Goal: Information Seeking & Learning: Learn about a topic

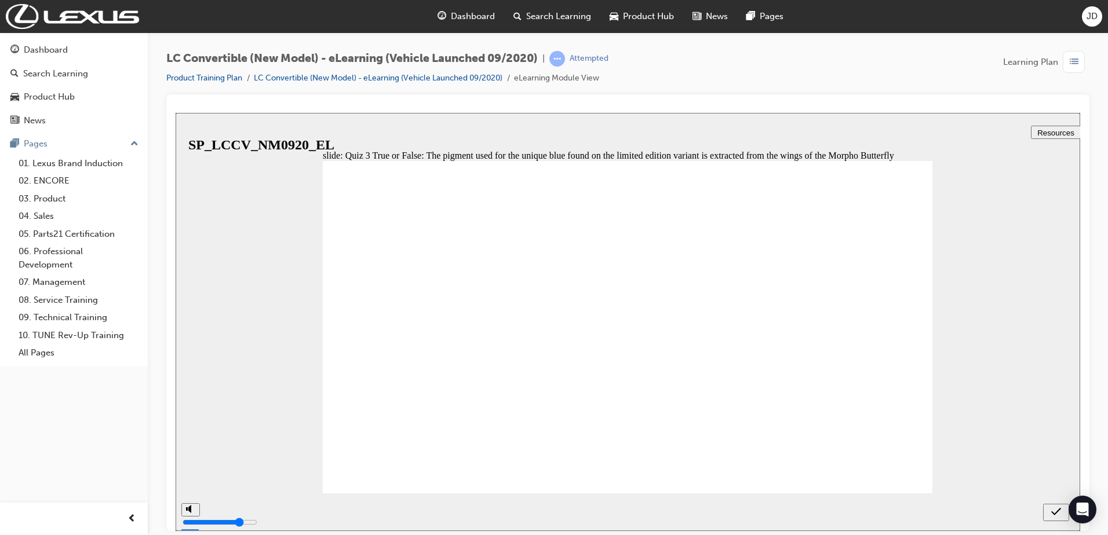
drag, startPoint x: 350, startPoint y: 218, endPoint x: 527, endPoint y: 211, distance: 177.4
radio input "true"
click at [1052, 509] on icon "submit" at bounding box center [1056, 511] width 10 height 10
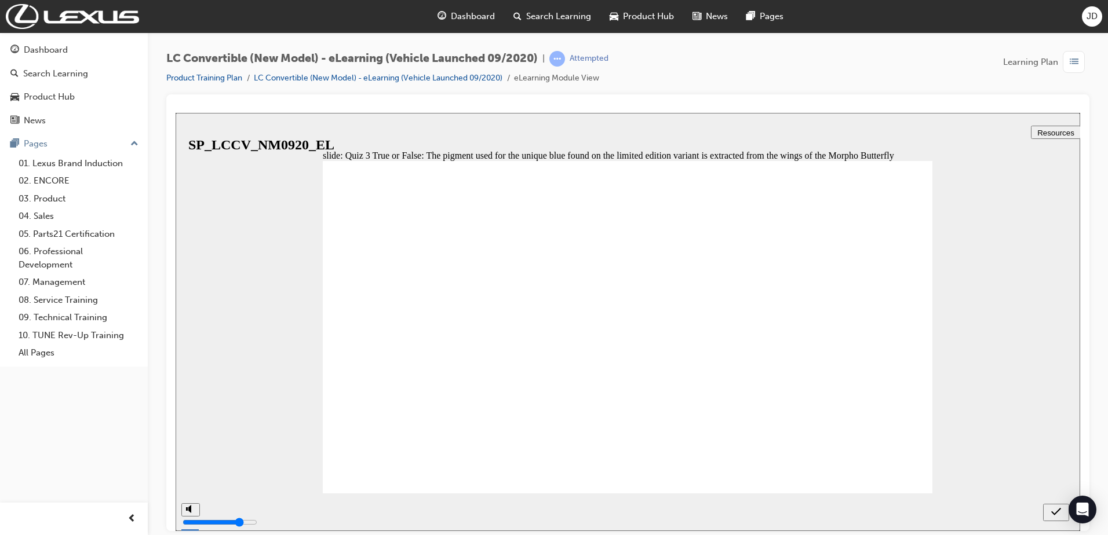
drag, startPoint x: 374, startPoint y: 403, endPoint x: 436, endPoint y: 390, distance: 63.4
radio input "true"
click at [1057, 513] on icon "submit" at bounding box center [1056, 511] width 10 height 10
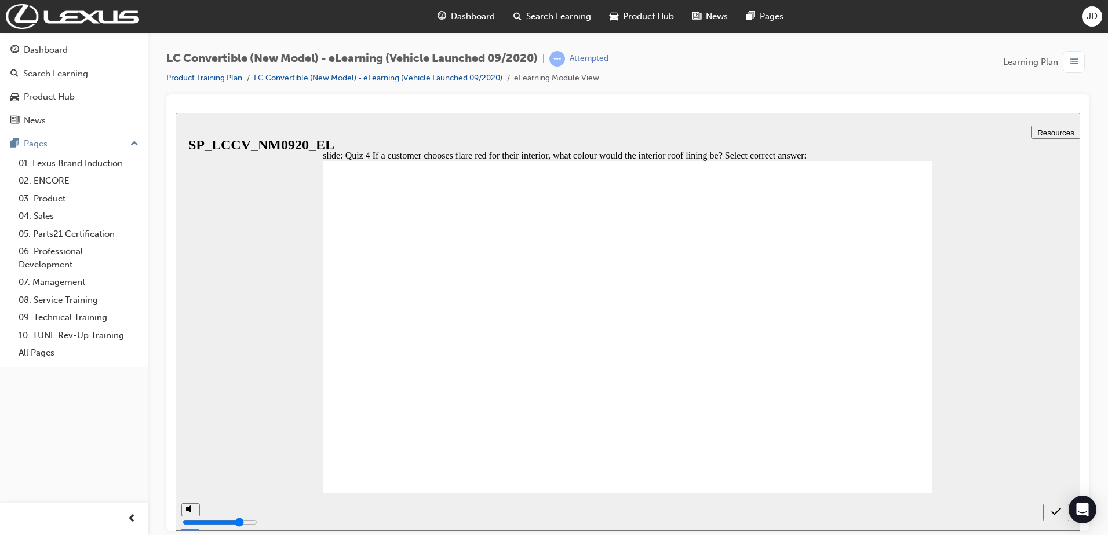
click at [1062, 512] on div "next" at bounding box center [1058, 512] width 13 height 12
click at [991, 426] on div "slide: Front View Rectangle 39 1 Rectangle 15 Straight Connector 11 1 Safety Sy…" at bounding box center [628, 321] width 904 height 418
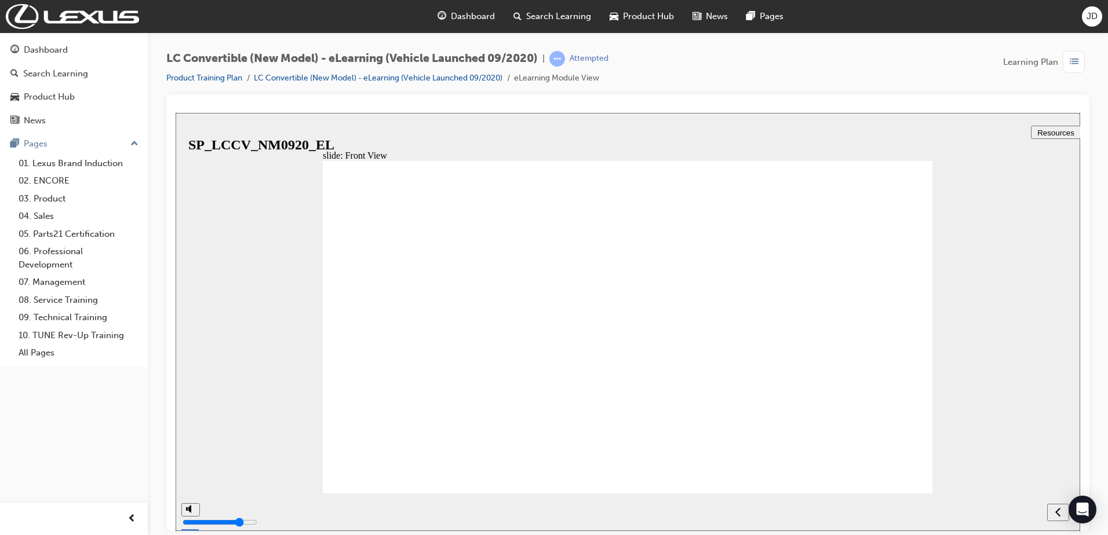
click at [1060, 512] on icon "next" at bounding box center [1058, 511] width 5 height 9
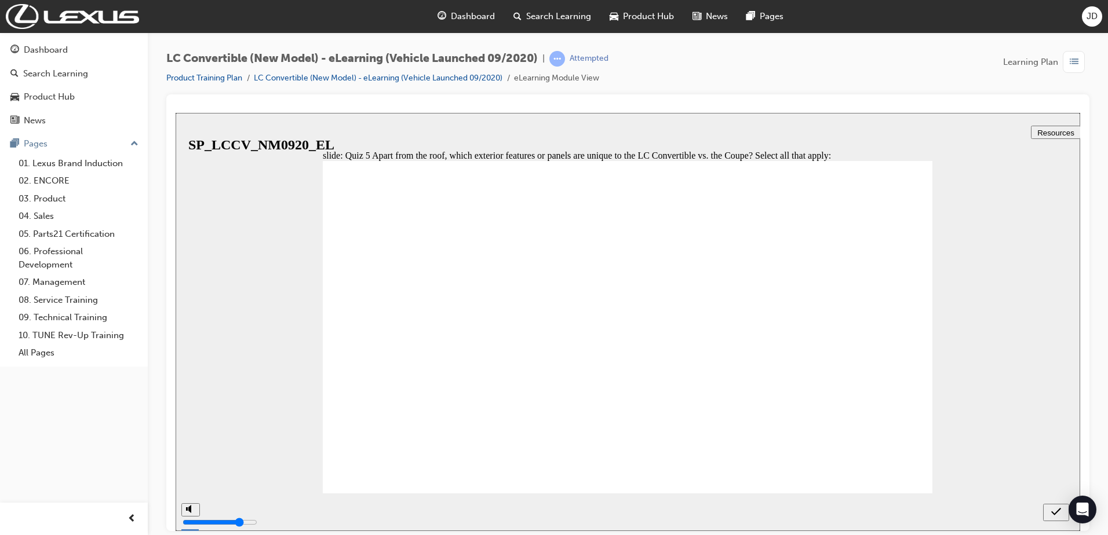
checkbox input "true"
click at [1049, 513] on div "submit" at bounding box center [1056, 512] width 17 height 12
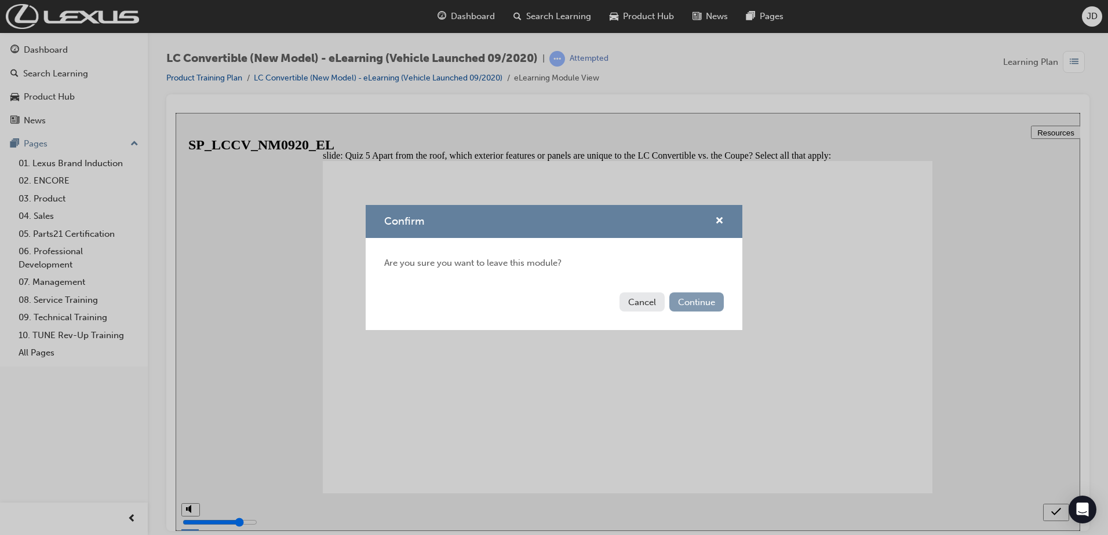
click at [707, 301] on button "Continue" at bounding box center [696, 302] width 54 height 19
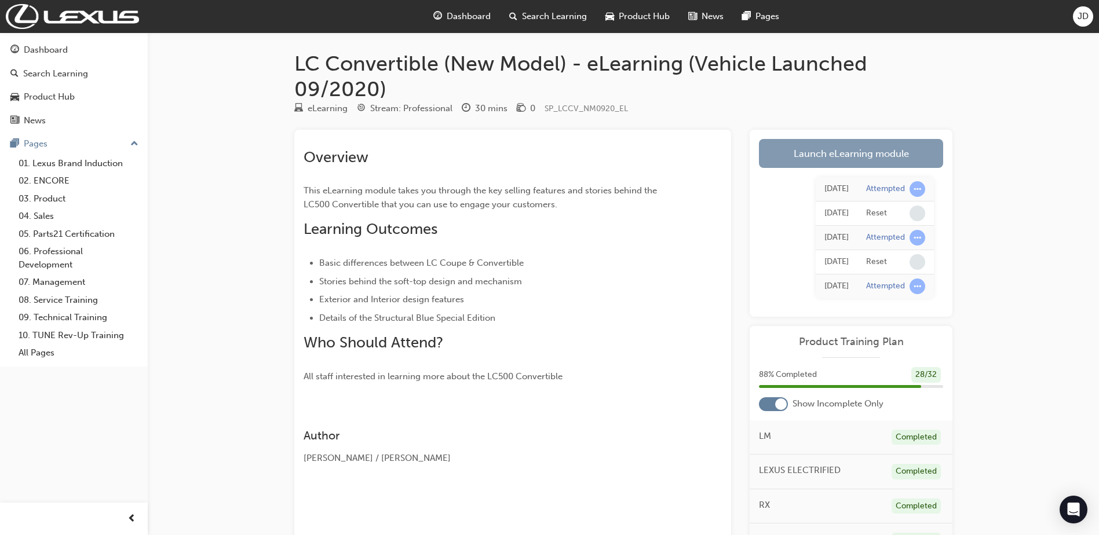
click at [840, 159] on link "Launch eLearning module" at bounding box center [851, 153] width 184 height 29
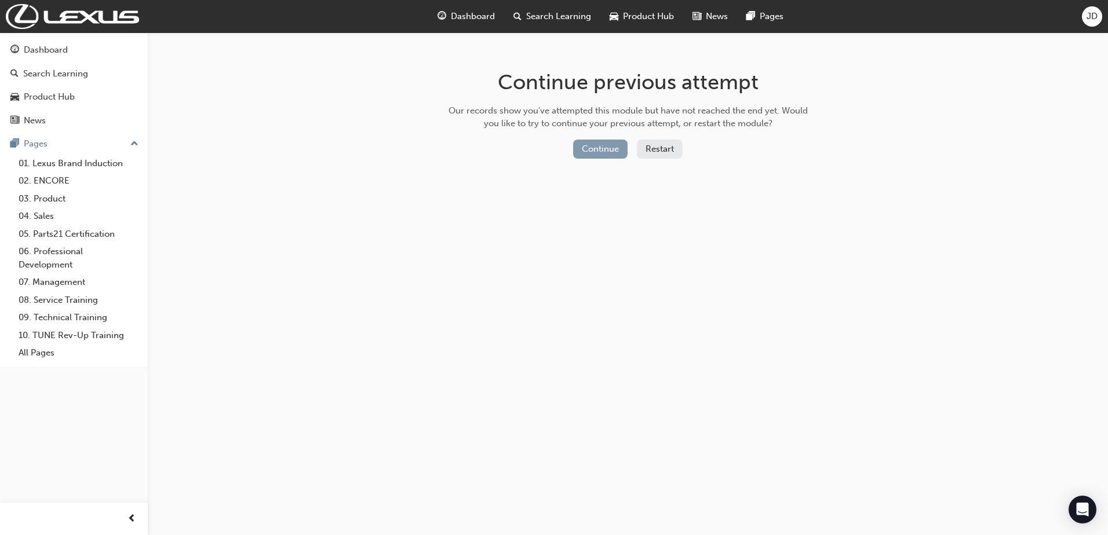
click at [607, 149] on button "Continue" at bounding box center [600, 149] width 54 height 19
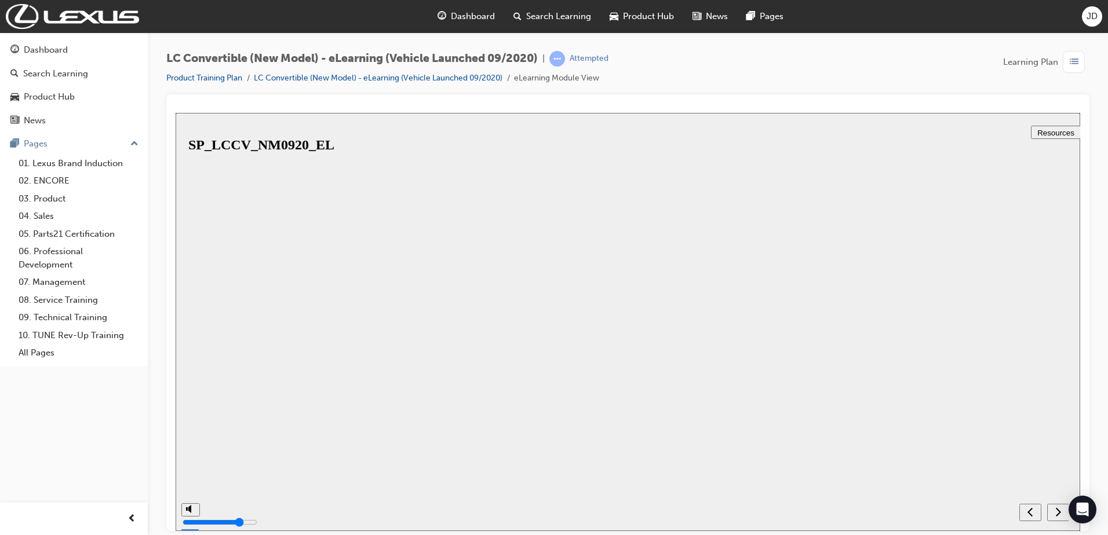
click at [214, 517] on button "Resume" at bounding box center [195, 523] width 38 height 12
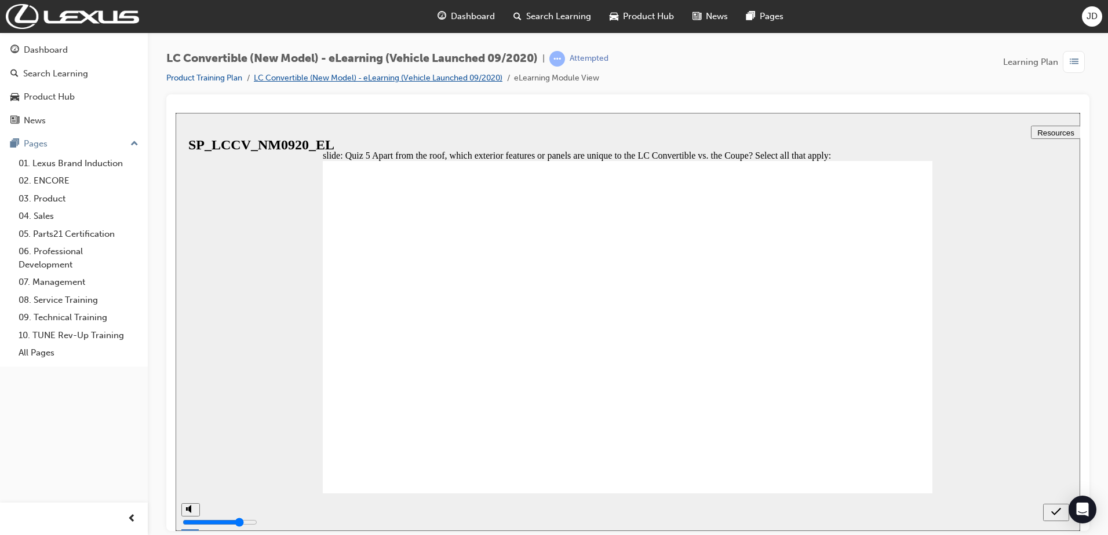
click at [362, 75] on link "LC Convertible (New Model) - eLearning (Vehicle Launched 09/2020)" at bounding box center [378, 78] width 249 height 10
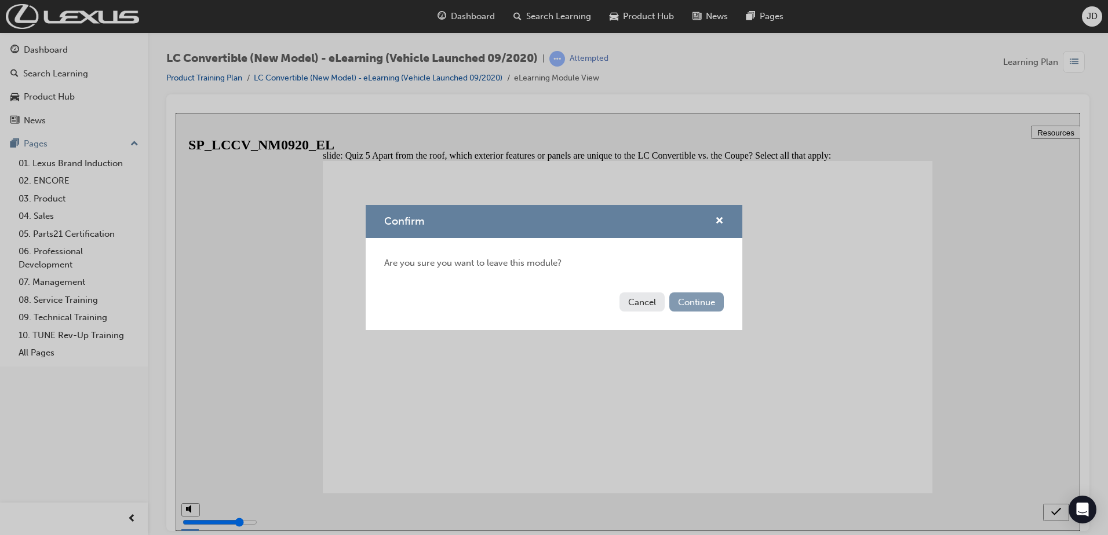
click at [716, 300] on button "Continue" at bounding box center [696, 302] width 54 height 19
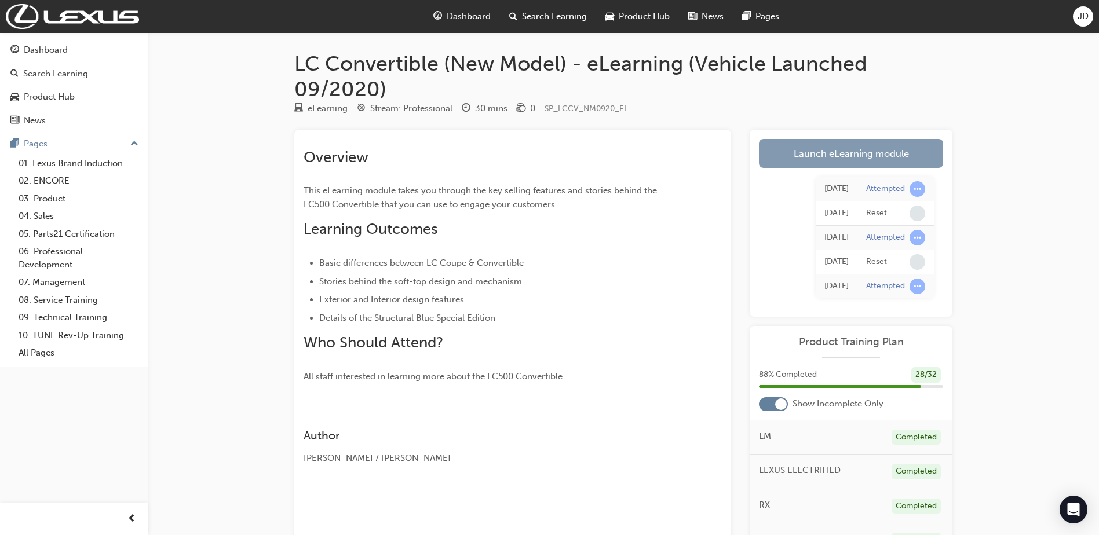
click at [811, 150] on link "Launch eLearning module" at bounding box center [851, 153] width 184 height 29
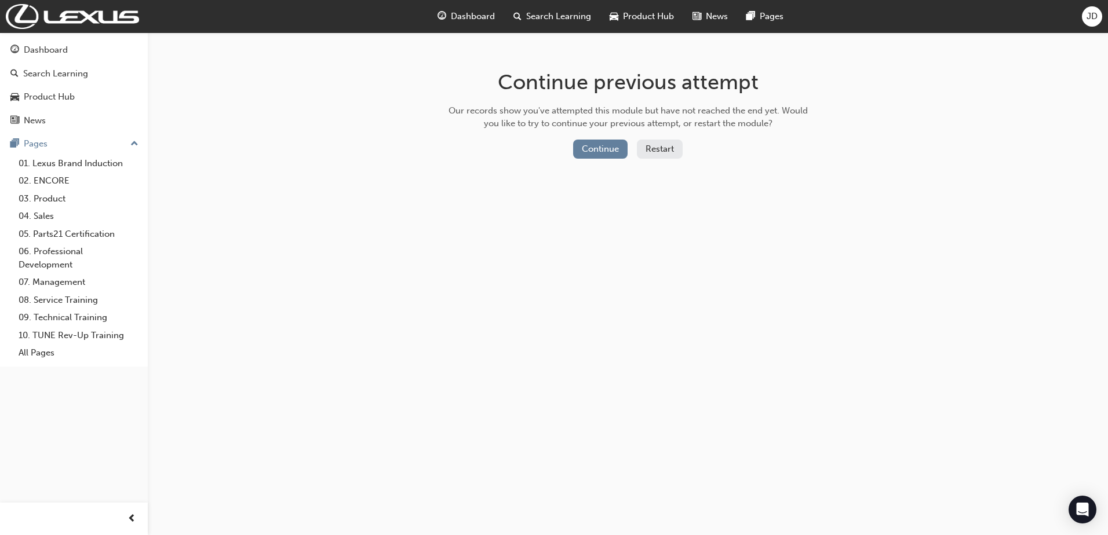
click at [658, 149] on button "Restart" at bounding box center [660, 149] width 46 height 19
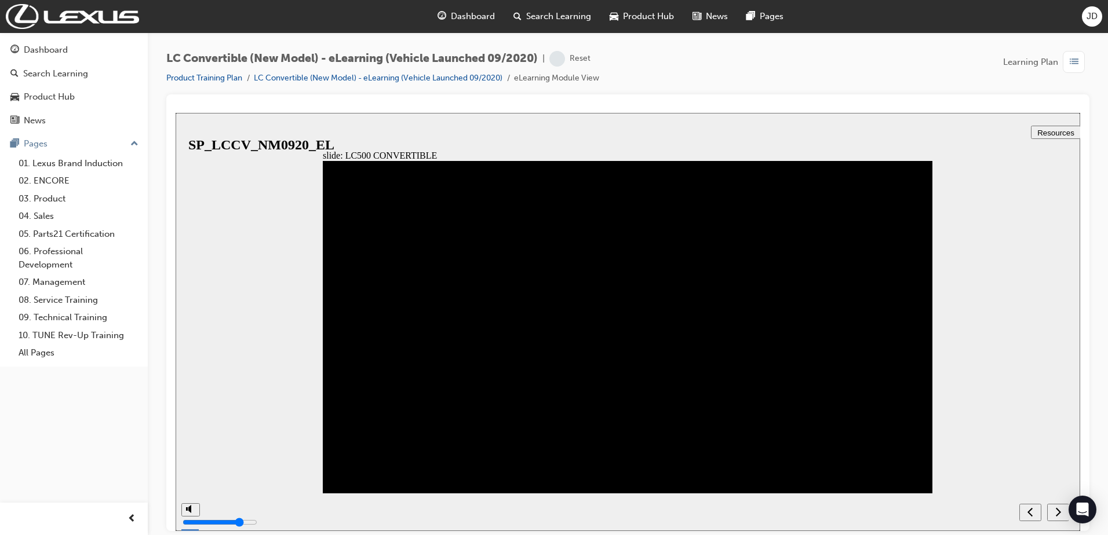
click at [1055, 512] on div "next" at bounding box center [1058, 512] width 13 height 12
click at [1058, 513] on icon "next" at bounding box center [1058, 511] width 6 height 10
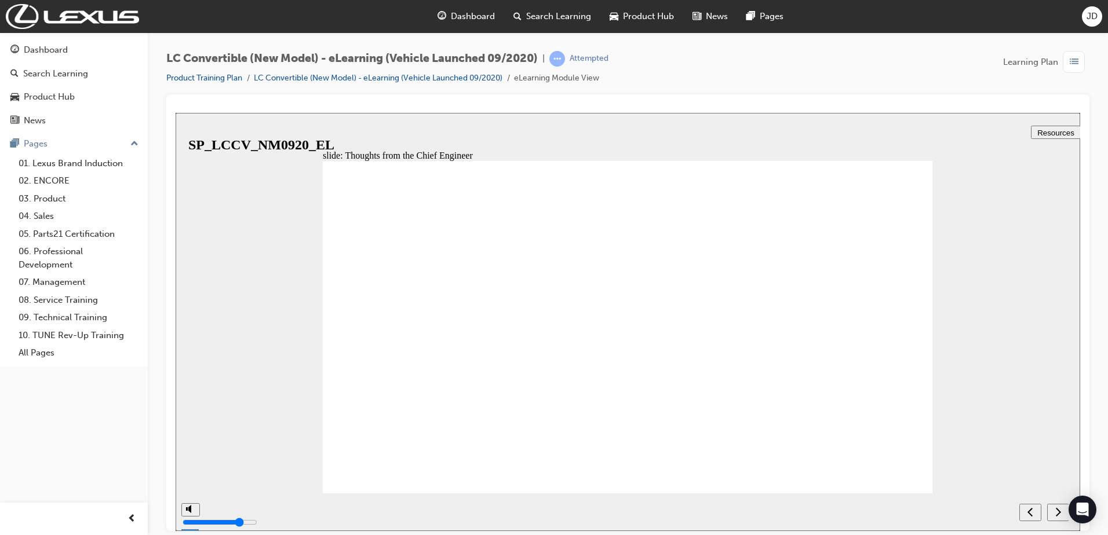
click at [1058, 513] on icon "next" at bounding box center [1058, 511] width 6 height 10
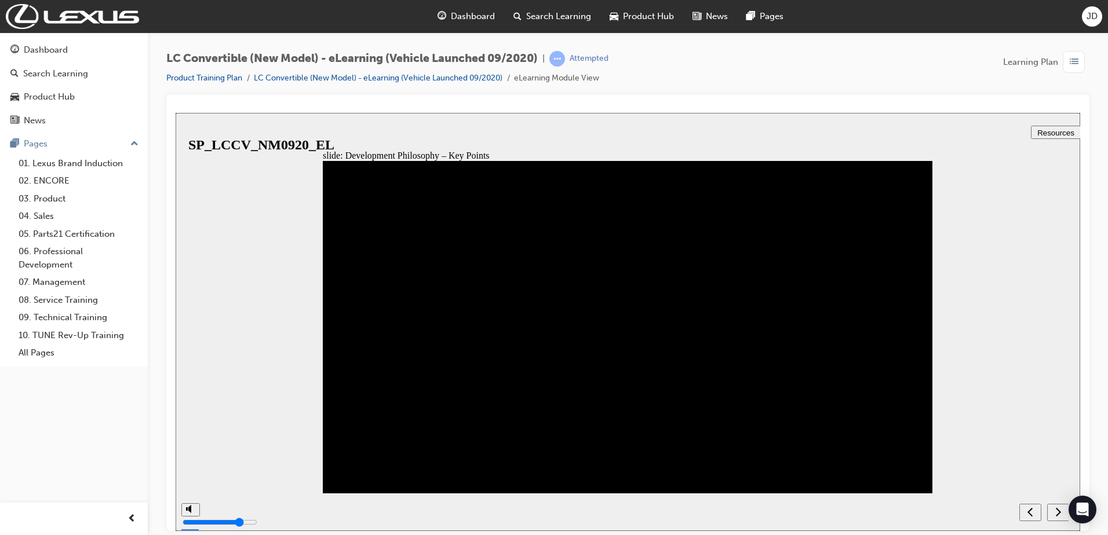
click at [1058, 513] on icon "next" at bounding box center [1058, 511] width 6 height 10
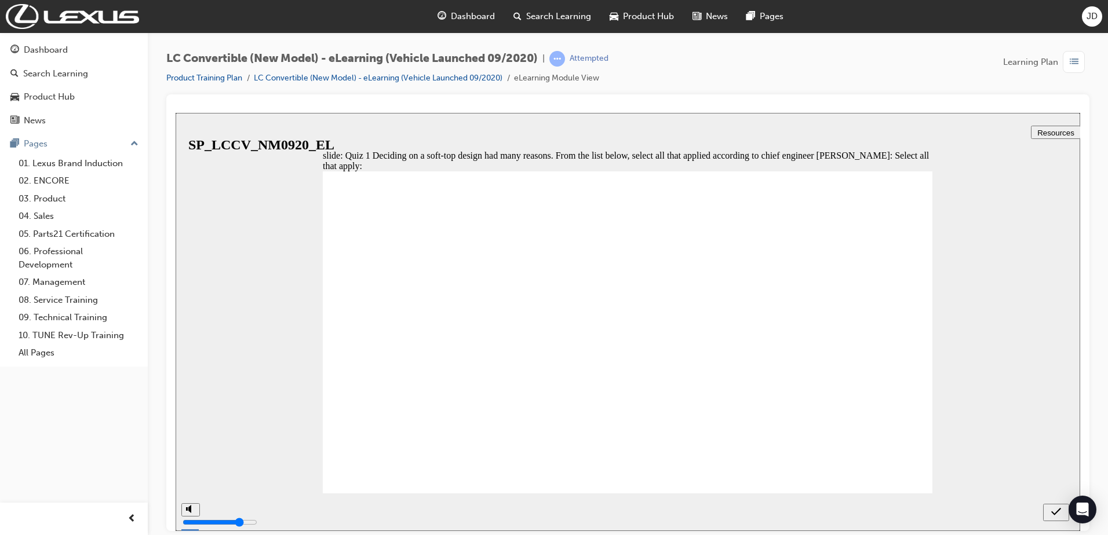
checkbox input "true"
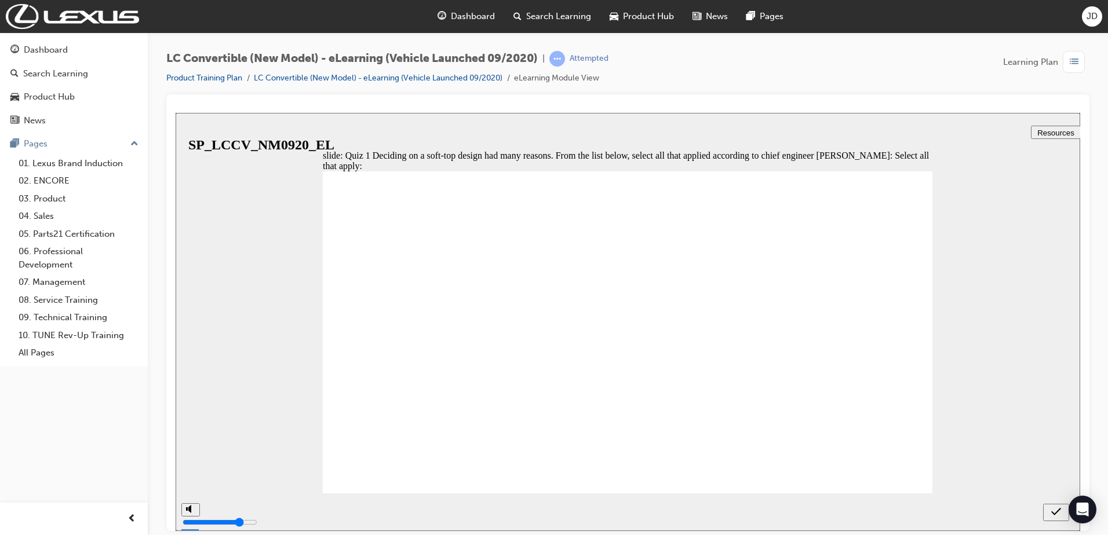
checkbox input "true"
click at [1056, 510] on icon "submit" at bounding box center [1056, 511] width 10 height 10
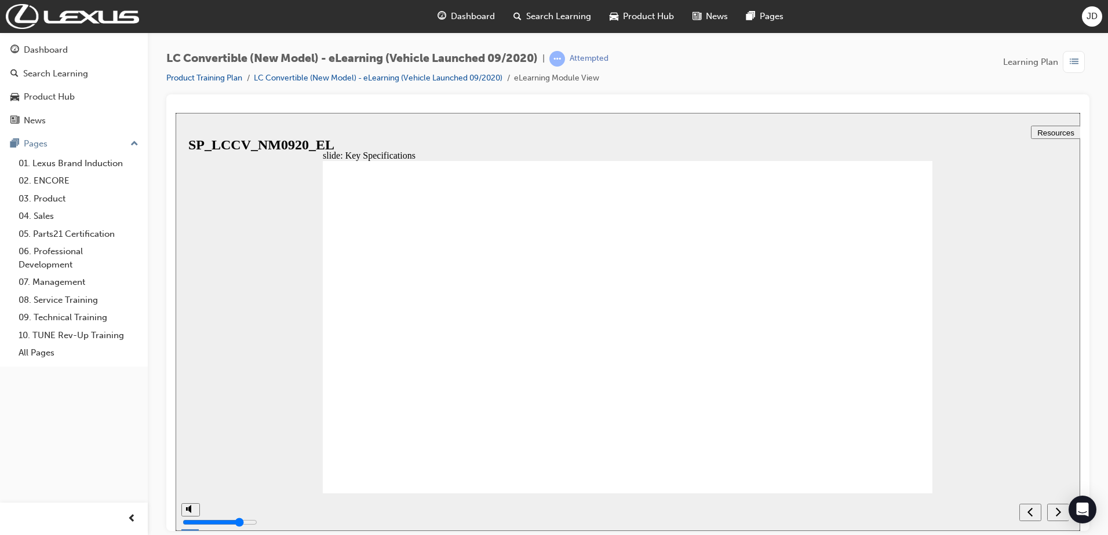
click at [1058, 512] on icon "next" at bounding box center [1058, 511] width 6 height 10
click at [1059, 512] on icon "next" at bounding box center [1058, 511] width 6 height 10
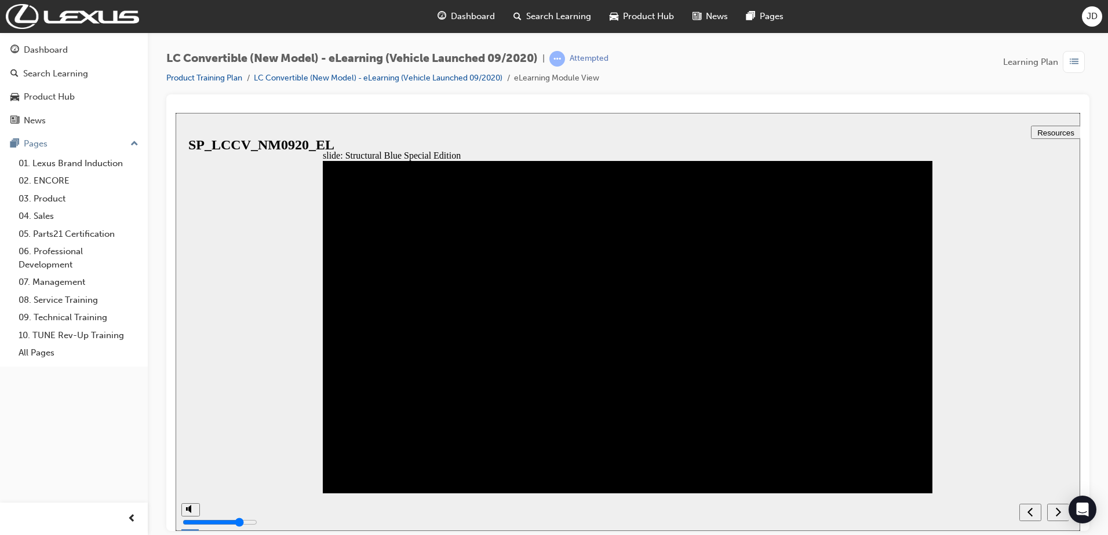
click at [1060, 513] on icon "next" at bounding box center [1058, 511] width 5 height 9
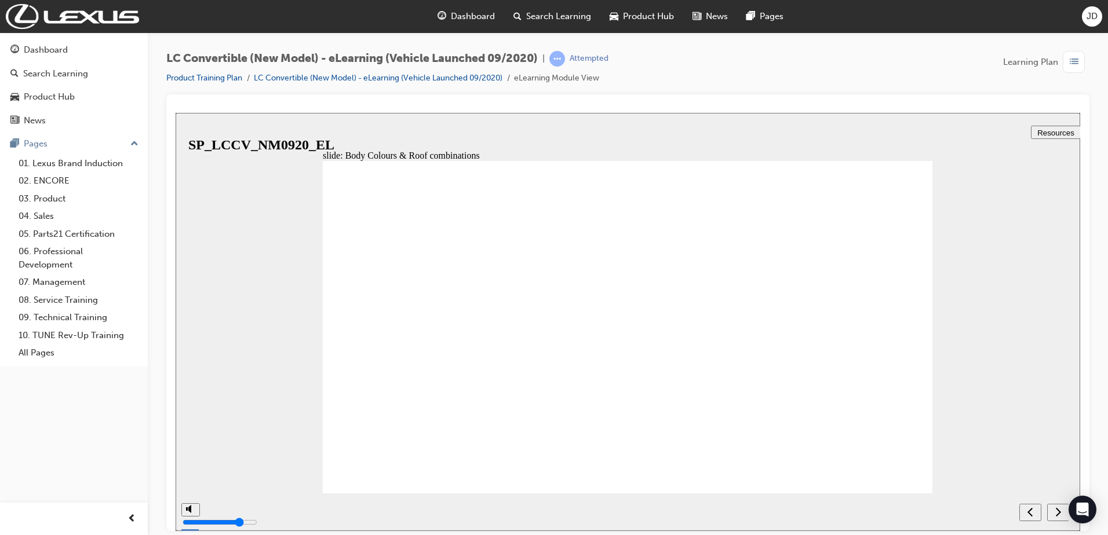
click at [1060, 516] on icon "next" at bounding box center [1058, 511] width 6 height 10
click at [1063, 509] on div "next" at bounding box center [1058, 512] width 13 height 12
radio input "true"
click at [1056, 510] on icon "submit" at bounding box center [1056, 511] width 10 height 10
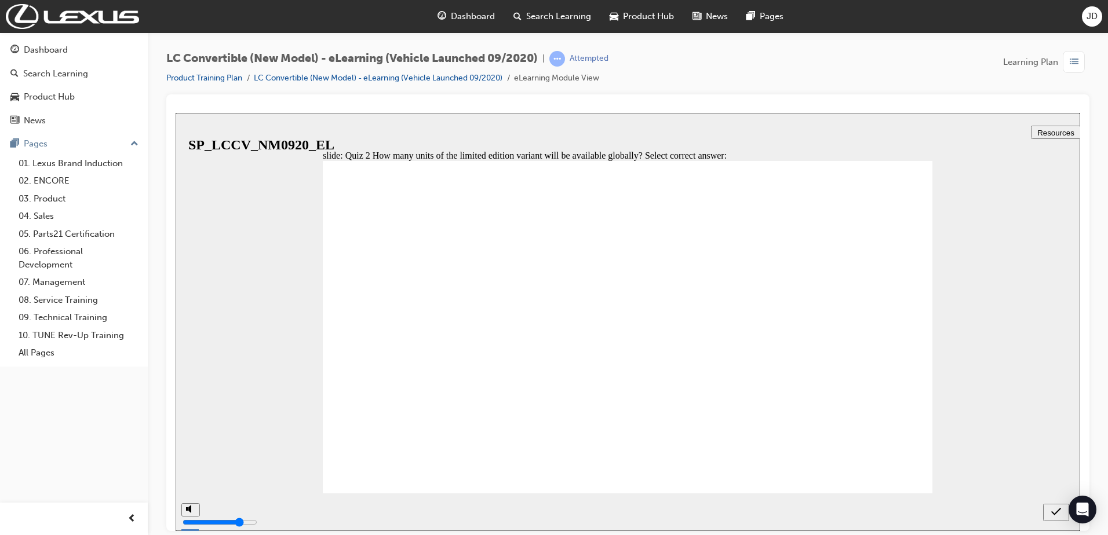
radio input "true"
click at [1057, 512] on icon "submit" at bounding box center [1056, 512] width 10 height 8
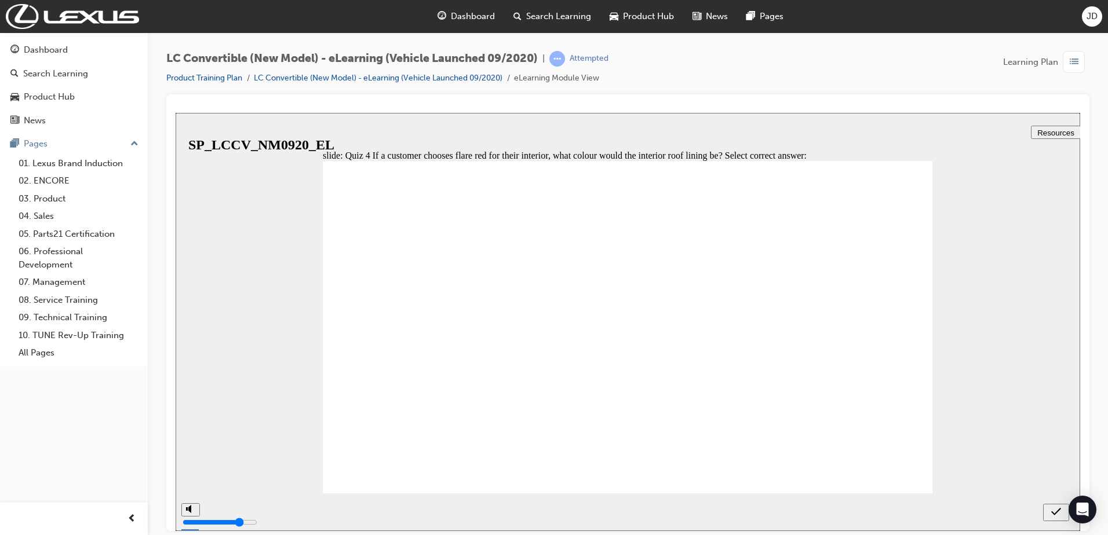
radio input "true"
click at [1063, 510] on div "submit" at bounding box center [1056, 512] width 17 height 12
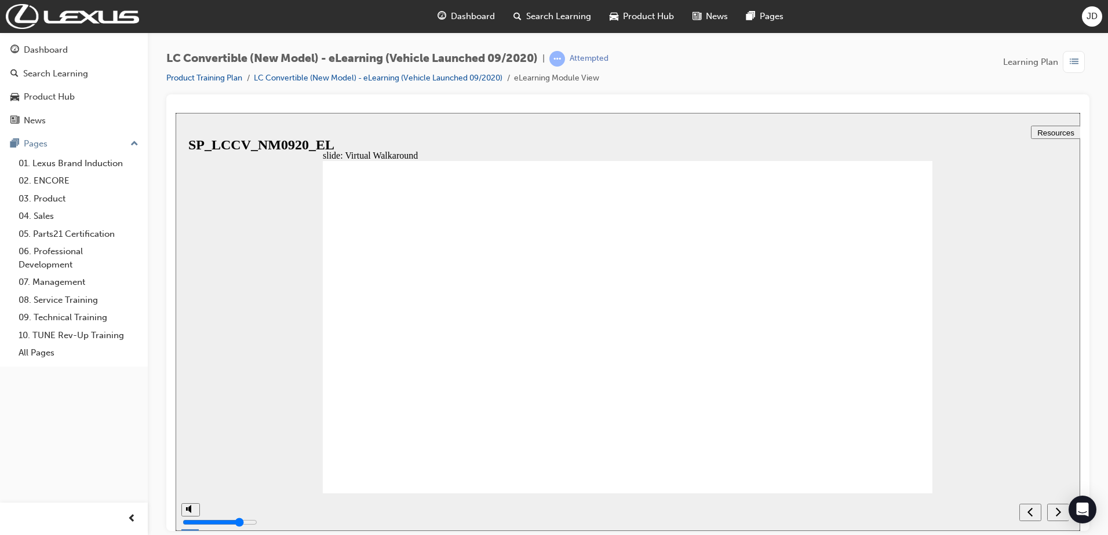
click at [1058, 505] on button "next" at bounding box center [1058, 512] width 22 height 17
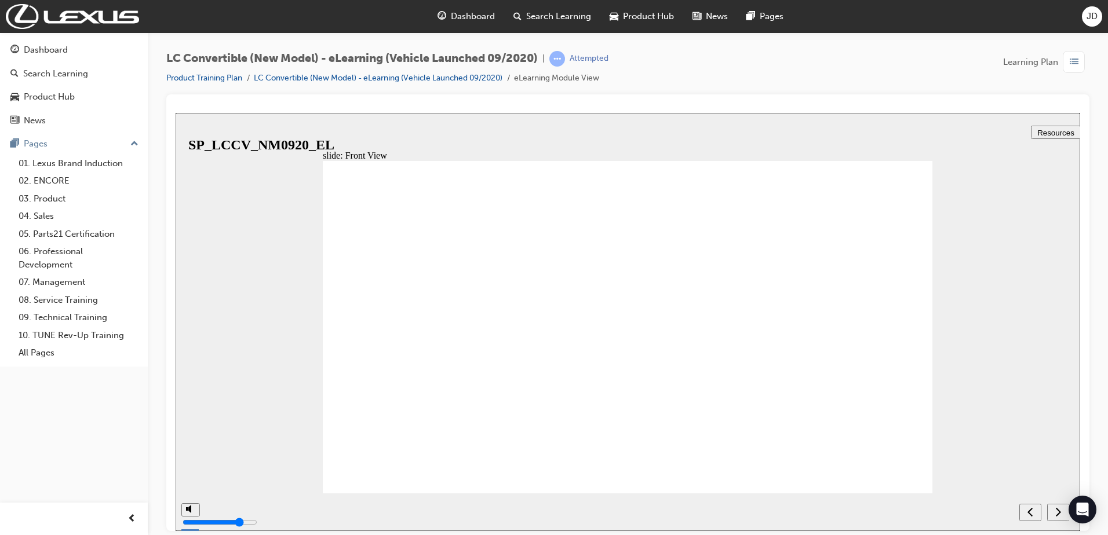
click at [1055, 510] on div "next" at bounding box center [1058, 512] width 13 height 12
checkbox input "true"
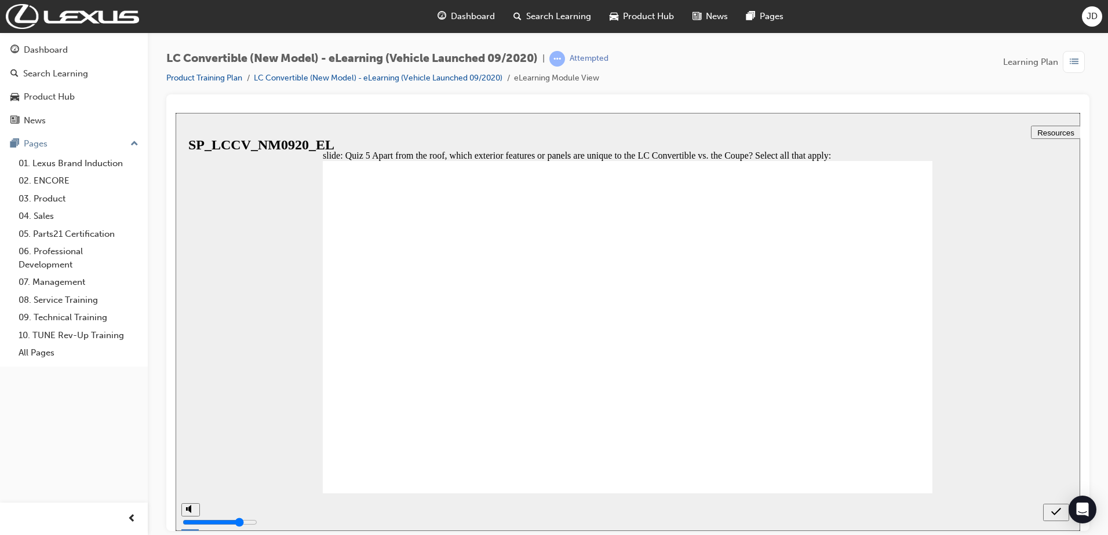
click at [1055, 507] on icon "submit" at bounding box center [1056, 511] width 10 height 10
checkbox input "false"
click at [1048, 507] on div "submit" at bounding box center [1056, 512] width 17 height 12
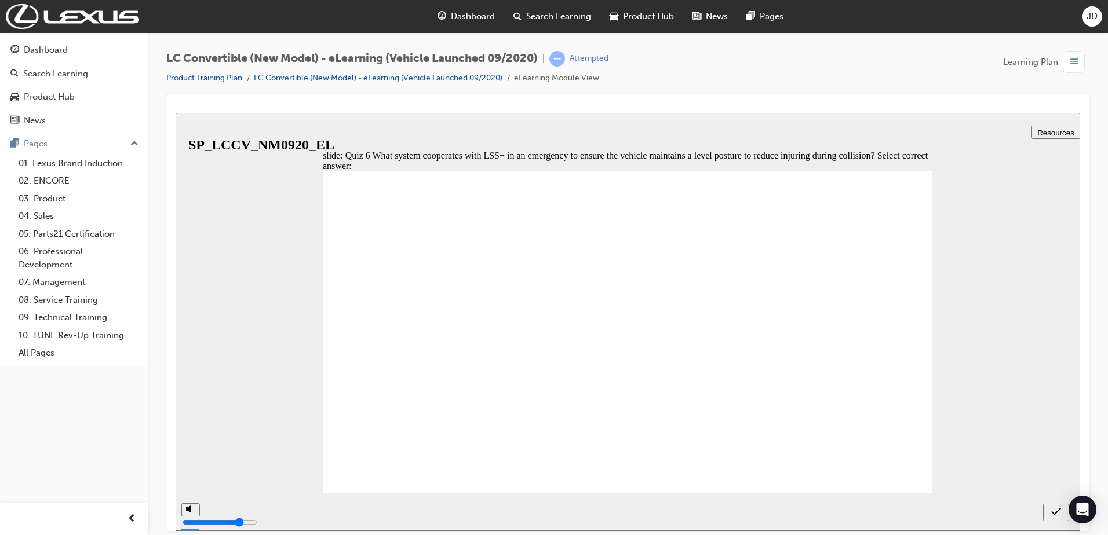
radio input "true"
click at [1052, 510] on icon "submit" at bounding box center [1056, 511] width 10 height 10
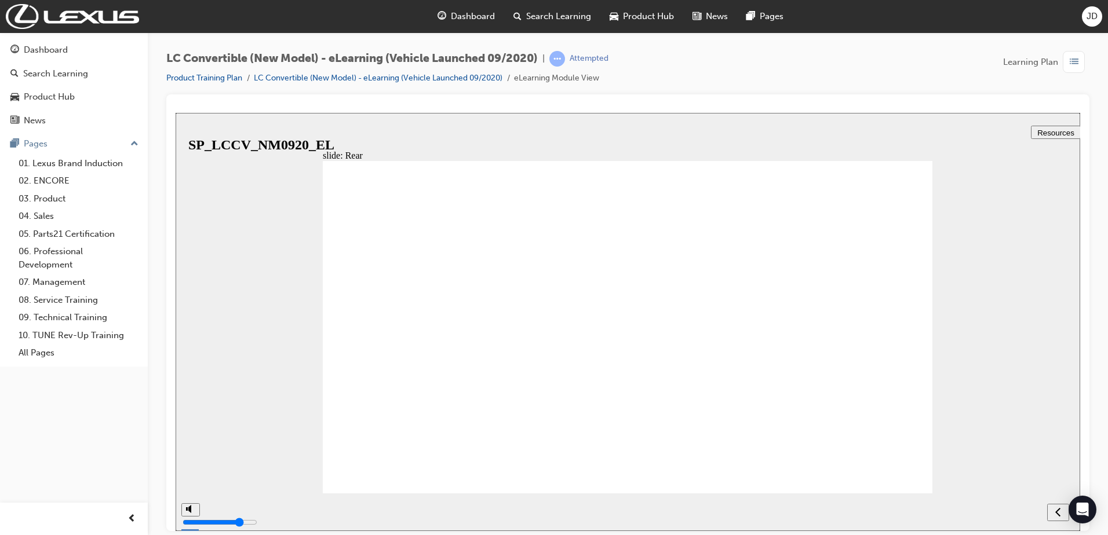
click at [1059, 510] on icon "next" at bounding box center [1058, 511] width 5 height 9
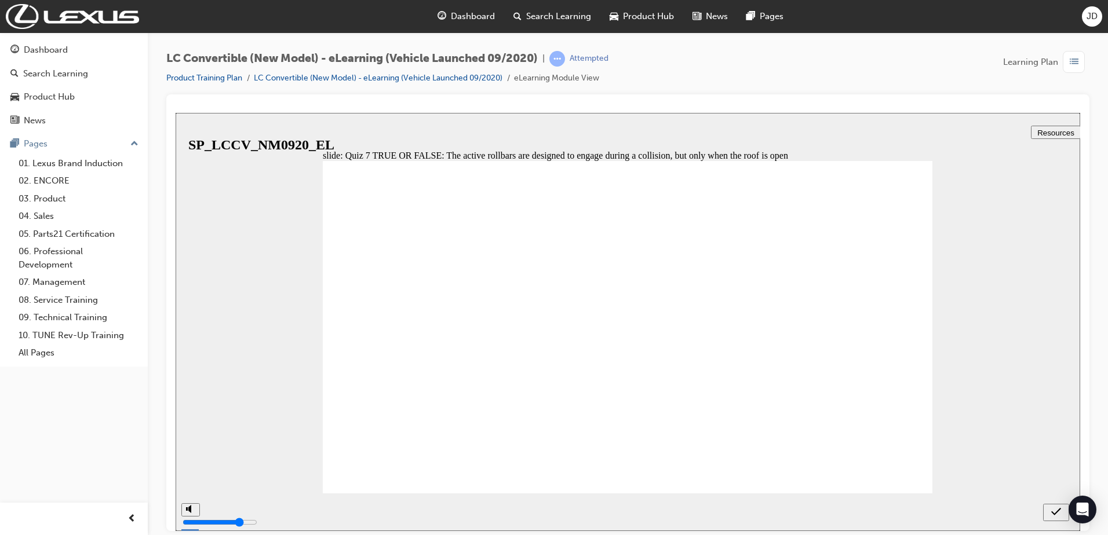
radio input "true"
click at [1059, 510] on icon "submit" at bounding box center [1056, 511] width 10 height 10
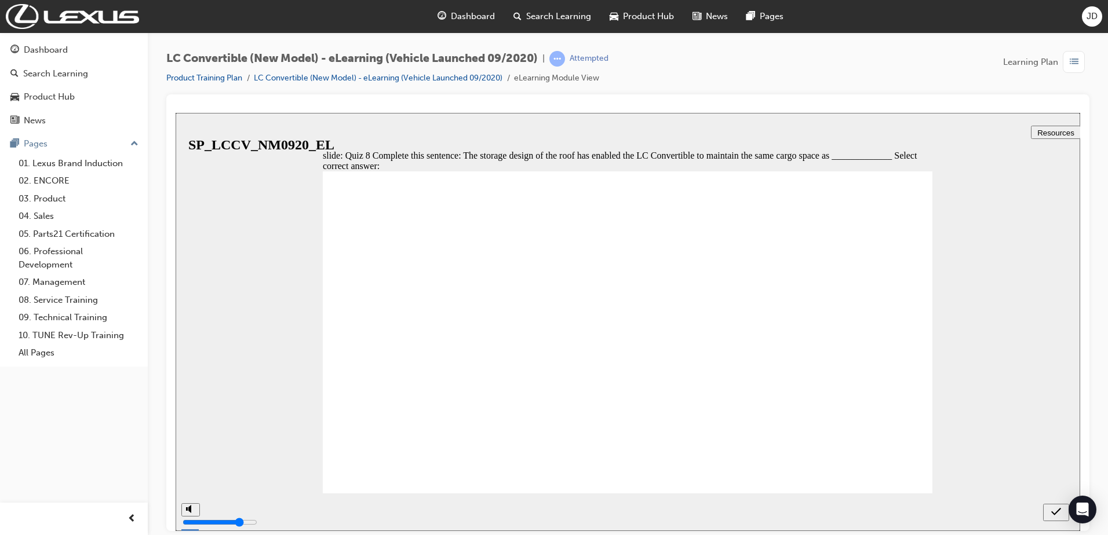
click at [345, 72] on li "LC Convertible (New Model) - eLearning (Vehicle Launched 09/2020)" at bounding box center [384, 78] width 260 height 13
click at [344, 84] on li "LC Convertible (New Model) - eLearning (Vehicle Launched 09/2020)" at bounding box center [384, 78] width 260 height 13
click at [345, 81] on link "LC Convertible (New Model) - eLearning (Vehicle Launched 09/2020)" at bounding box center [378, 78] width 249 height 10
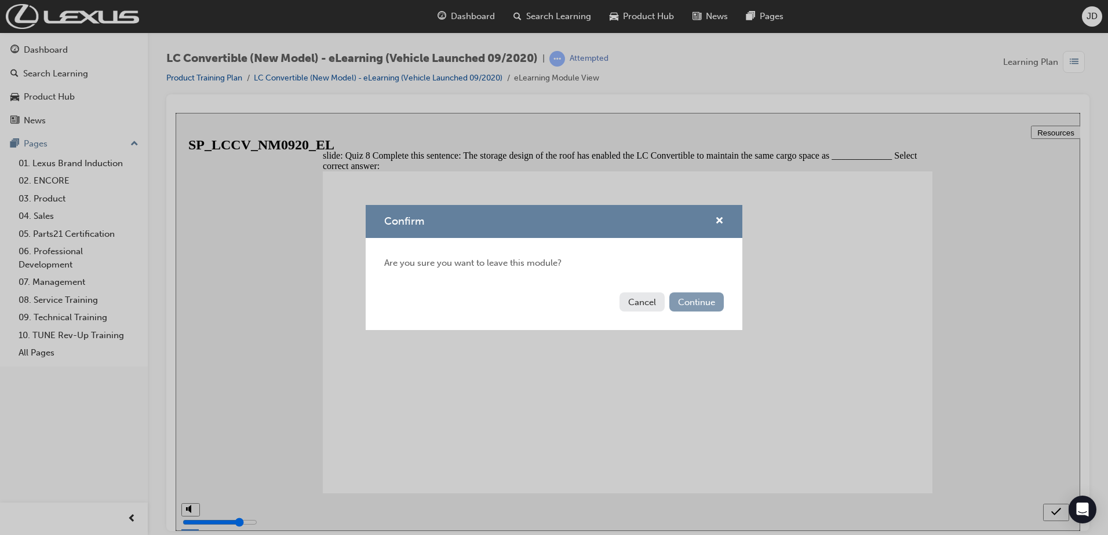
click at [676, 302] on button "Continue" at bounding box center [696, 302] width 54 height 19
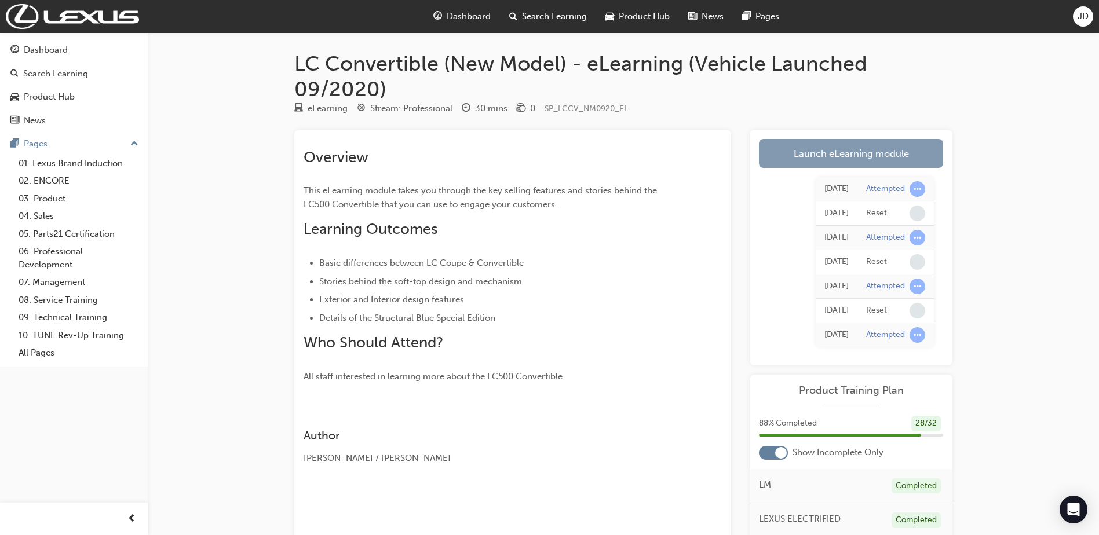
click at [828, 147] on link "Launch eLearning module" at bounding box center [851, 153] width 184 height 29
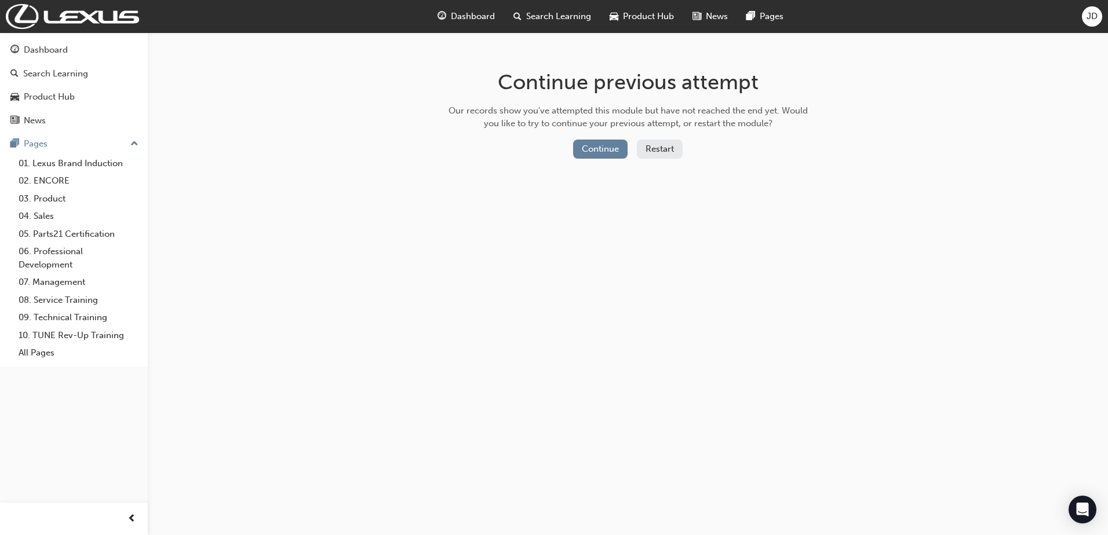
click at [639, 145] on button "Restart" at bounding box center [660, 149] width 46 height 19
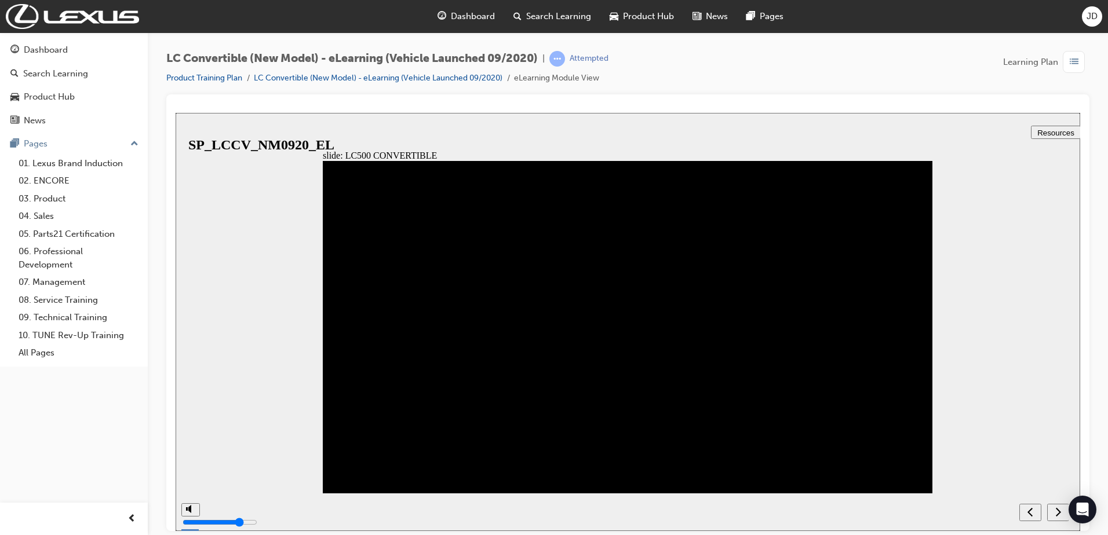
click at [1052, 510] on button "next" at bounding box center [1058, 512] width 22 height 17
click at [1052, 510] on div "next" at bounding box center [1058, 512] width 13 height 12
click at [1053, 510] on div "next" at bounding box center [1058, 512] width 13 height 12
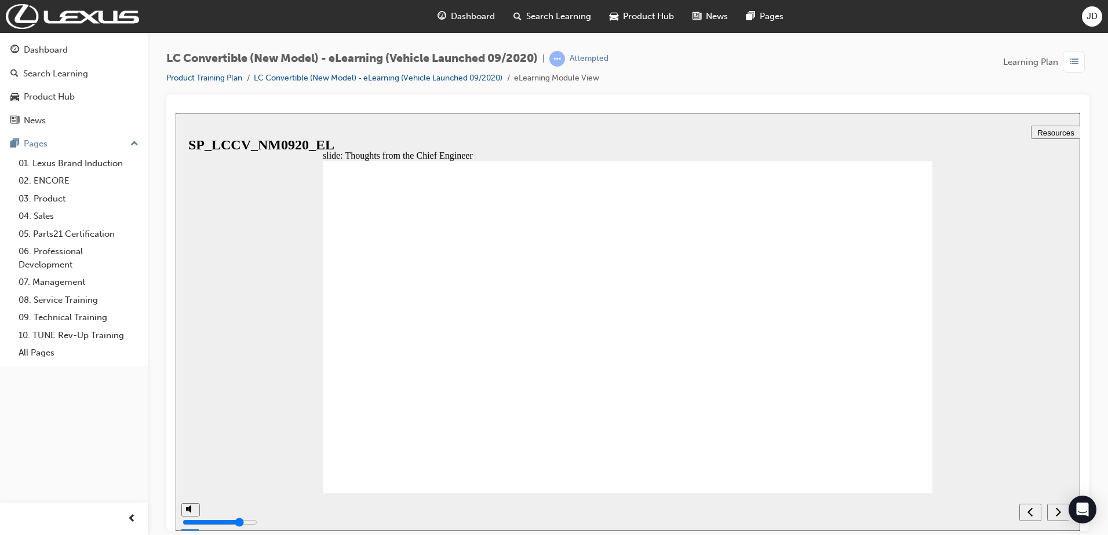
click at [1053, 510] on div "next" at bounding box center [1058, 512] width 13 height 12
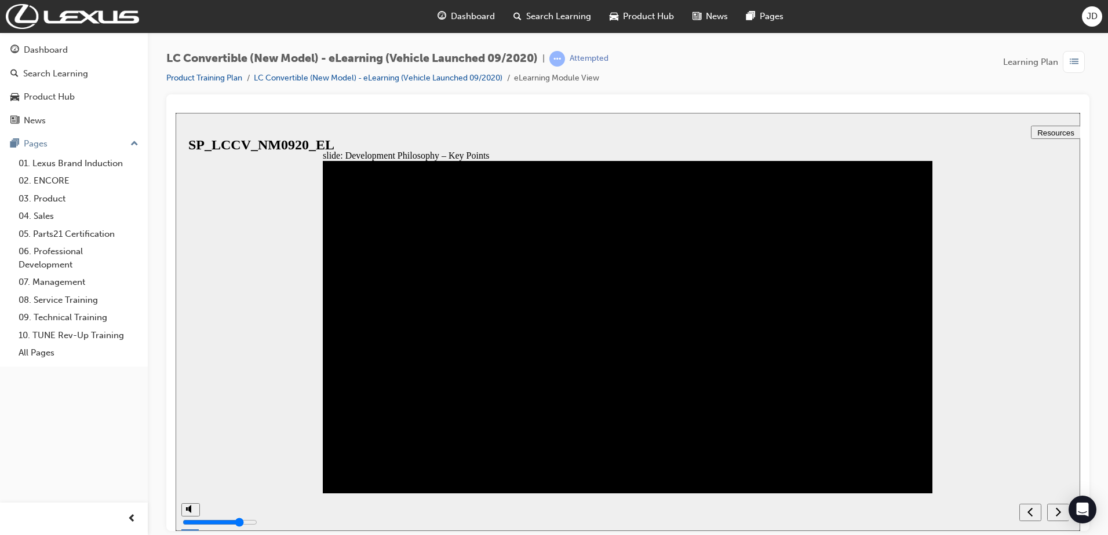
click at [1060, 507] on icon "next" at bounding box center [1058, 511] width 6 height 10
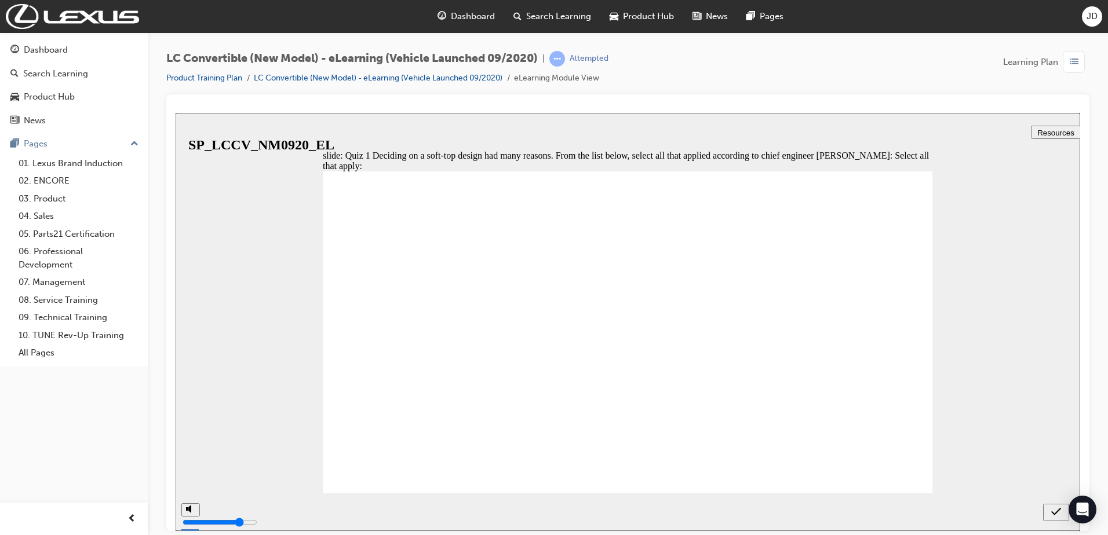
checkbox input "true"
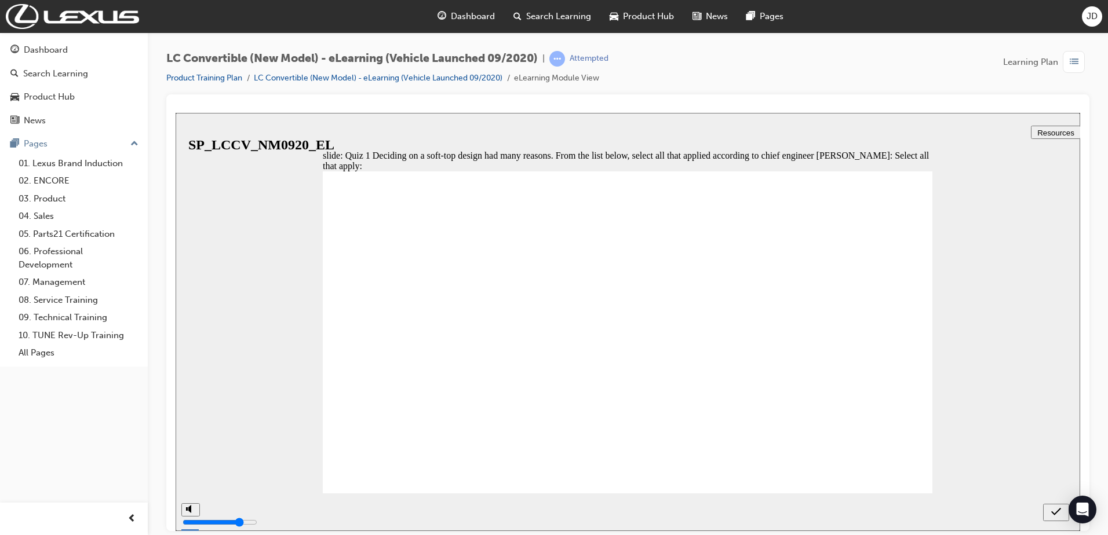
checkbox input "true"
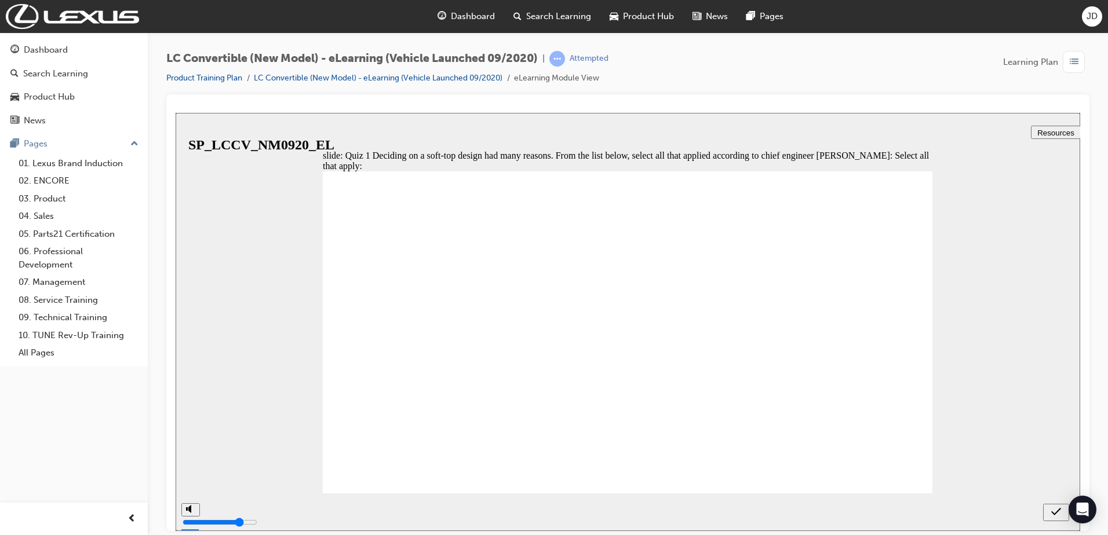
checkbox input "false"
click at [1057, 515] on icon "submit" at bounding box center [1056, 511] width 10 height 10
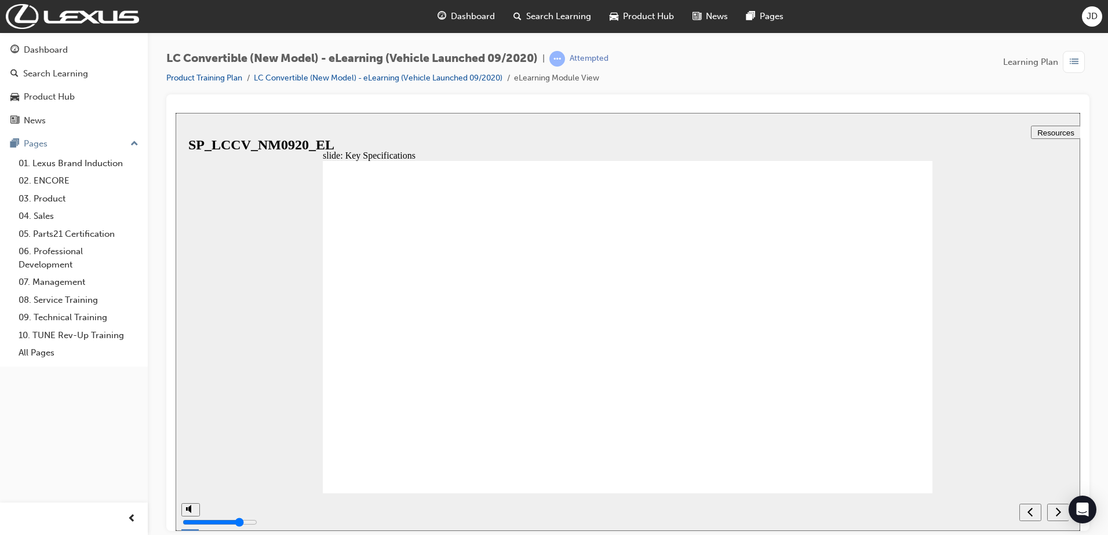
click at [1054, 508] on div "next" at bounding box center [1058, 512] width 13 height 12
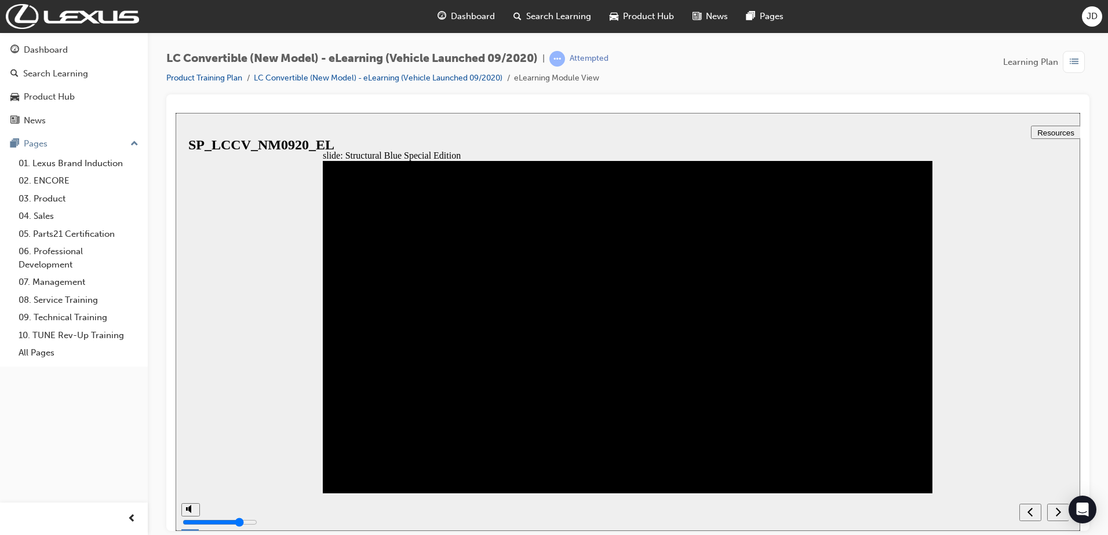
click at [1054, 508] on div "next" at bounding box center [1058, 512] width 13 height 12
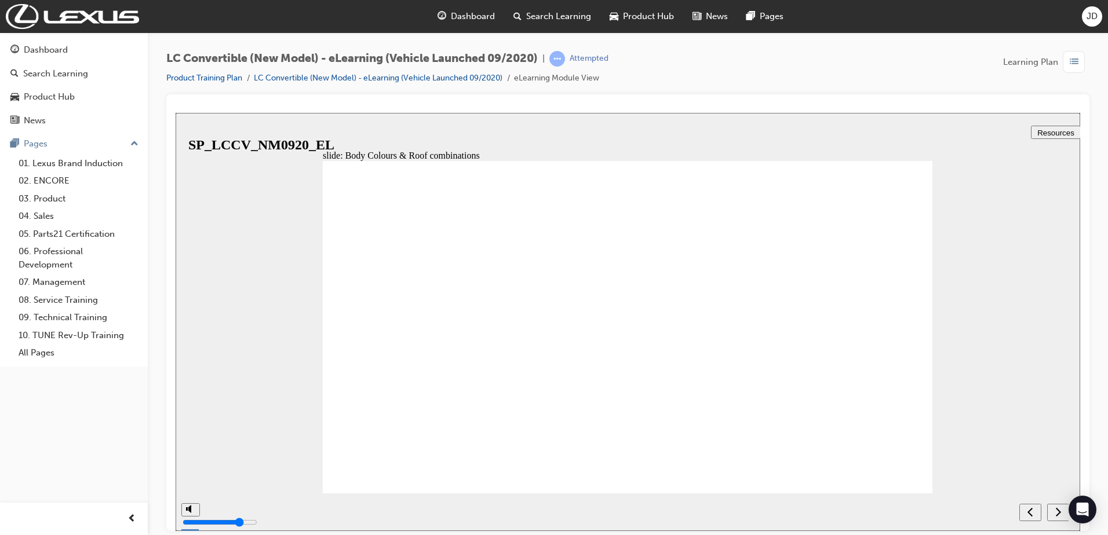
click at [1054, 508] on div "next" at bounding box center [1058, 512] width 13 height 12
radio input "true"
click at [1055, 510] on icon "submit" at bounding box center [1056, 511] width 10 height 10
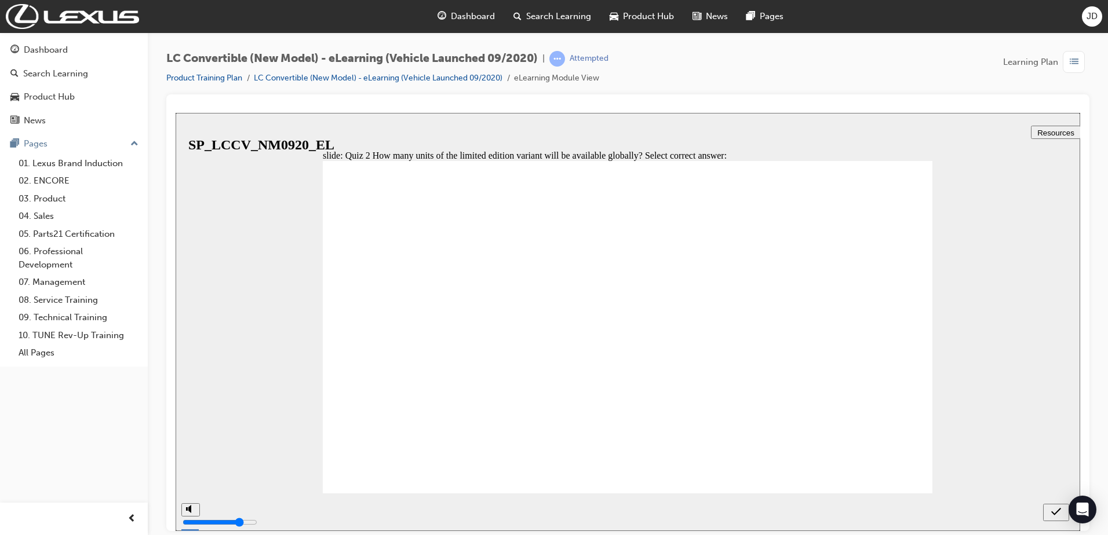
drag, startPoint x: 364, startPoint y: 424, endPoint x: 636, endPoint y: 488, distance: 279.8
radio input "true"
click at [1057, 509] on icon "submit" at bounding box center [1056, 511] width 10 height 10
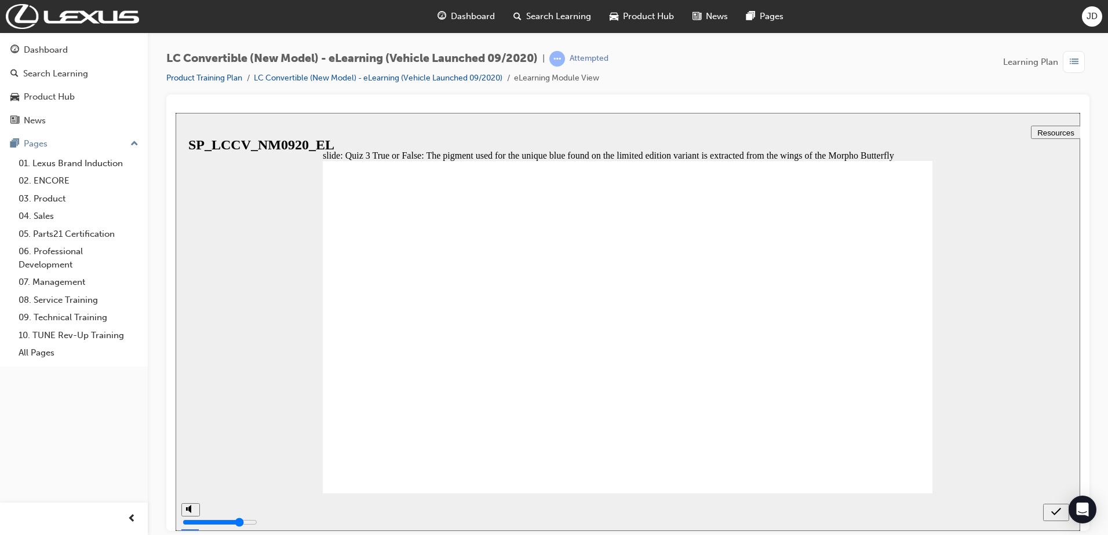
radio input "true"
click at [1056, 509] on icon "submit" at bounding box center [1056, 511] width 10 height 10
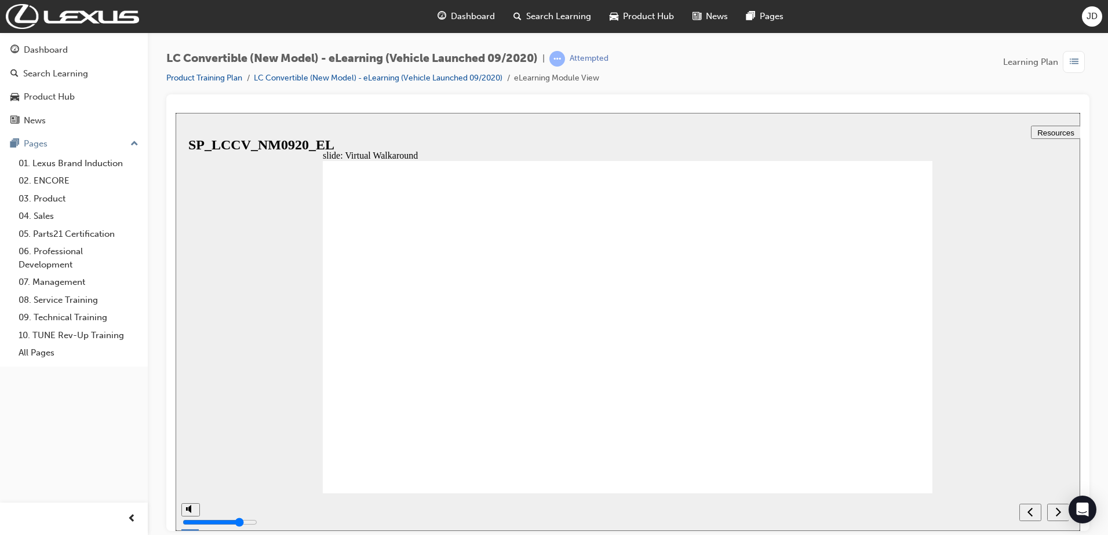
click at [1059, 512] on icon "next" at bounding box center [1058, 511] width 6 height 10
click at [1061, 511] on div "previous" at bounding box center [1058, 512] width 13 height 12
click at [1061, 511] on div "next" at bounding box center [1058, 512] width 13 height 12
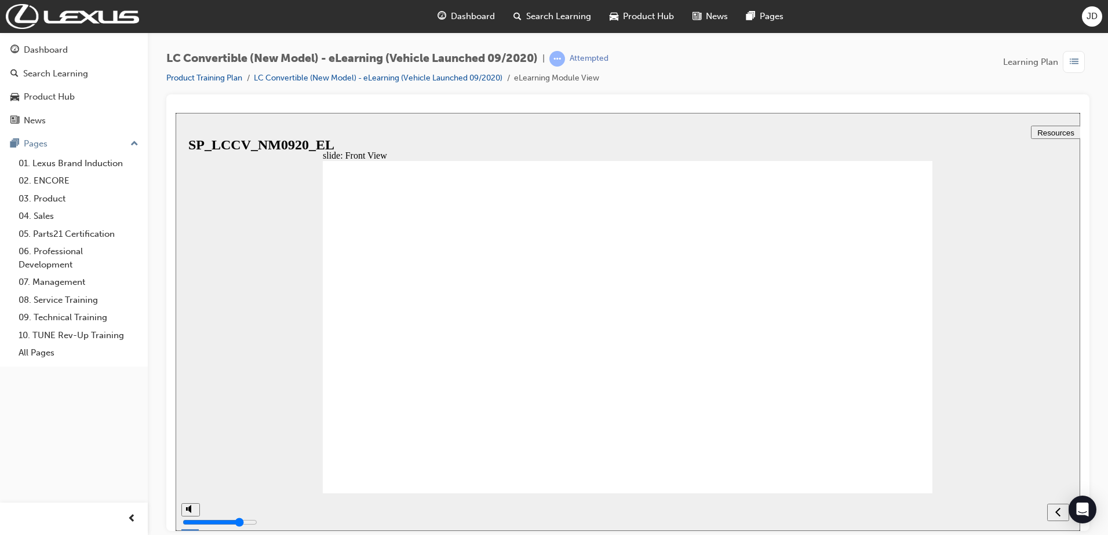
click at [1056, 512] on icon "next" at bounding box center [1058, 511] width 6 height 10
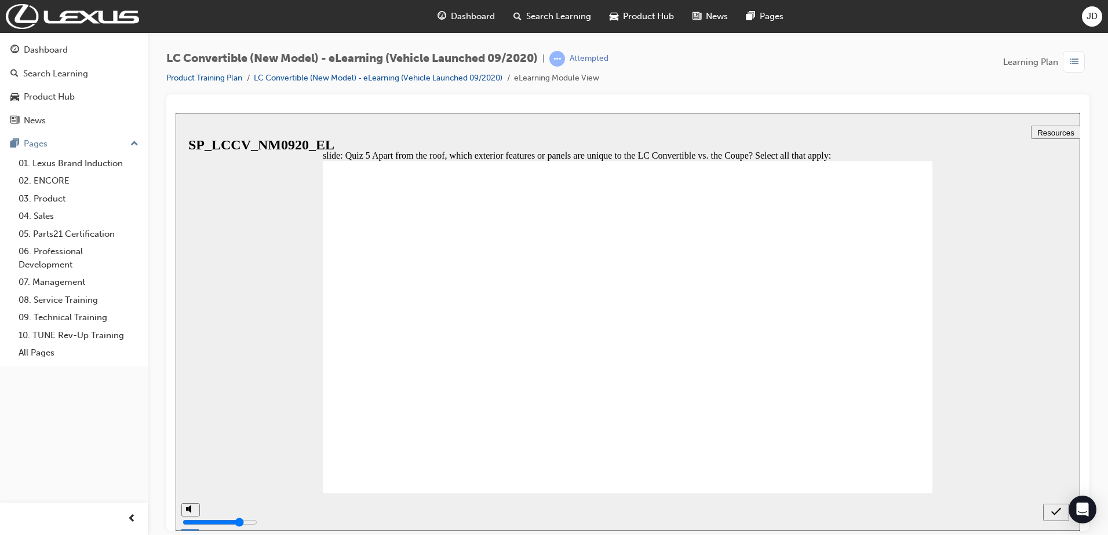
checkbox input "true"
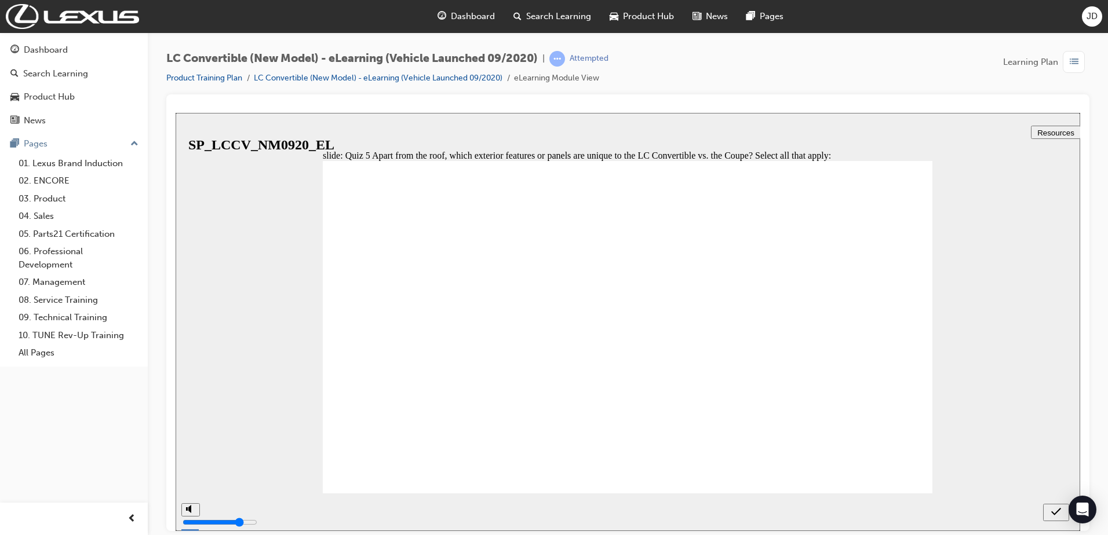
checkbox input "true"
click at [1056, 512] on icon "submit" at bounding box center [1056, 511] width 10 height 10
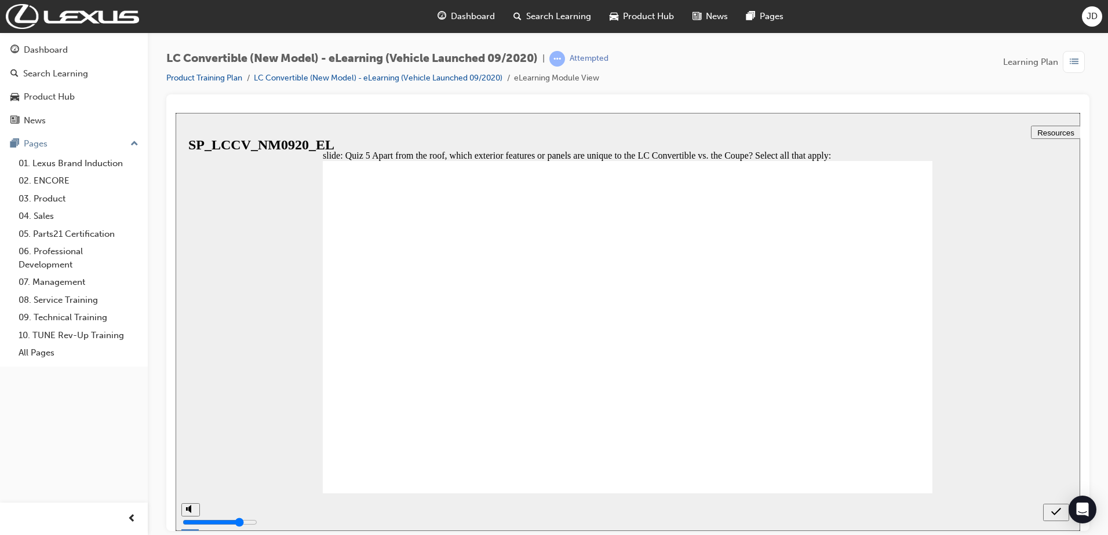
checkbox input "false"
click at [1062, 512] on div "submit" at bounding box center [1056, 512] width 17 height 12
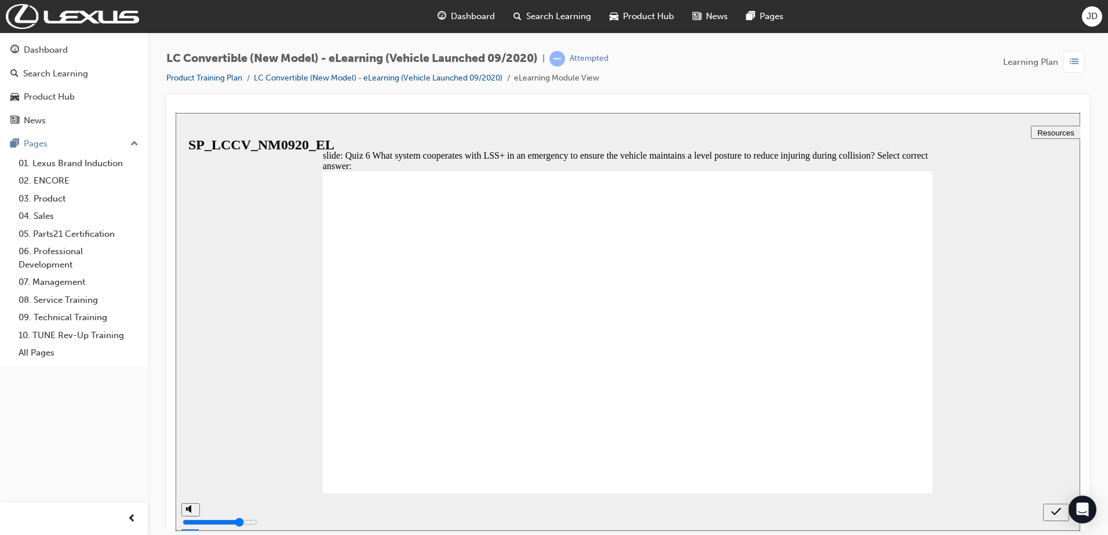
radio input "true"
click at [1054, 514] on icon "submit" at bounding box center [1056, 512] width 10 height 8
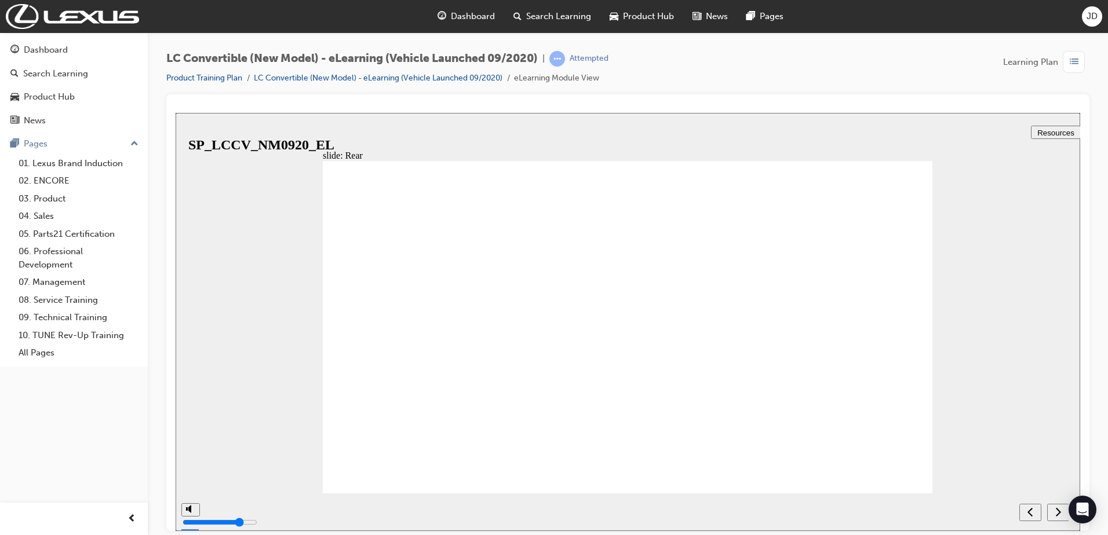
click at [1054, 509] on div "next" at bounding box center [1058, 512] width 13 height 12
radio input "true"
click at [1059, 515] on icon "submit" at bounding box center [1056, 511] width 10 height 10
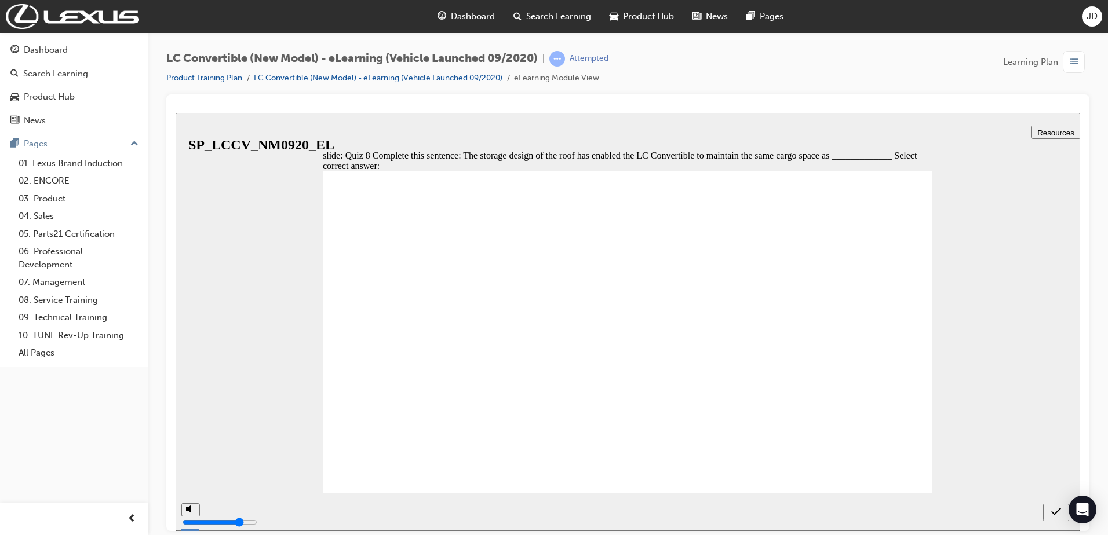
click at [402, 84] on li "LC Convertible (New Model) - eLearning (Vehicle Launched 09/2020)" at bounding box center [384, 78] width 260 height 13
click at [406, 76] on link "LC Convertible (New Model) - eLearning (Vehicle Launched 09/2020)" at bounding box center [378, 78] width 249 height 10
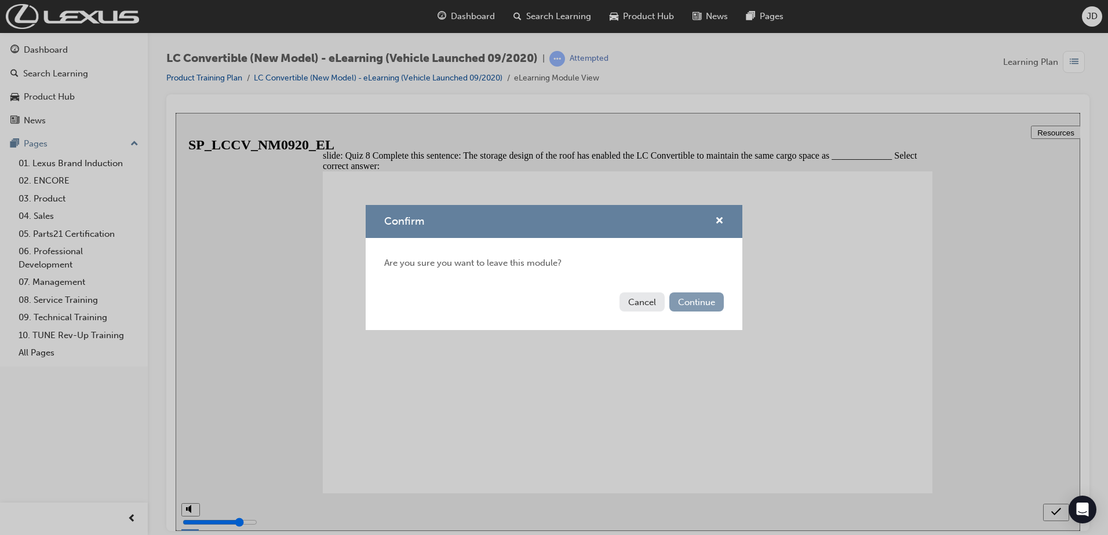
click at [699, 302] on button "Continue" at bounding box center [696, 302] width 54 height 19
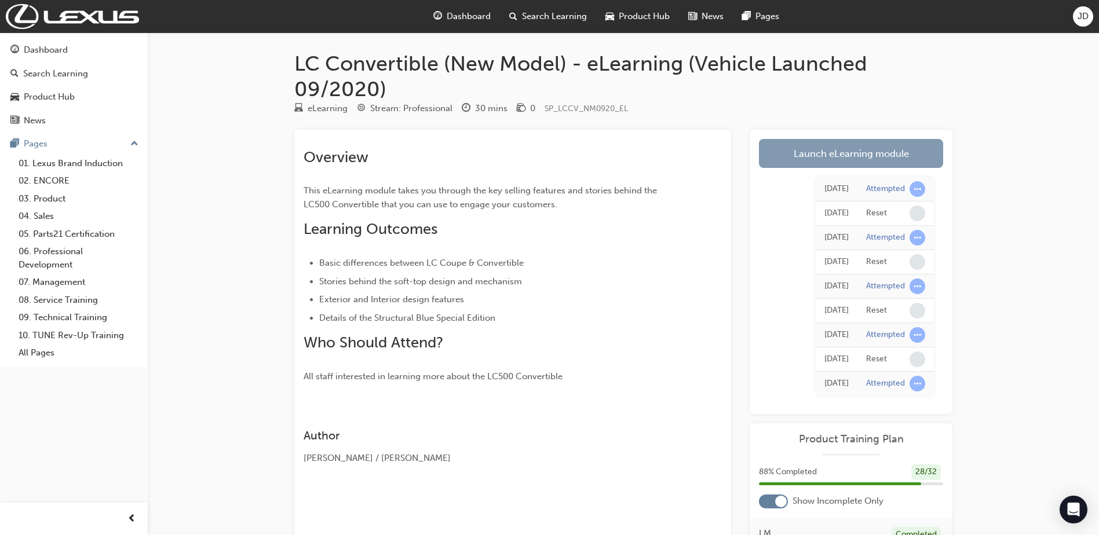
click at [857, 152] on link "Launch eLearning module" at bounding box center [851, 153] width 184 height 29
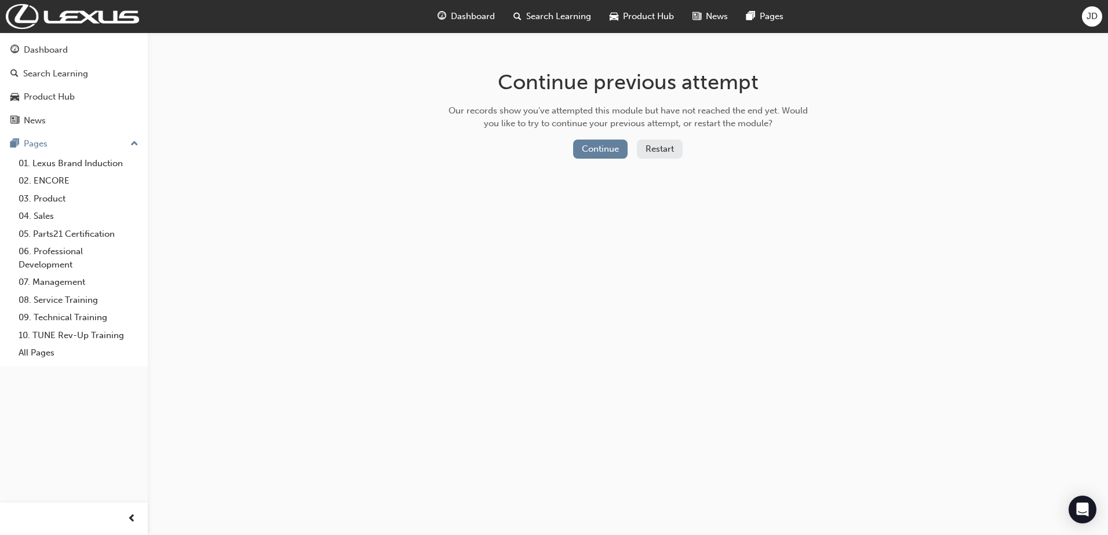
click at [647, 151] on button "Restart" at bounding box center [660, 149] width 46 height 19
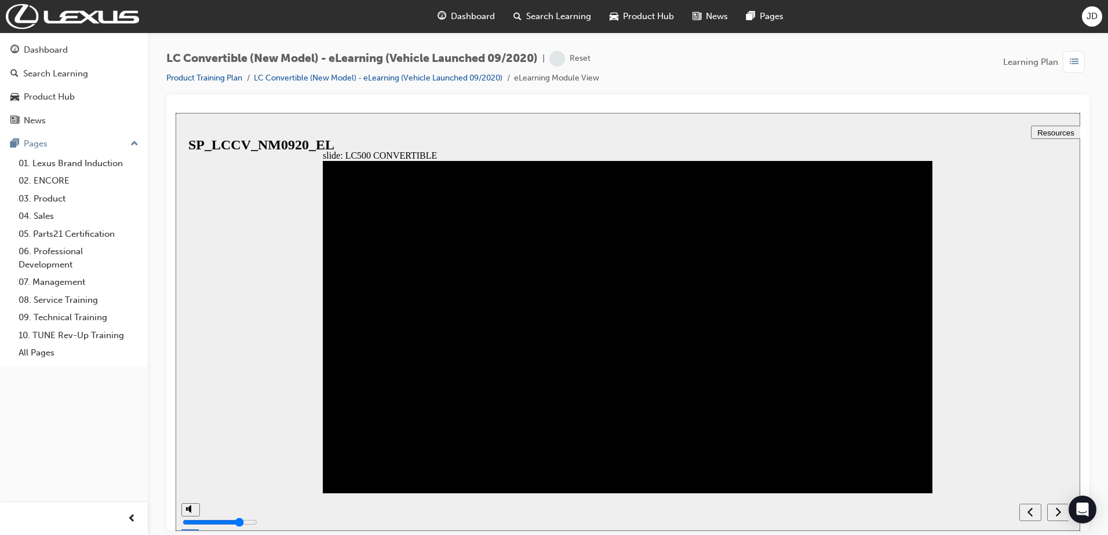
click at [1055, 513] on div "next" at bounding box center [1058, 512] width 13 height 12
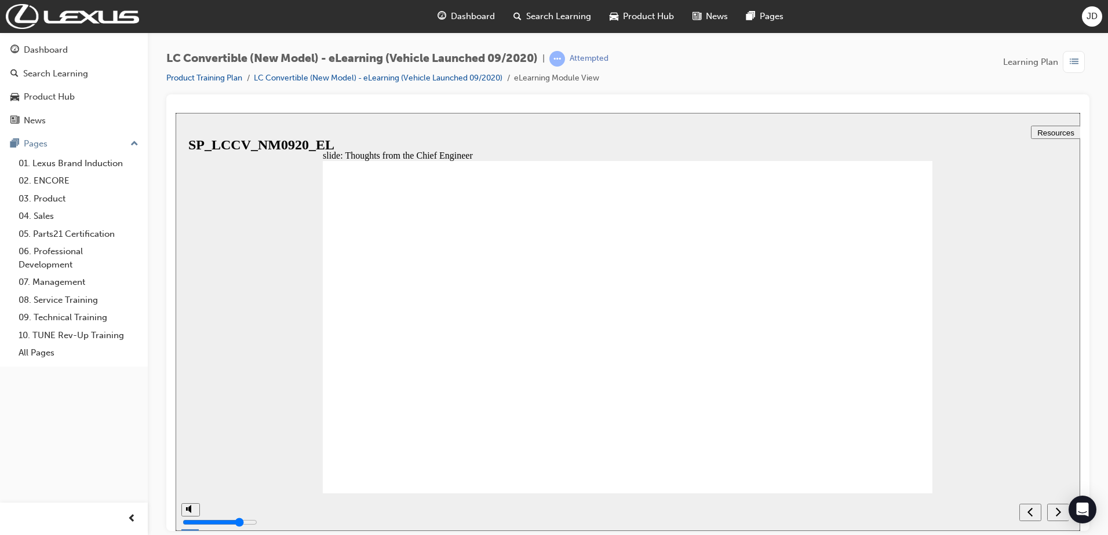
click at [1055, 513] on div "next" at bounding box center [1058, 512] width 13 height 12
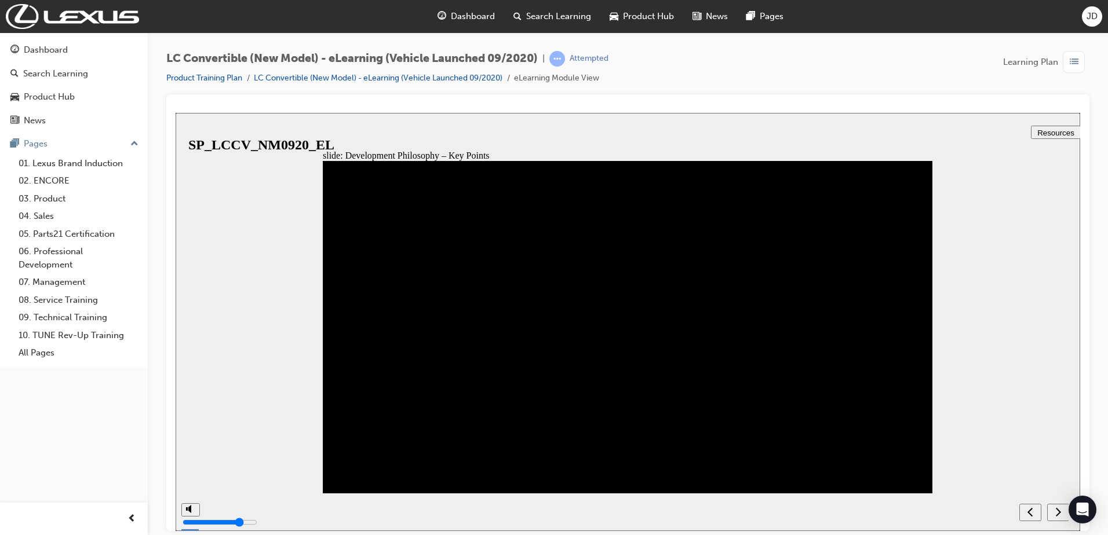
click at [1055, 513] on div "next" at bounding box center [1058, 512] width 13 height 12
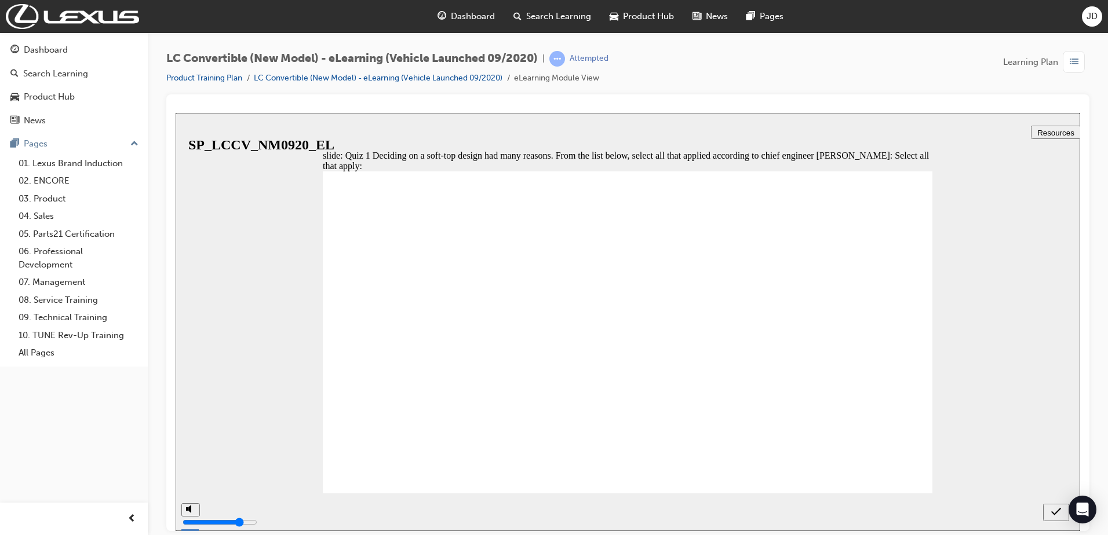
click at [1055, 513] on icon "submit" at bounding box center [1056, 511] width 10 height 10
checkbox input "true"
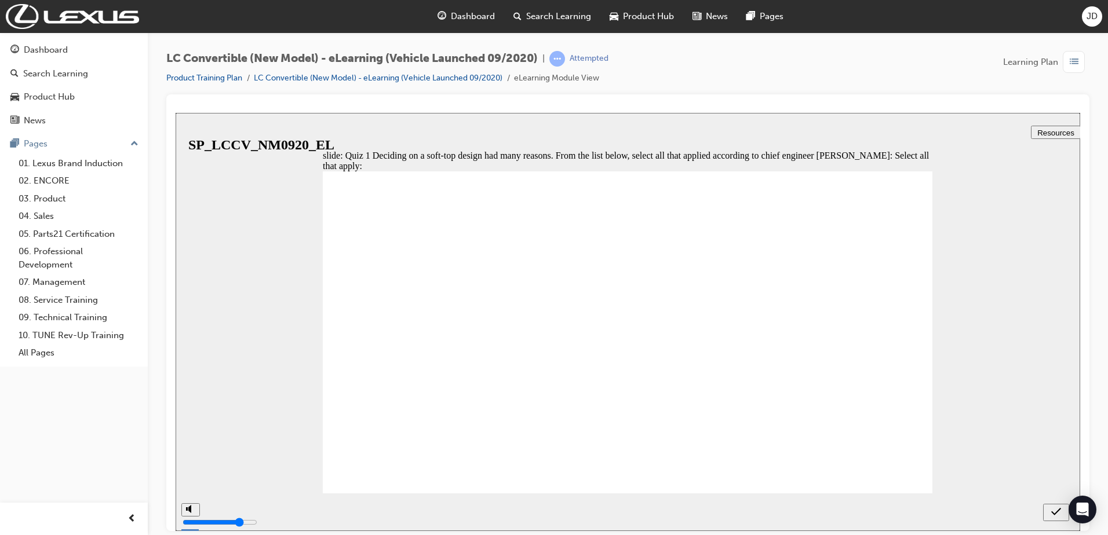
checkbox input "true"
click at [1053, 510] on icon "submit" at bounding box center [1056, 511] width 10 height 10
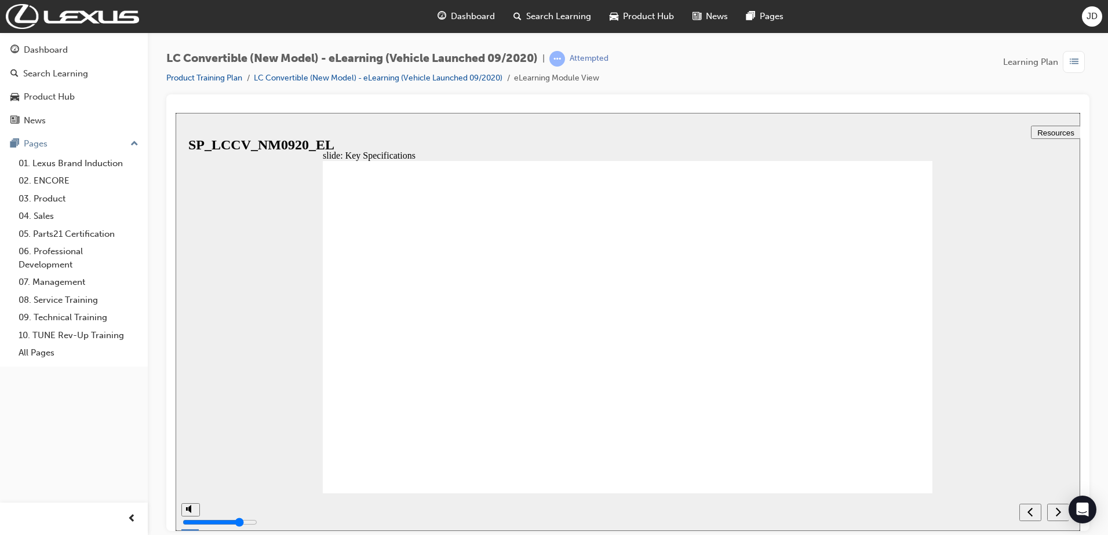
click at [1056, 512] on icon "next" at bounding box center [1058, 511] width 6 height 10
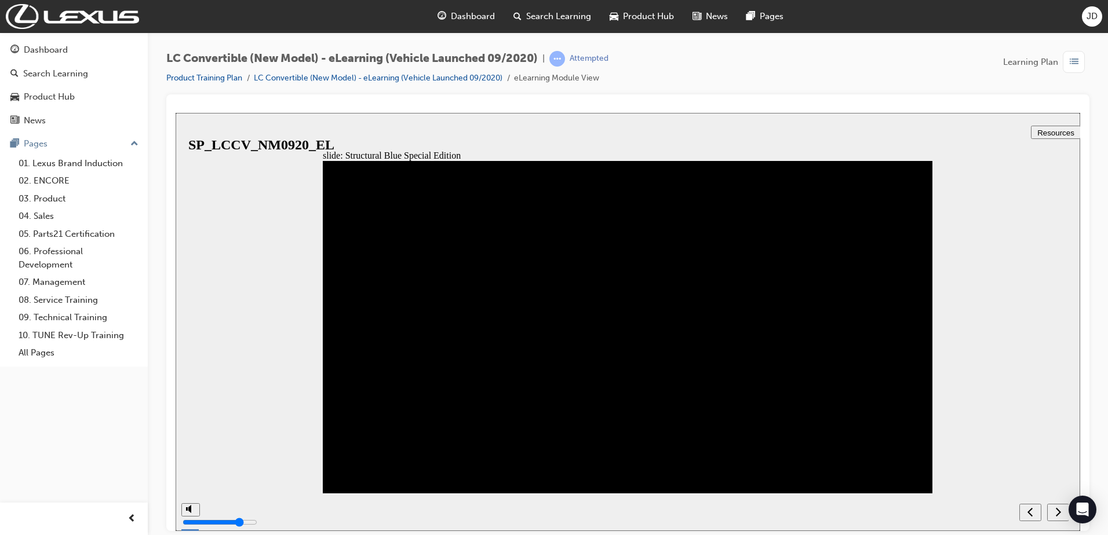
click at [1053, 517] on div "next" at bounding box center [1058, 512] width 13 height 12
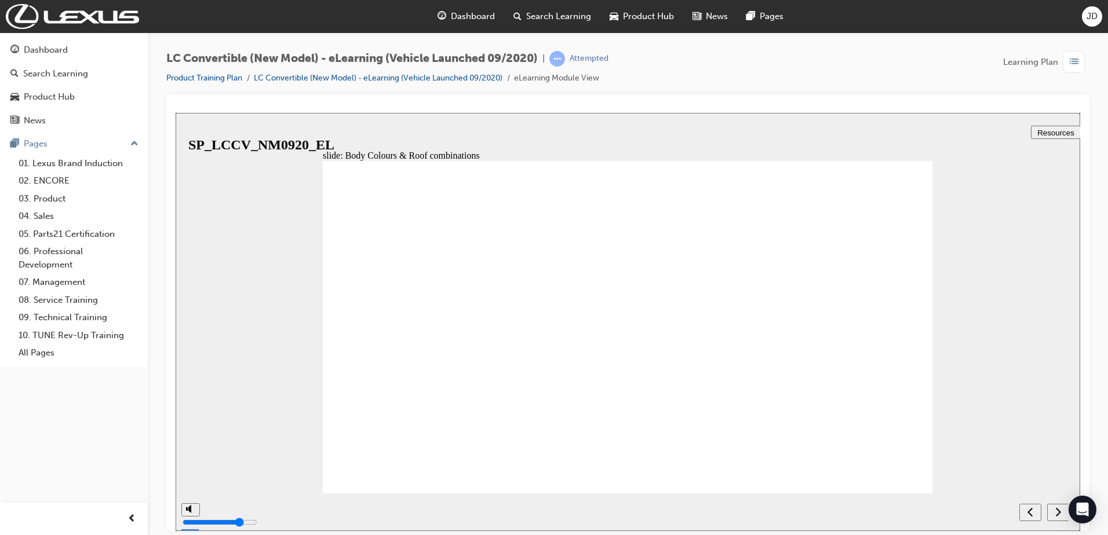
click at [1053, 517] on div "next" at bounding box center [1058, 512] width 13 height 12
radio input "true"
click at [1062, 512] on div "submit" at bounding box center [1056, 512] width 17 height 12
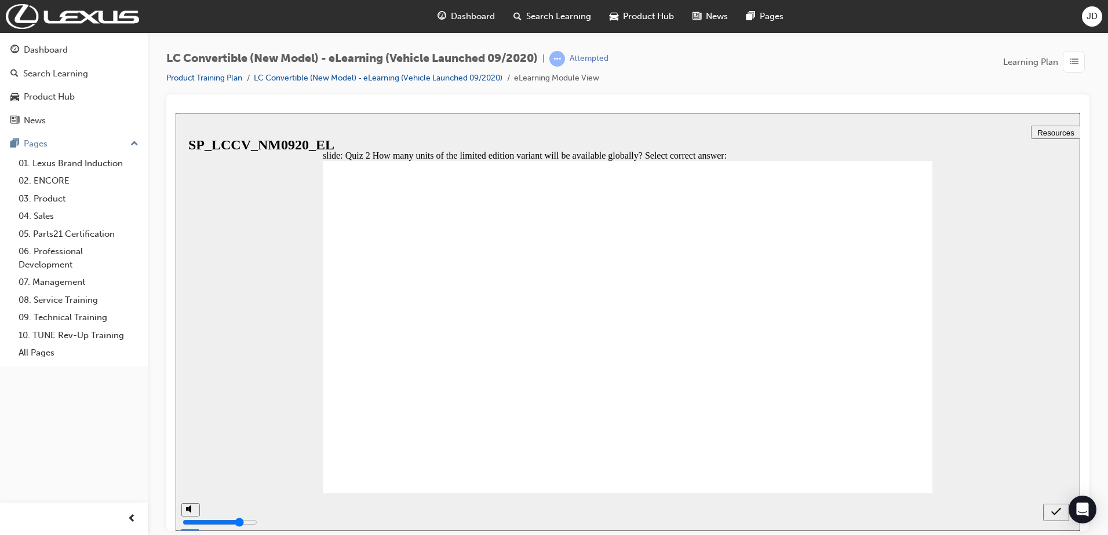
radio input "true"
click at [1055, 510] on icon "submit" at bounding box center [1056, 511] width 10 height 10
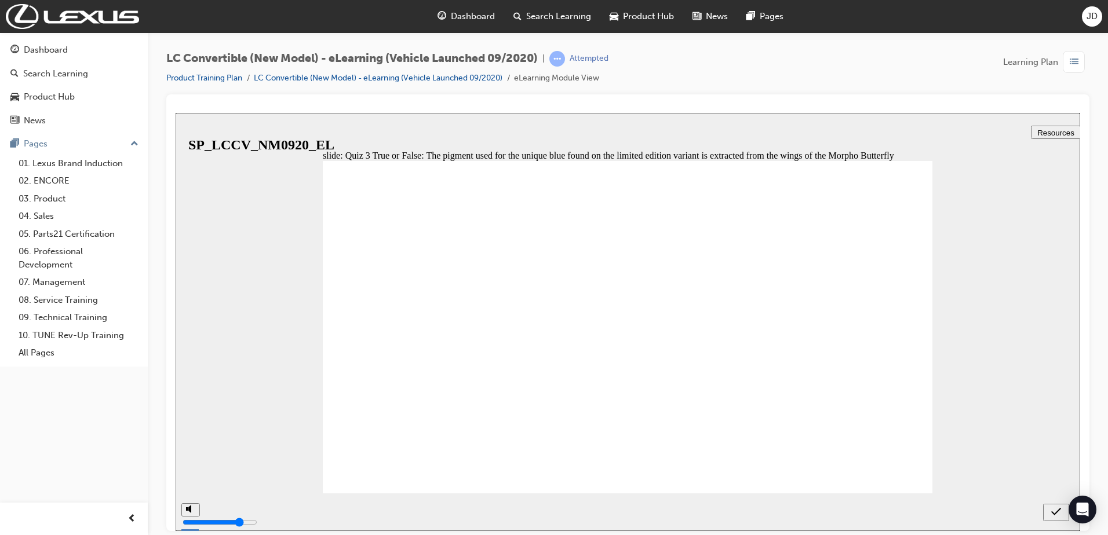
radio input "true"
click at [1057, 506] on icon "submit" at bounding box center [1056, 511] width 10 height 10
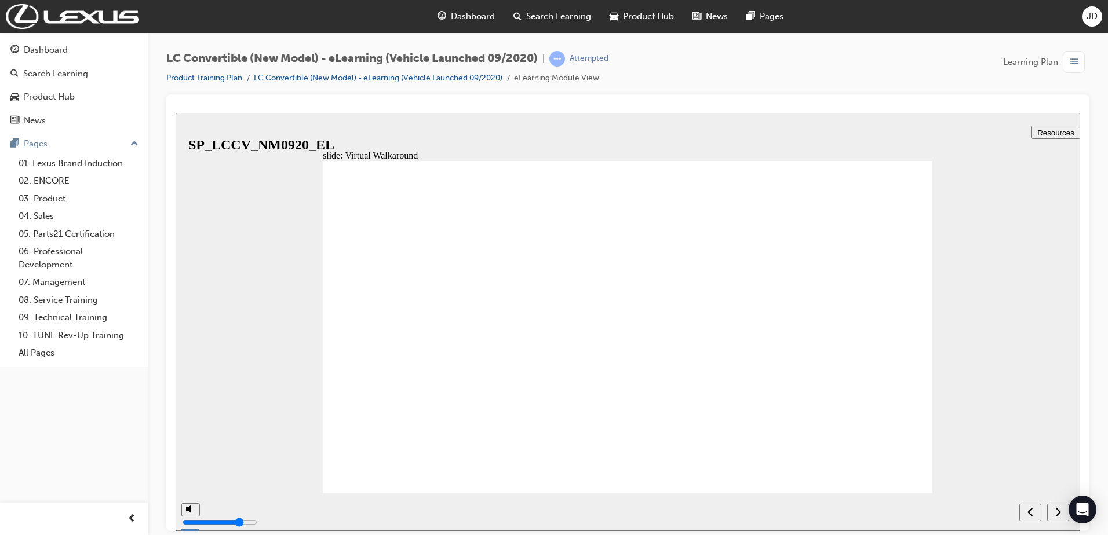
click at [1057, 509] on icon "next" at bounding box center [1058, 511] width 5 height 9
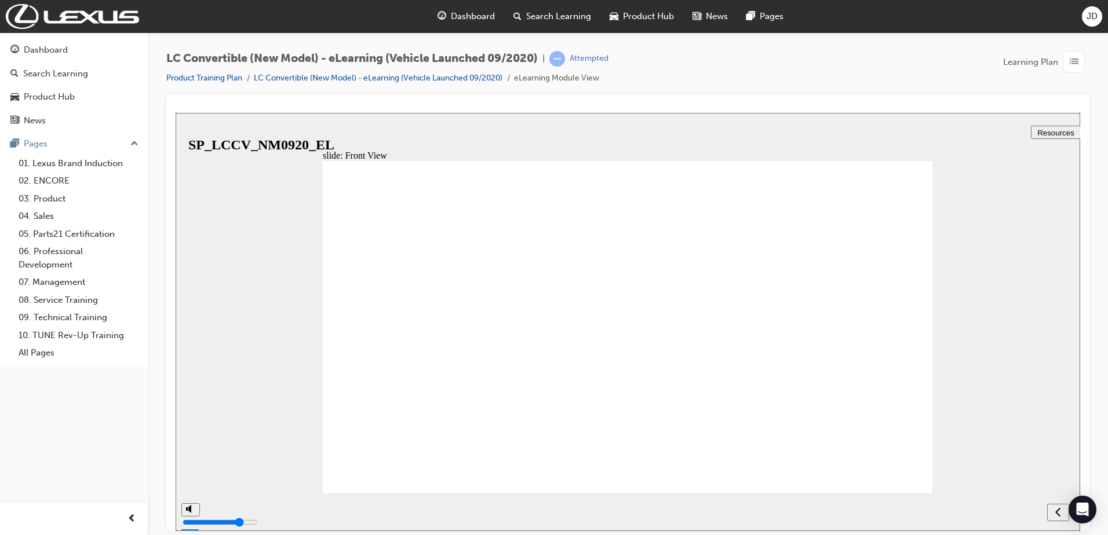
click at [1057, 512] on icon "next" at bounding box center [1058, 511] width 6 height 10
checkbox input "true"
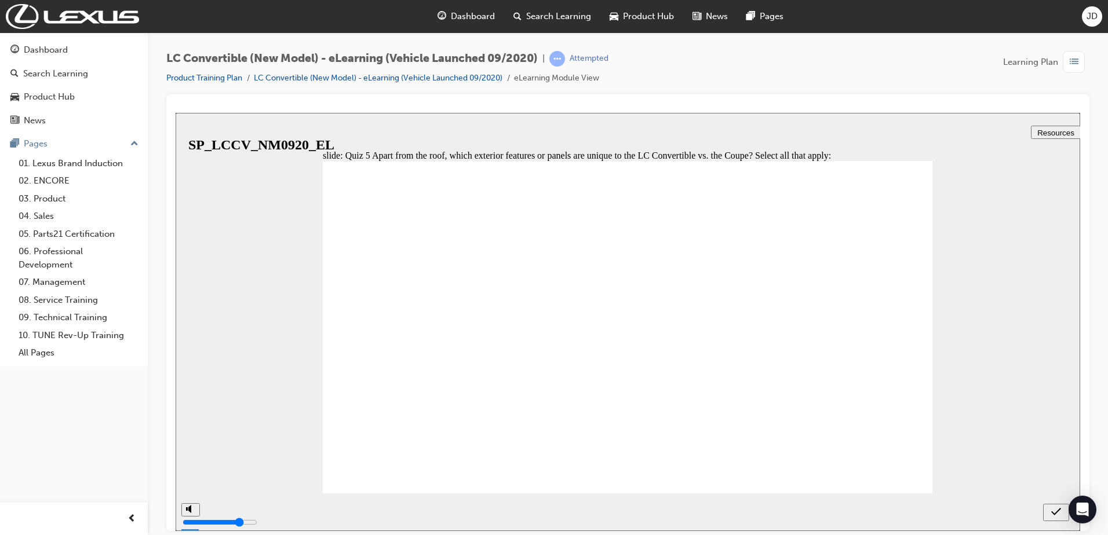
checkbox input "true"
click at [1053, 510] on icon "submit" at bounding box center [1056, 511] width 10 height 10
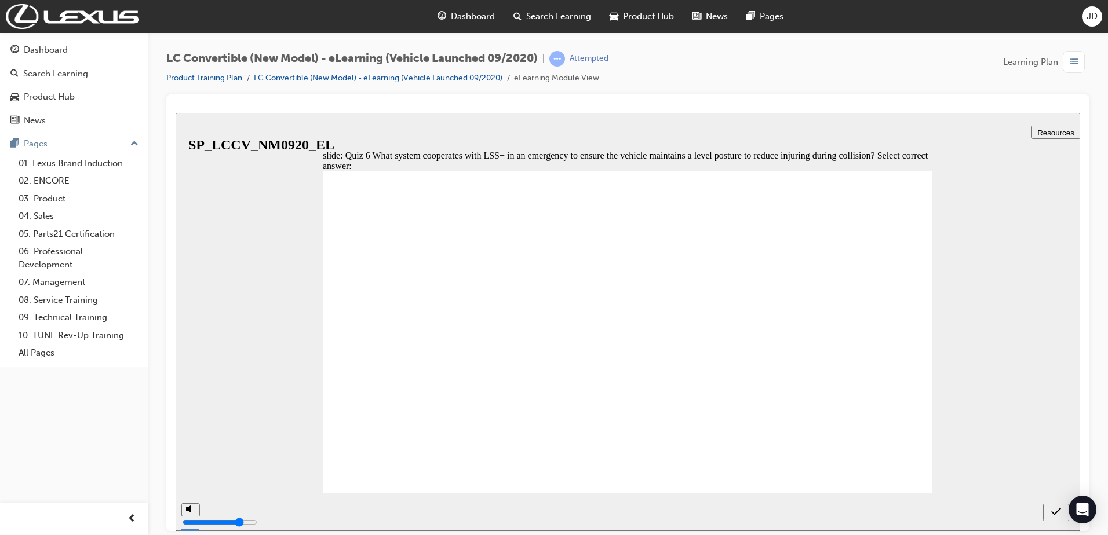
radio input "true"
click at [1053, 508] on icon "submit" at bounding box center [1056, 511] width 10 height 10
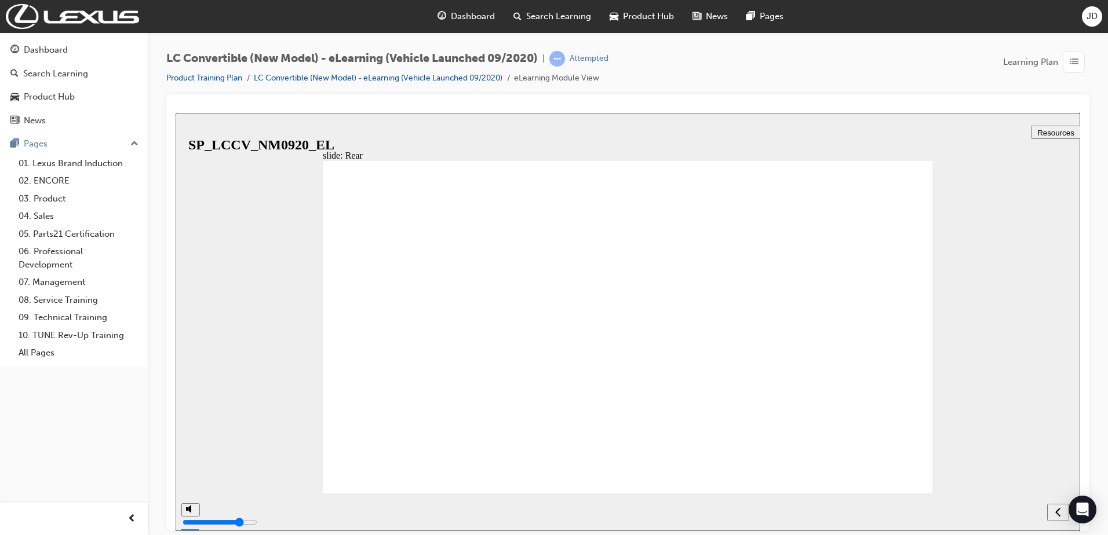
drag, startPoint x: 910, startPoint y: 183, endPoint x: 901, endPoint y: 183, distance: 8.7
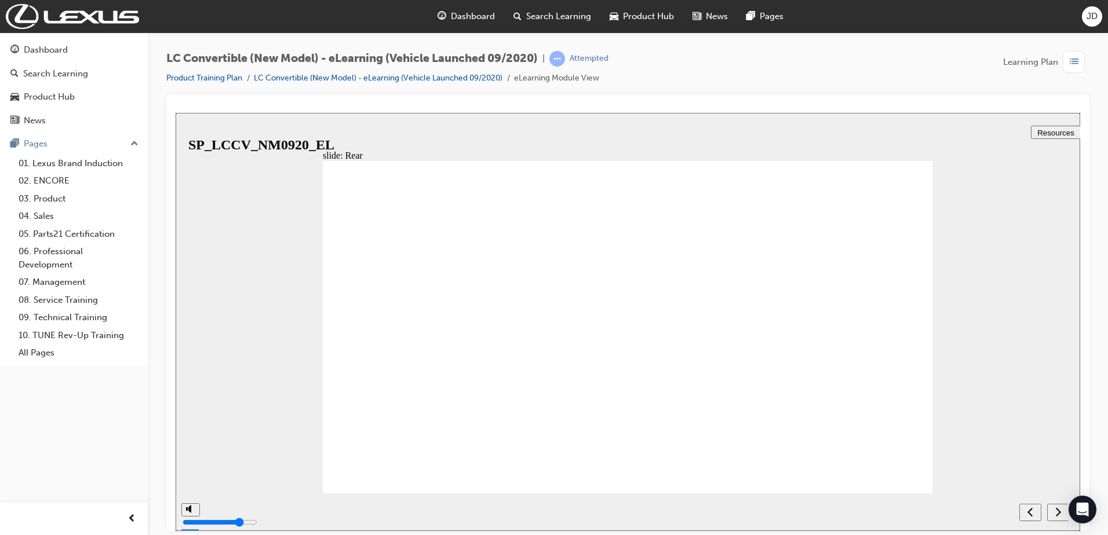
click at [1059, 510] on icon "next" at bounding box center [1058, 511] width 5 height 9
radio input "true"
click at [1058, 509] on icon "submit" at bounding box center [1056, 511] width 10 height 10
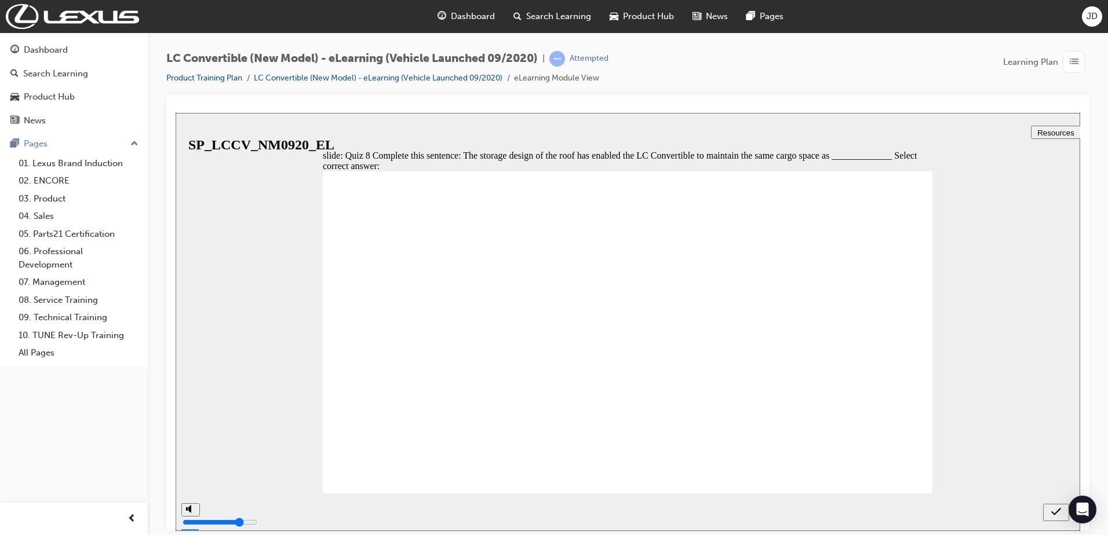
radio input "false"
radio input "true"
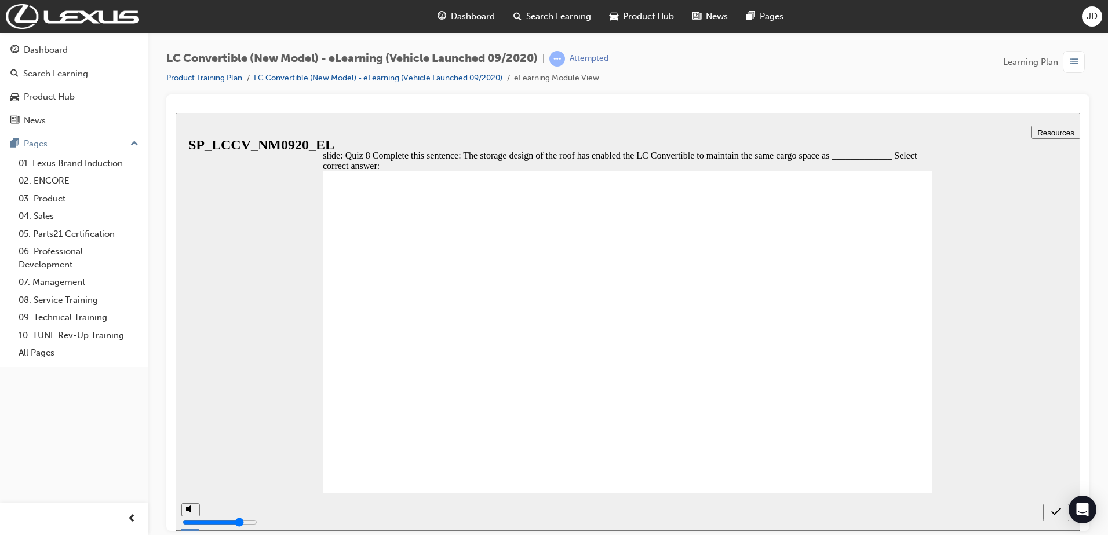
click at [1054, 510] on icon "submit" at bounding box center [1056, 511] width 10 height 10
radio input "false"
radio input "true"
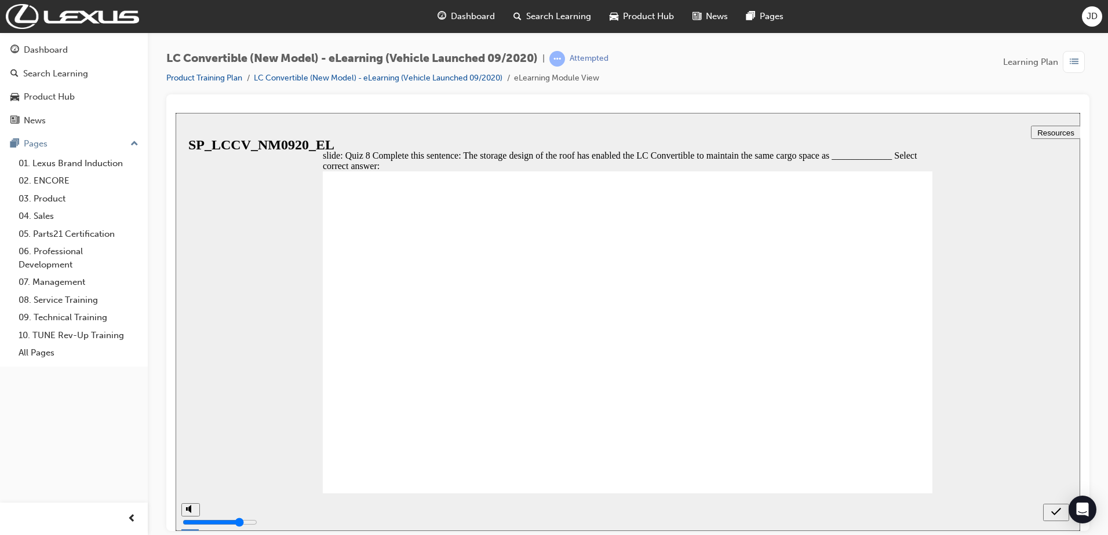
click at [1055, 513] on icon "submit" at bounding box center [1056, 511] width 10 height 10
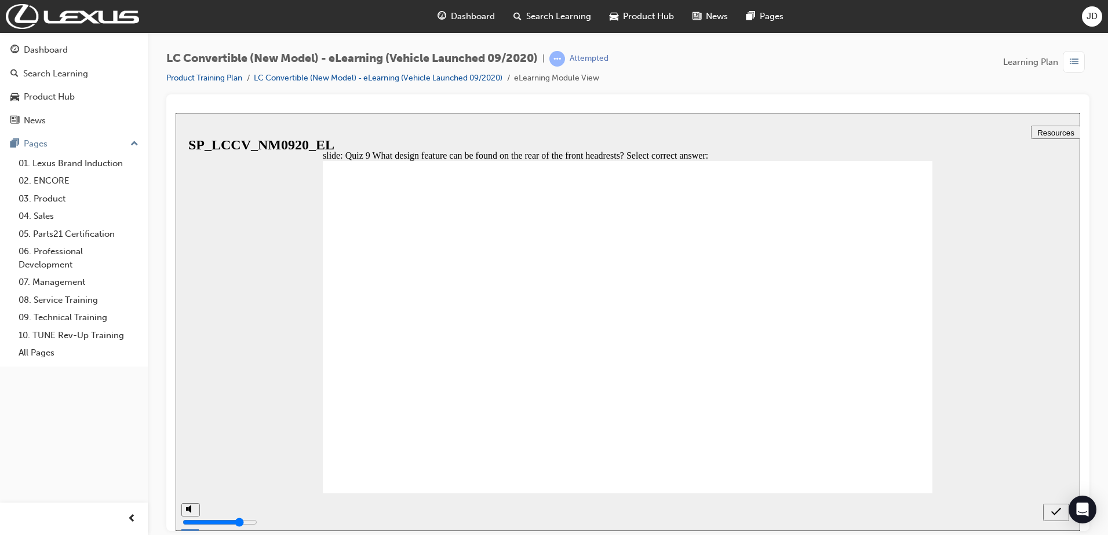
radio input "false"
radio input "true"
click at [1056, 510] on icon "submit" at bounding box center [1056, 511] width 10 height 10
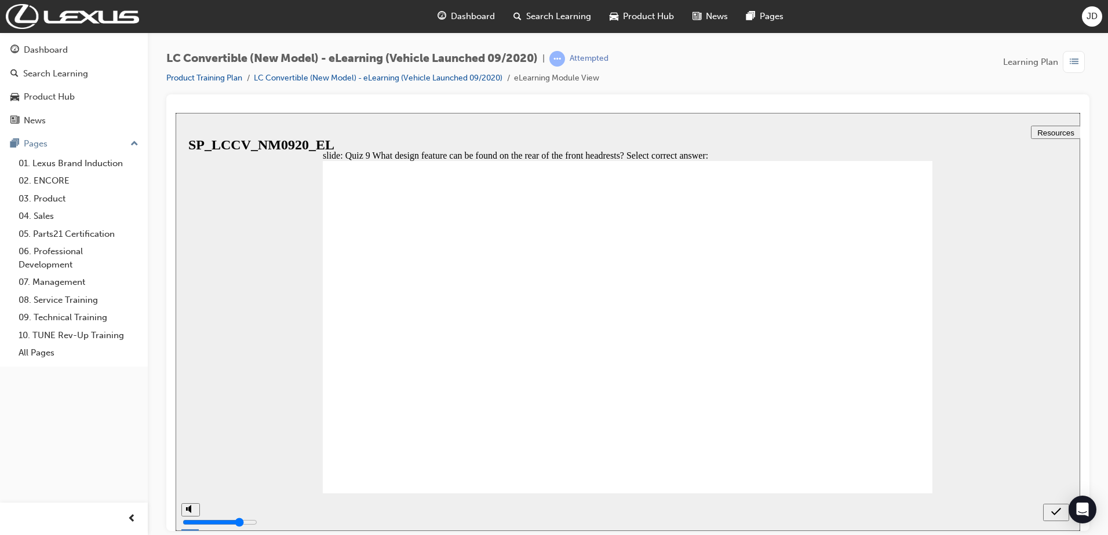
drag, startPoint x: 825, startPoint y: 289, endPoint x: 829, endPoint y: 300, distance: 11.5
radio input "true"
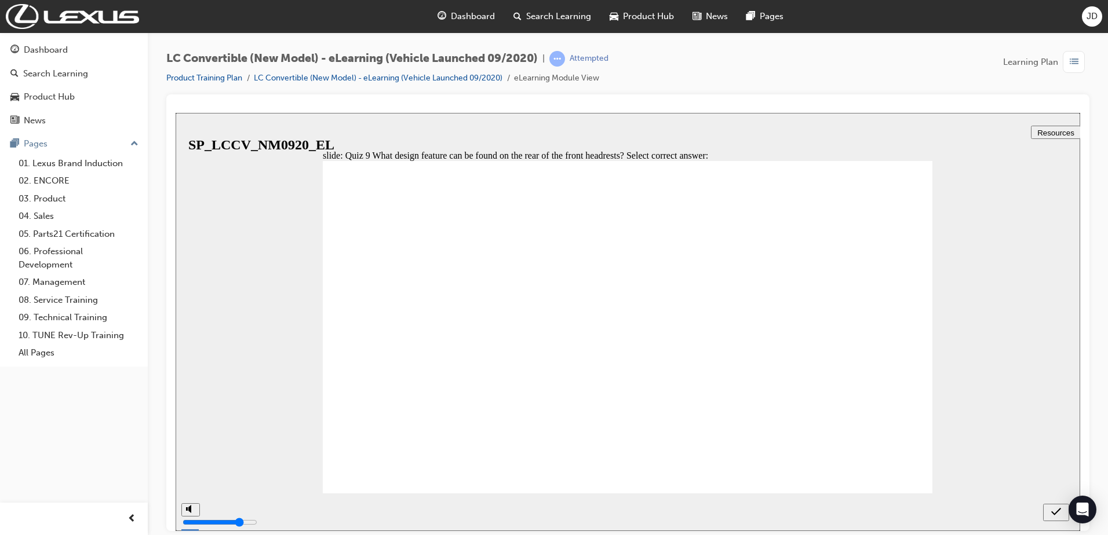
click at [1059, 509] on icon "submit" at bounding box center [1056, 511] width 10 height 10
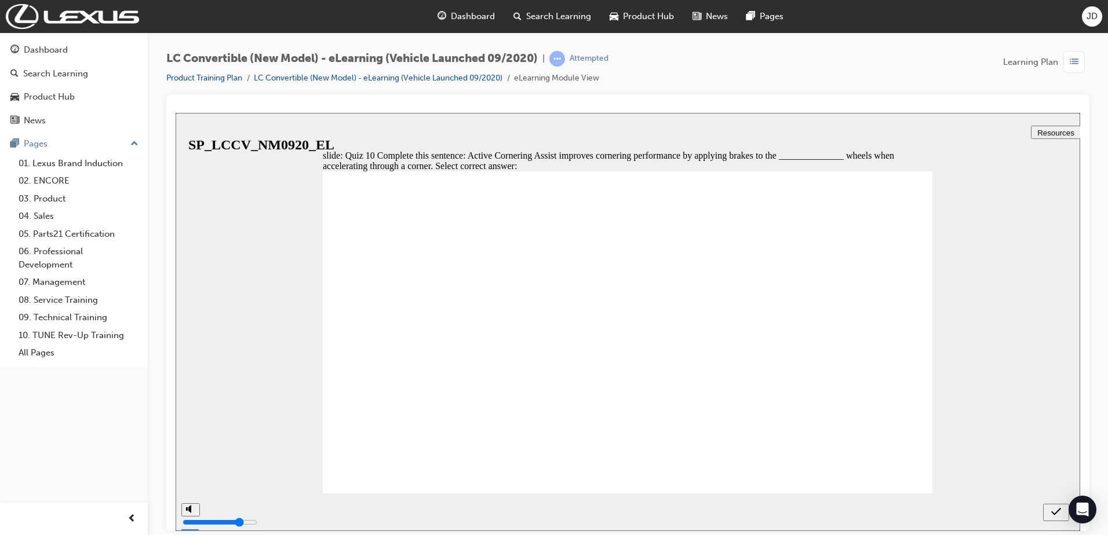
radio input "true"
click at [1055, 513] on icon "submit" at bounding box center [1056, 512] width 10 height 8
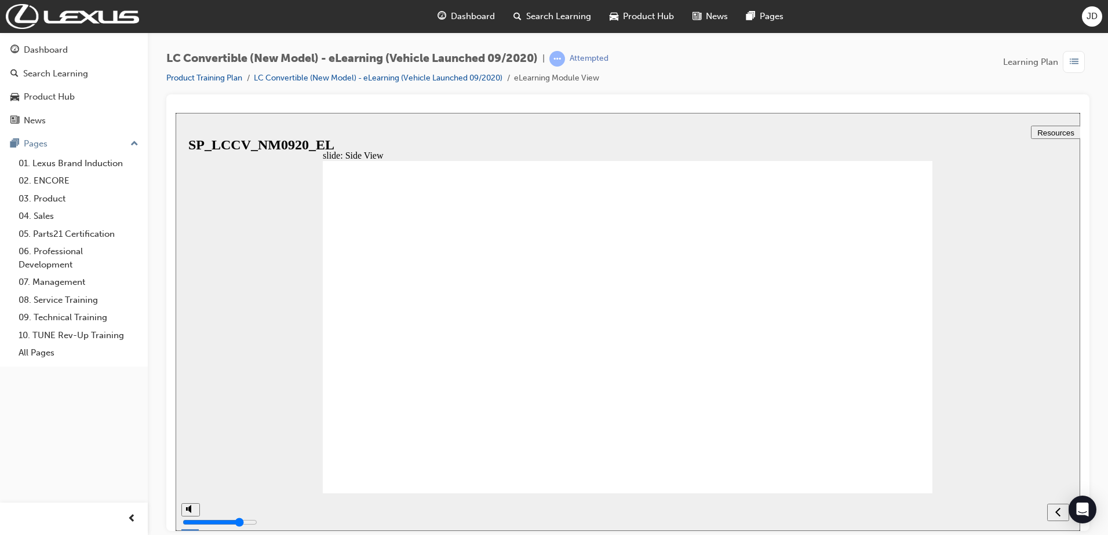
drag, startPoint x: 774, startPoint y: 477, endPoint x: 767, endPoint y: 405, distance: 72.2
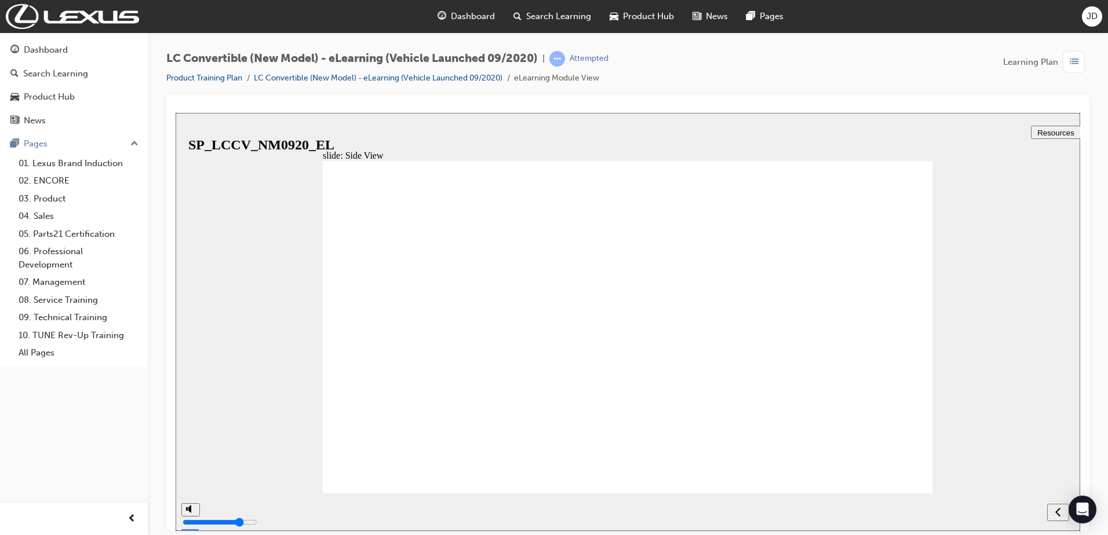
click at [1061, 515] on div "next" at bounding box center [1058, 512] width 13 height 12
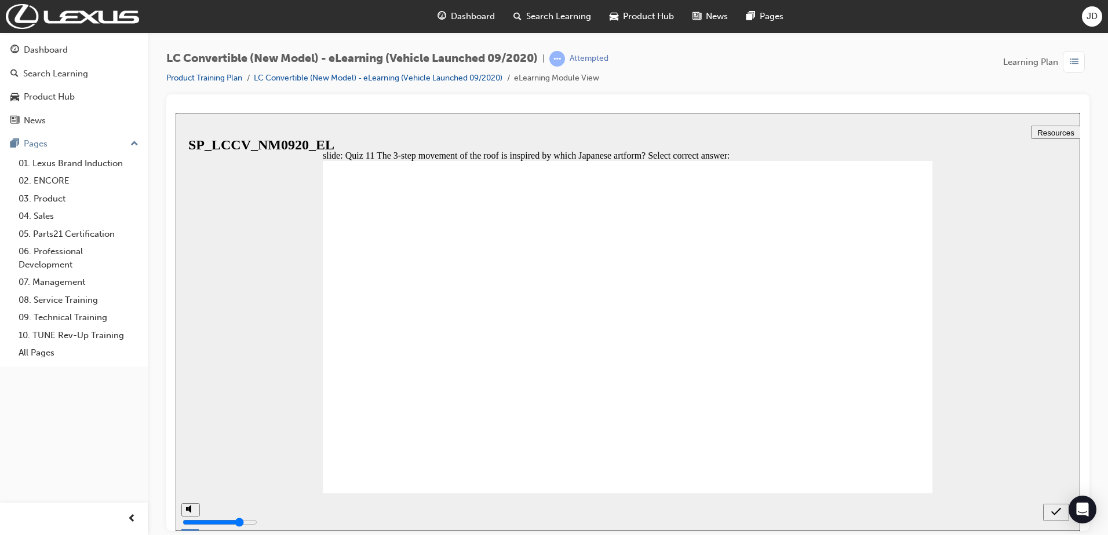
radio input "true"
click at [1059, 512] on icon "submit" at bounding box center [1056, 511] width 10 height 10
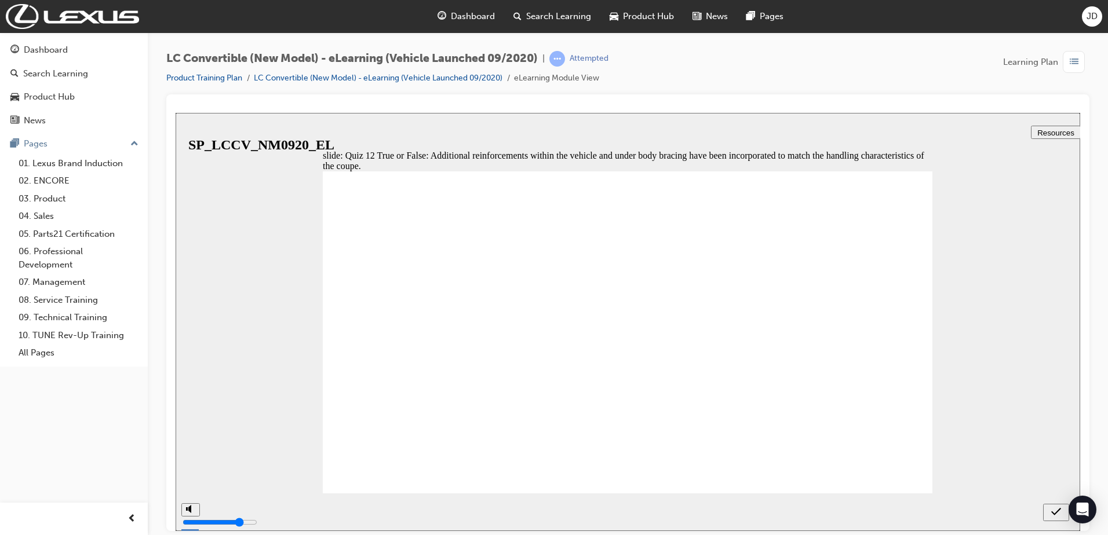
radio input "true"
click at [1060, 510] on icon "submit" at bounding box center [1056, 511] width 10 height 10
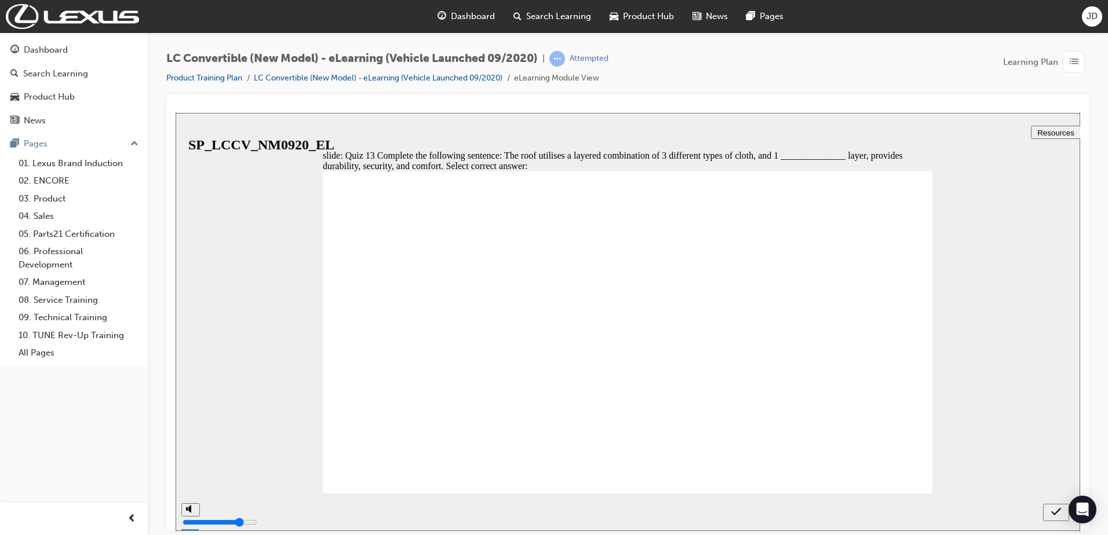
radio input "true"
click at [1062, 510] on div "submit" at bounding box center [1056, 512] width 17 height 12
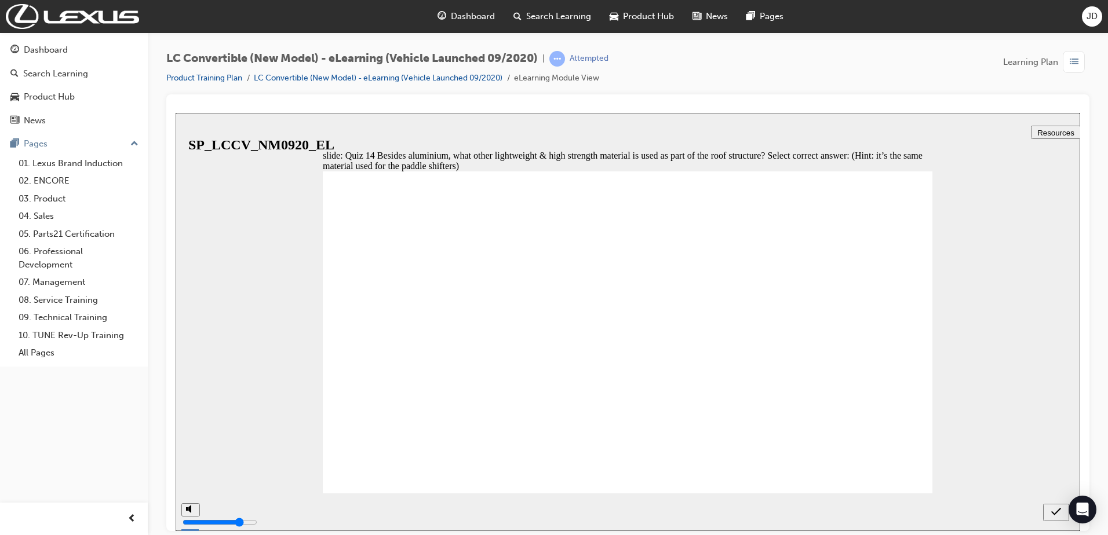
radio input "true"
click at [1061, 513] on div "submit" at bounding box center [1056, 512] width 17 height 12
drag, startPoint x: 869, startPoint y: 311, endPoint x: 855, endPoint y: 312, distance: 14.0
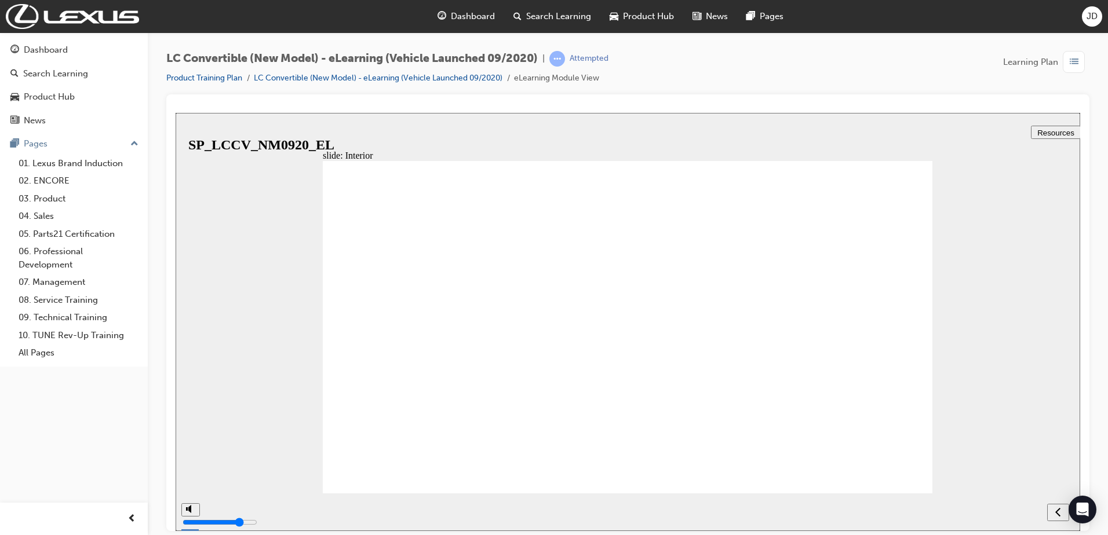
click at [1062, 511] on div "next" at bounding box center [1058, 512] width 13 height 12
checkbox input "true"
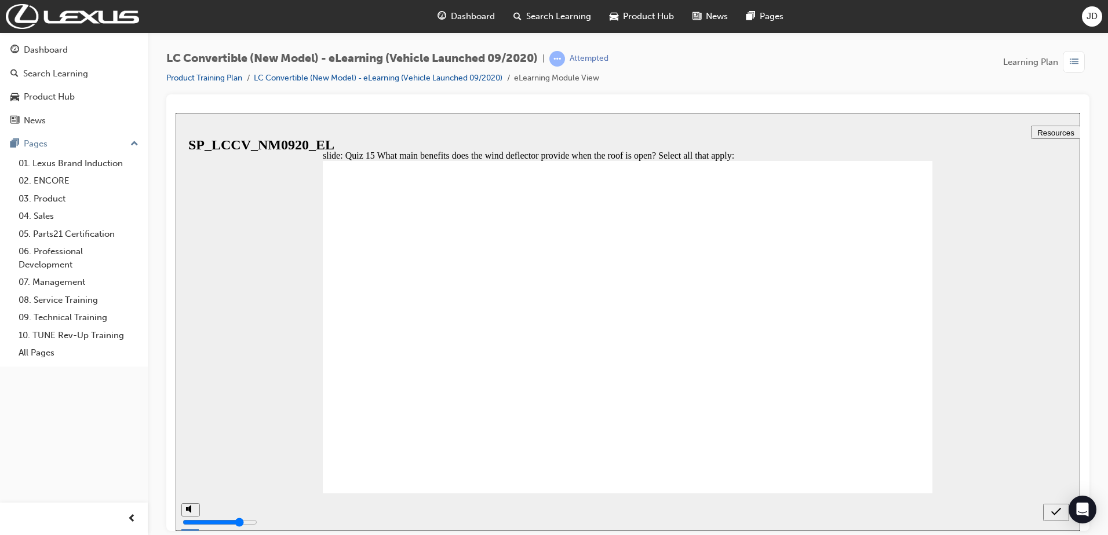
checkbox input "true"
click at [1050, 509] on div "submit" at bounding box center [1056, 512] width 17 height 12
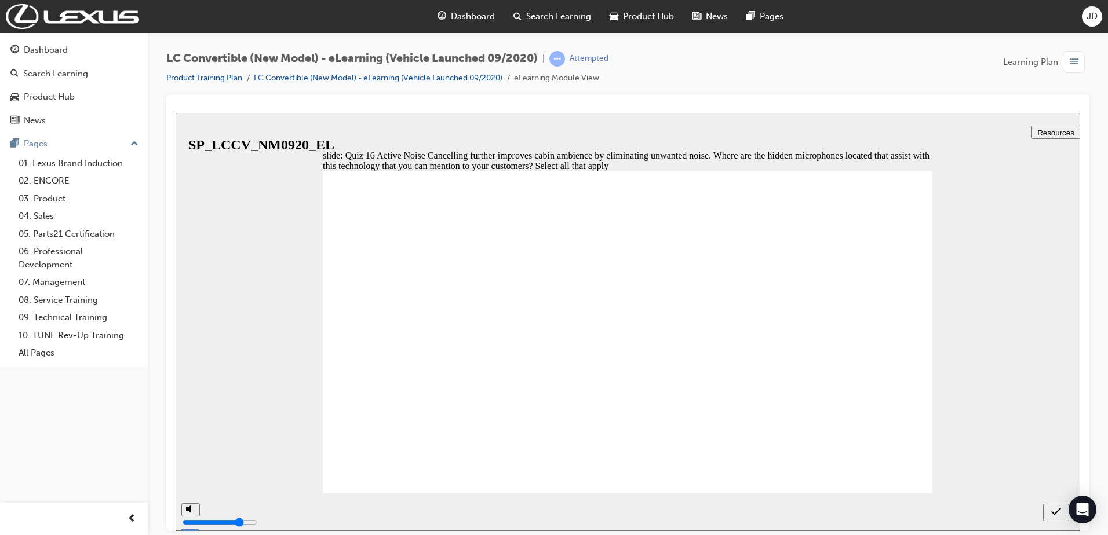
checkbox input "true"
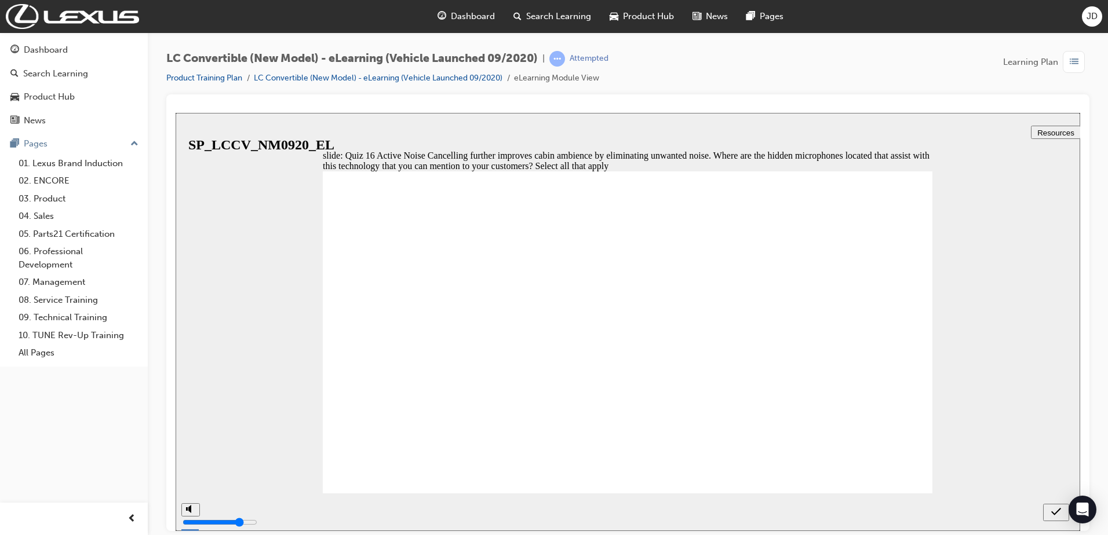
click at [1054, 511] on icon "submit" at bounding box center [1056, 511] width 10 height 10
checkbox input "false"
drag, startPoint x: 375, startPoint y: 407, endPoint x: 794, endPoint y: 496, distance: 428.8
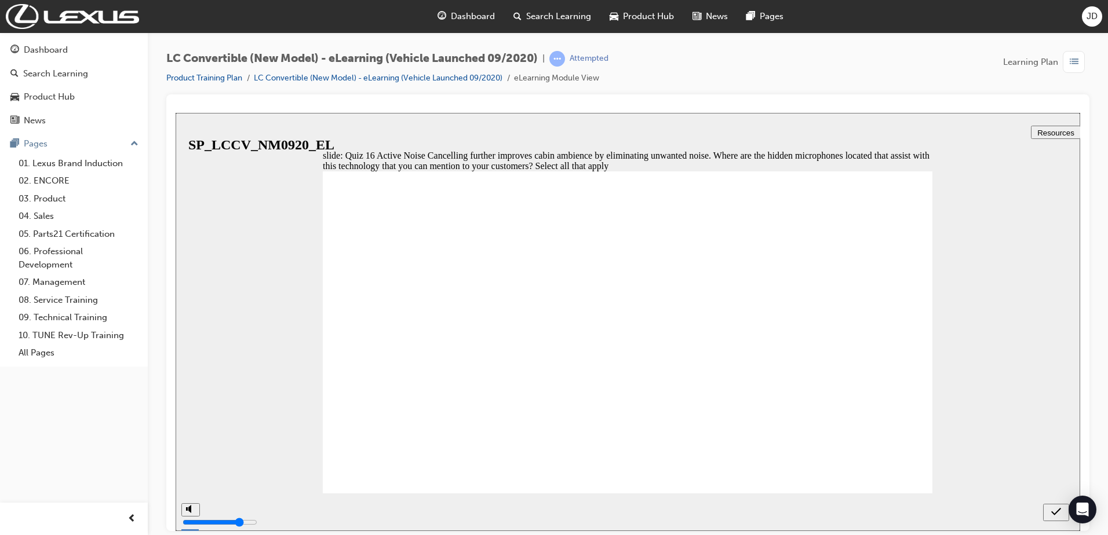
checkbox input "true"
click at [1053, 509] on icon "submit" at bounding box center [1056, 511] width 10 height 10
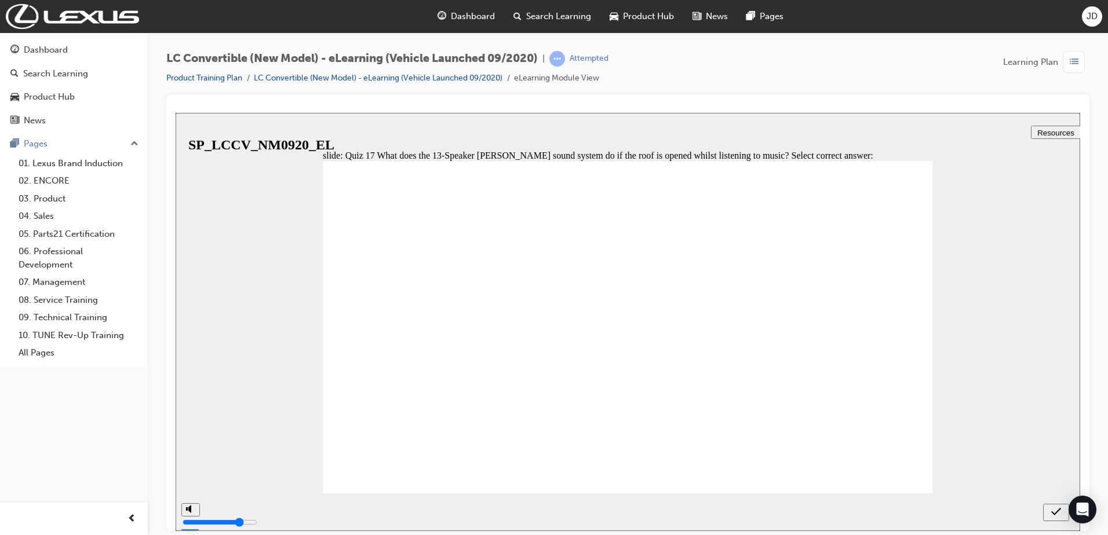
radio input "true"
click at [1049, 512] on div "submit" at bounding box center [1056, 512] width 17 height 12
click at [1057, 512] on icon "next" at bounding box center [1058, 511] width 6 height 10
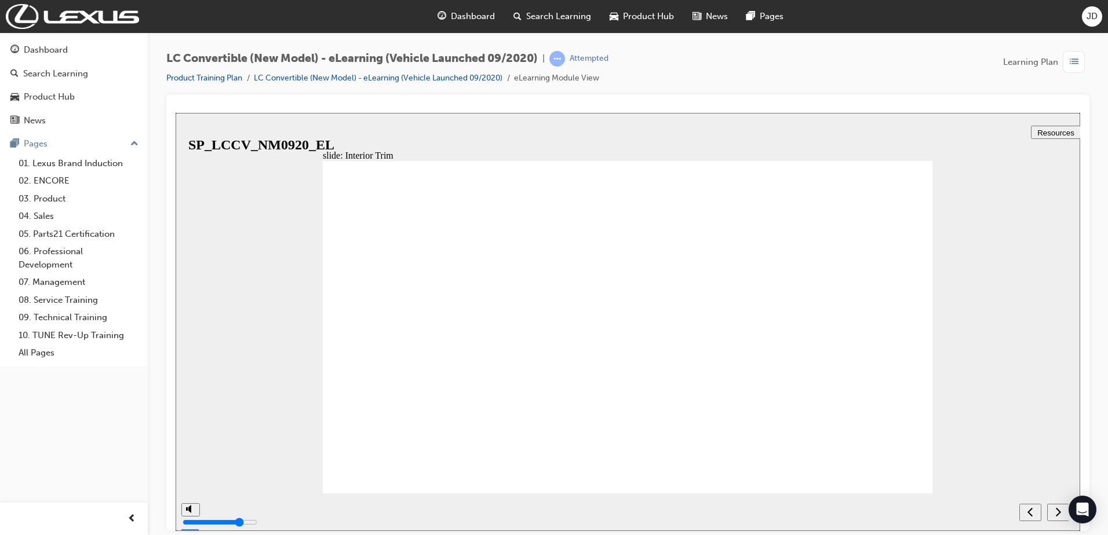
click at [1059, 511] on icon "next" at bounding box center [1058, 511] width 5 height 9
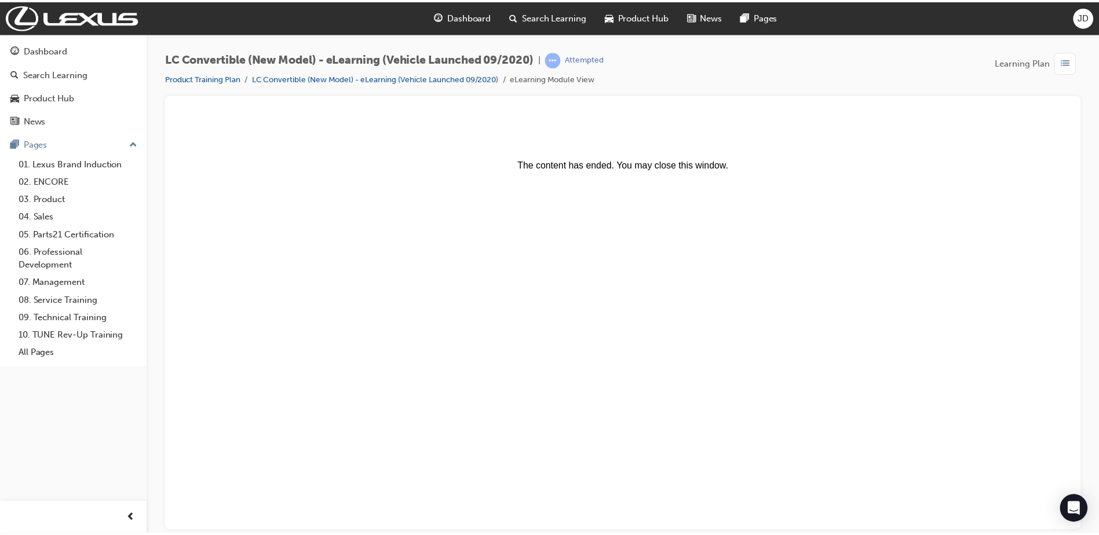
scroll to position [0, 0]
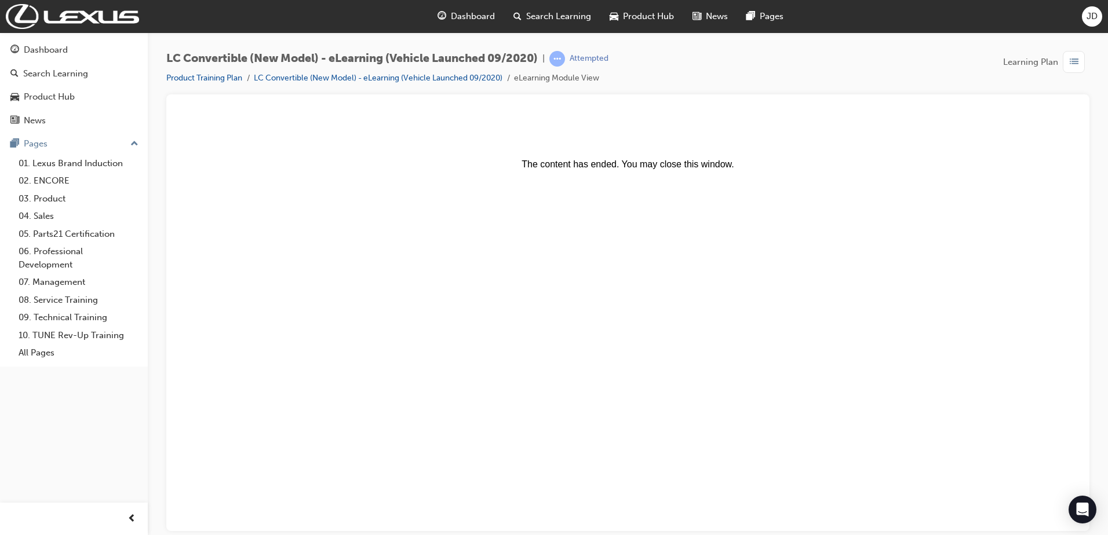
click at [468, 16] on span "Dashboard" at bounding box center [473, 16] width 44 height 13
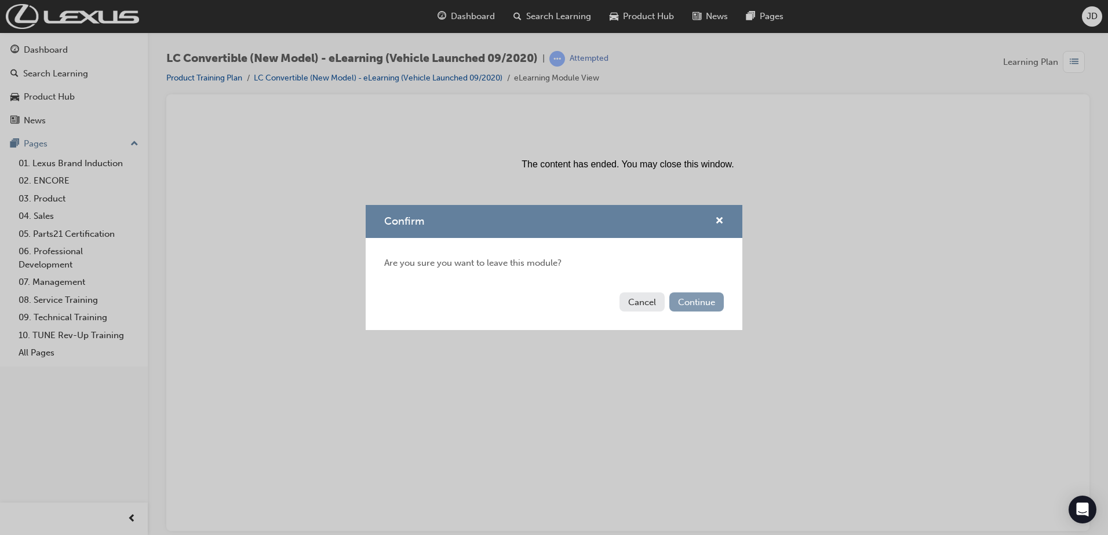
click at [703, 306] on button "Continue" at bounding box center [696, 302] width 54 height 19
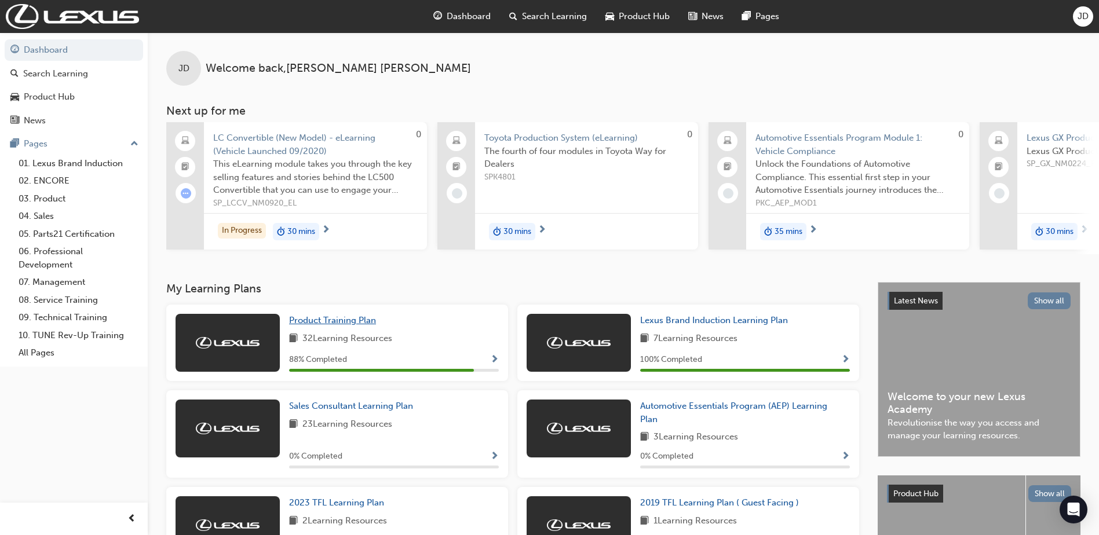
click at [316, 326] on span "Product Training Plan" at bounding box center [332, 320] width 87 height 10
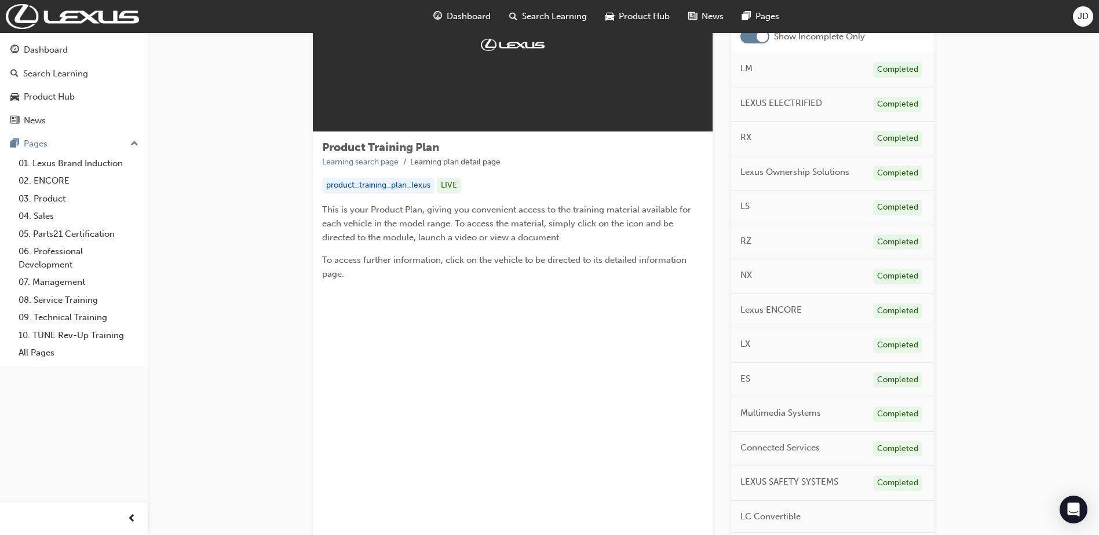
scroll to position [348, 0]
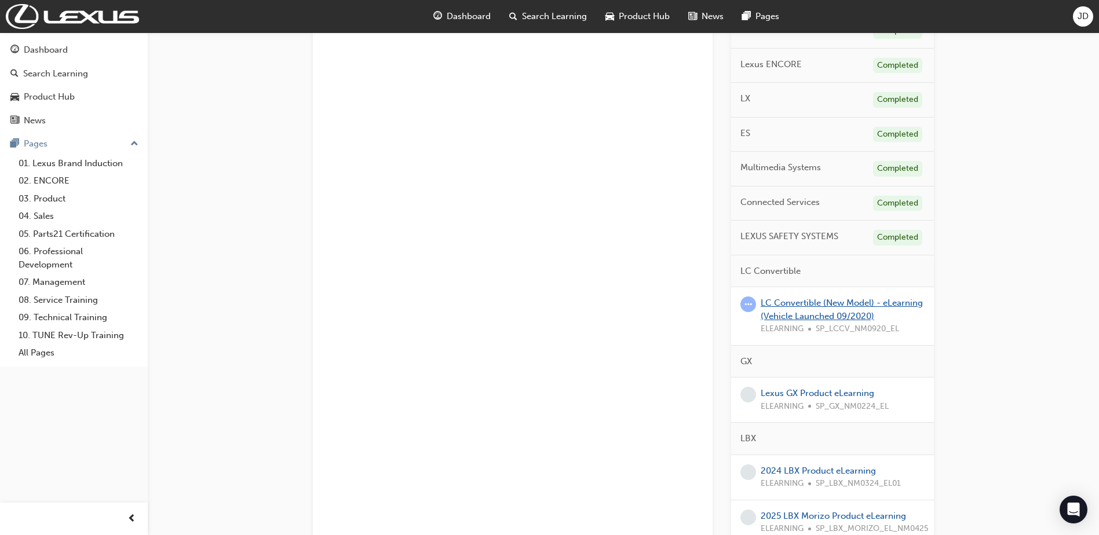
click at [805, 305] on link "LC Convertible (New Model) - eLearning (Vehicle Launched 09/2020)" at bounding box center [842, 310] width 162 height 24
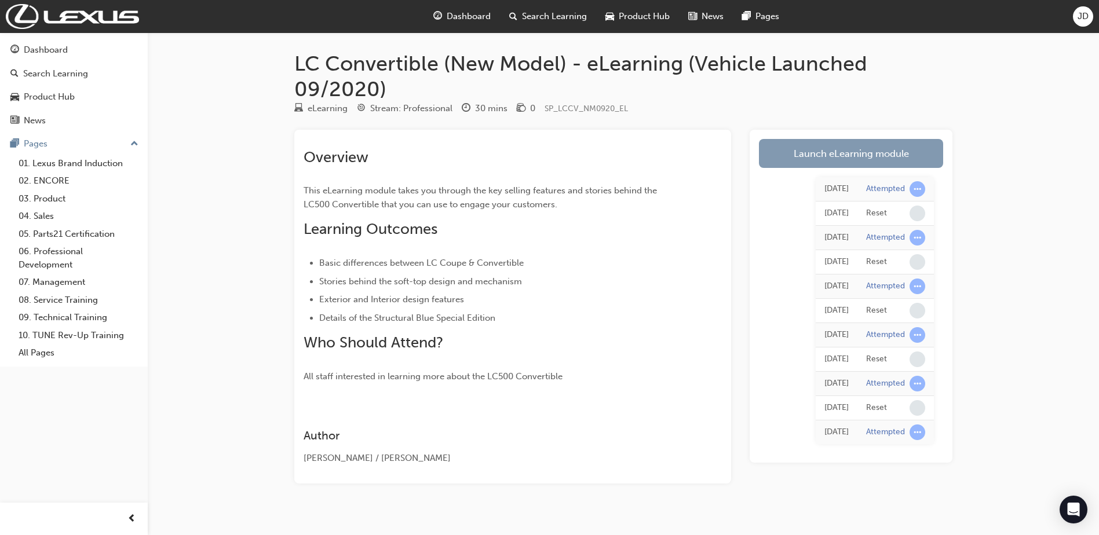
click at [825, 152] on link "Launch eLearning module" at bounding box center [851, 153] width 184 height 29
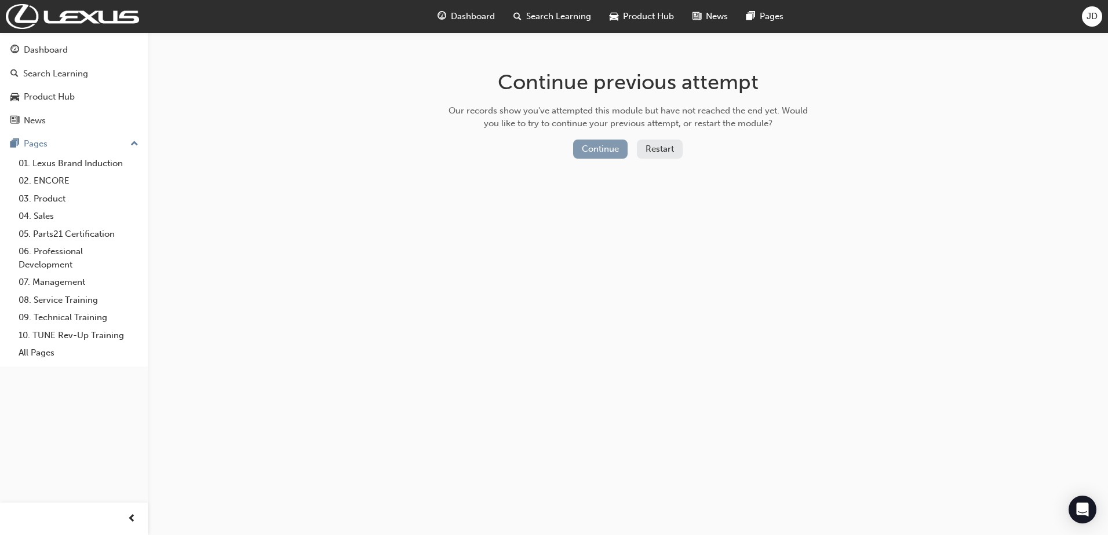
click at [606, 154] on button "Continue" at bounding box center [600, 149] width 54 height 19
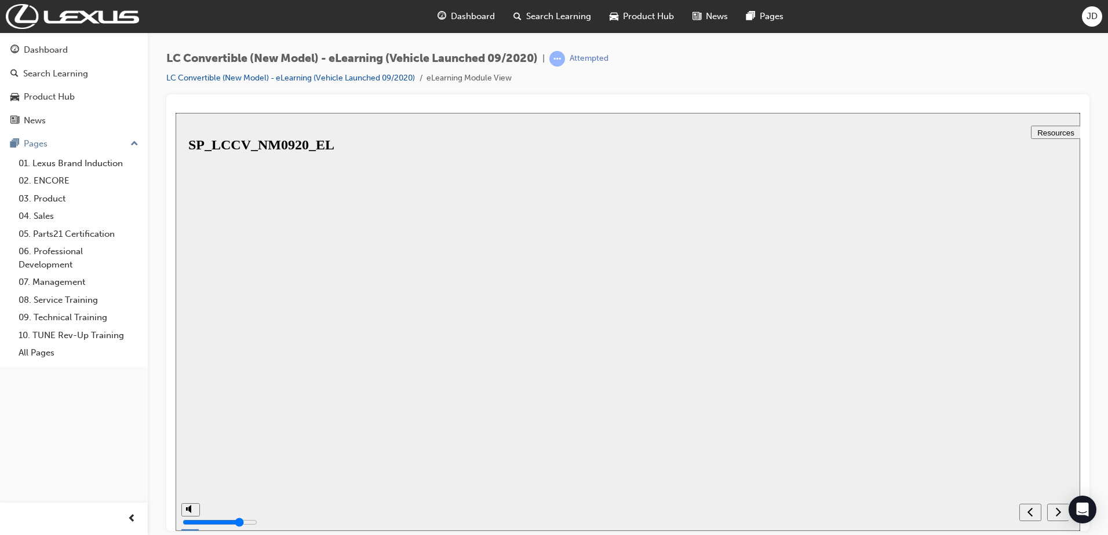
click at [214, 517] on button "Resume" at bounding box center [195, 523] width 38 height 12
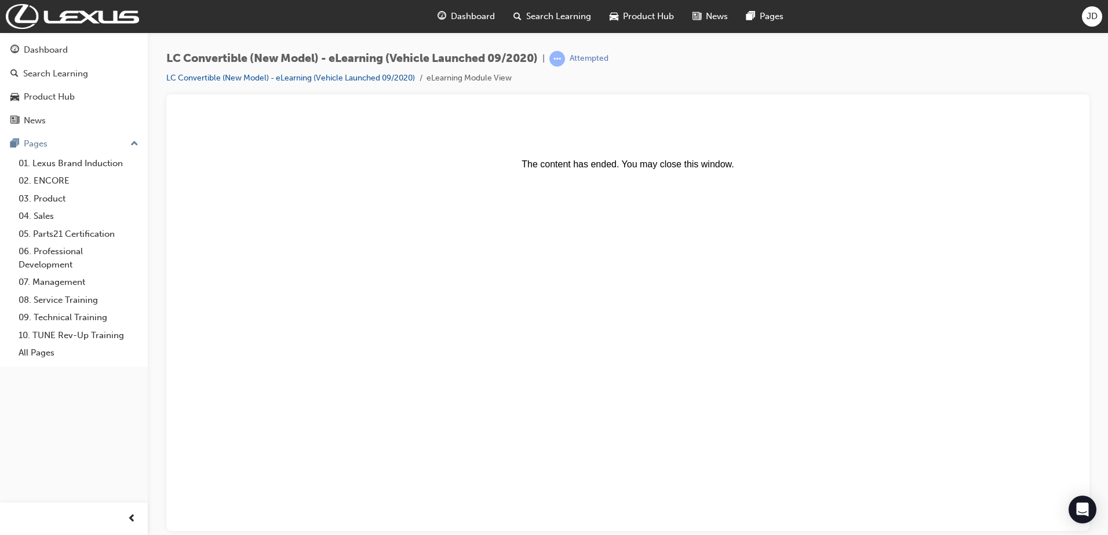
click at [509, 202] on body "The content has ended. You may close this window." at bounding box center [627, 321] width 895 height 409
click at [463, 236] on body "The content has ended. You may close this window." at bounding box center [627, 321] width 895 height 409
click at [868, 234] on body "The content has ended. You may close this window." at bounding box center [627, 321] width 895 height 409
click at [594, 195] on body "The content has ended. You may close this window." at bounding box center [627, 321] width 895 height 409
click at [604, 174] on body "The content has ended. You may close this window." at bounding box center [627, 321] width 895 height 409
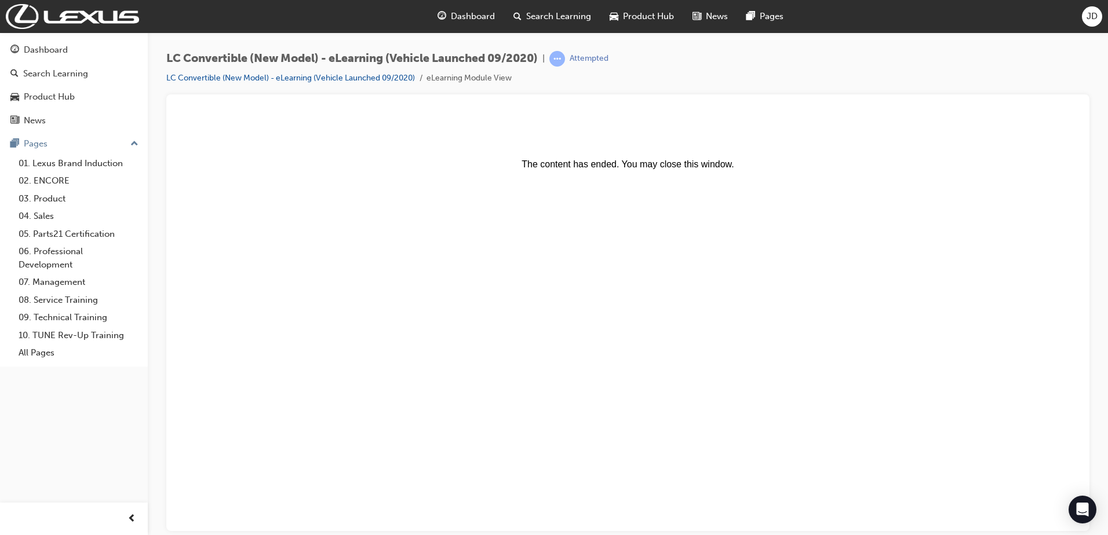
click at [450, 10] on div "Dashboard" at bounding box center [466, 17] width 76 height 24
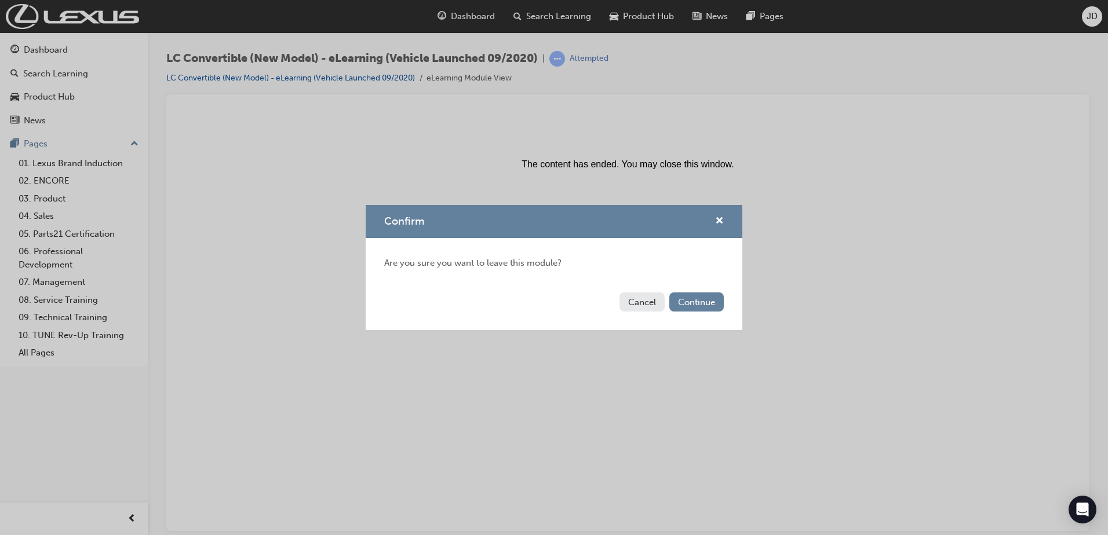
click at [640, 307] on button "Cancel" at bounding box center [641, 302] width 45 height 19
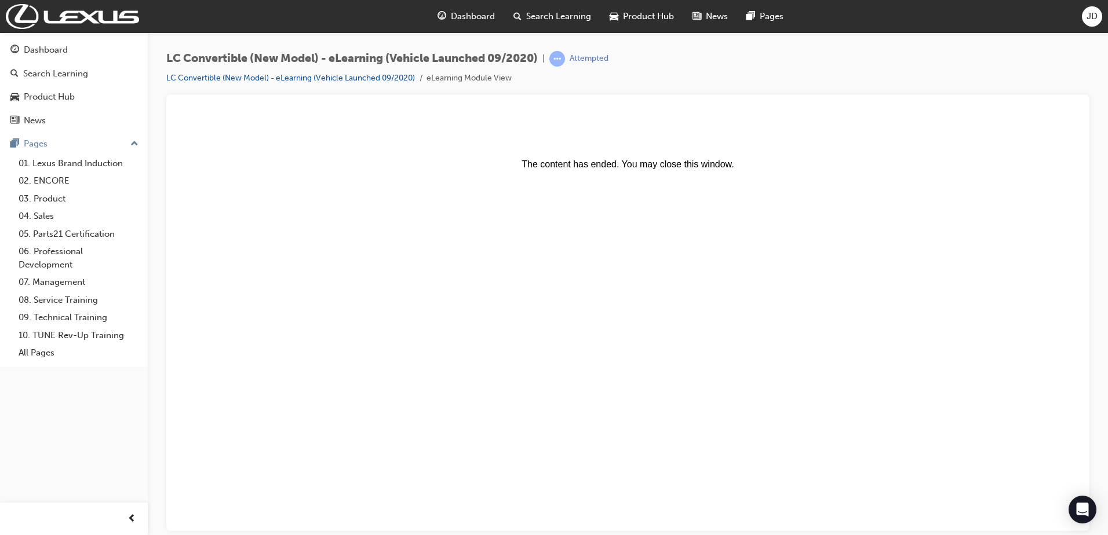
click at [524, 287] on body "The content has ended. You may close this window." at bounding box center [627, 321] width 895 height 409
click at [391, 79] on link "LC Convertible (New Model) - eLearning (Vehicle Launched 09/2020)" at bounding box center [290, 78] width 249 height 10
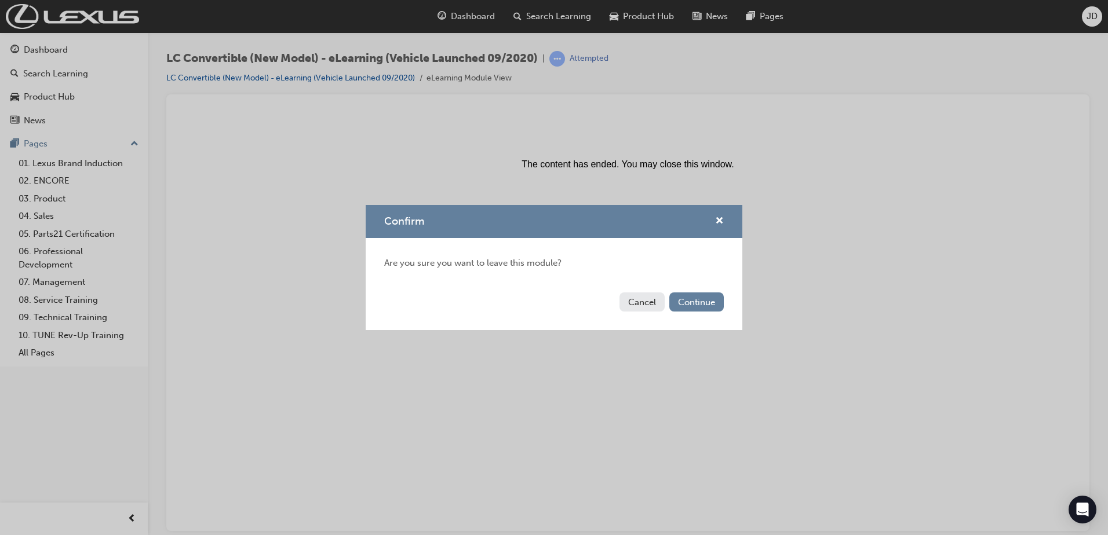
click at [639, 307] on button "Cancel" at bounding box center [641, 302] width 45 height 19
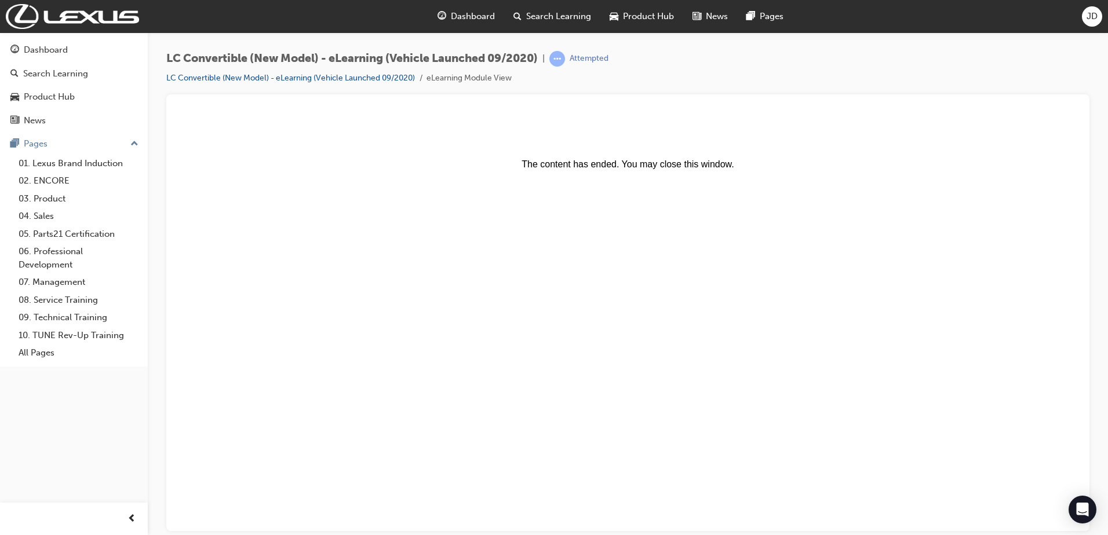
click at [459, 15] on span "Dashboard" at bounding box center [473, 16] width 44 height 13
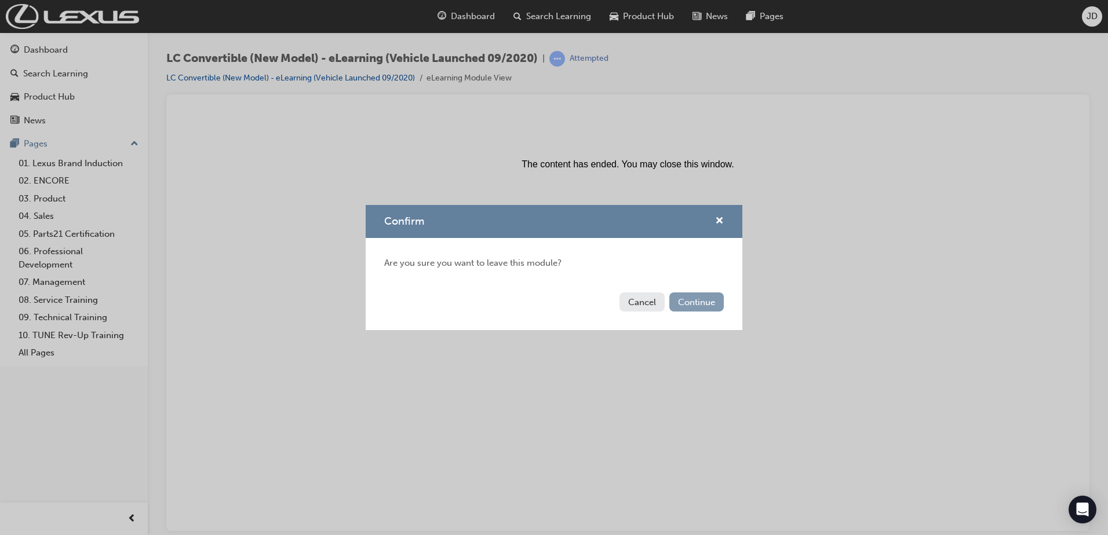
click at [705, 308] on button "Continue" at bounding box center [696, 302] width 54 height 19
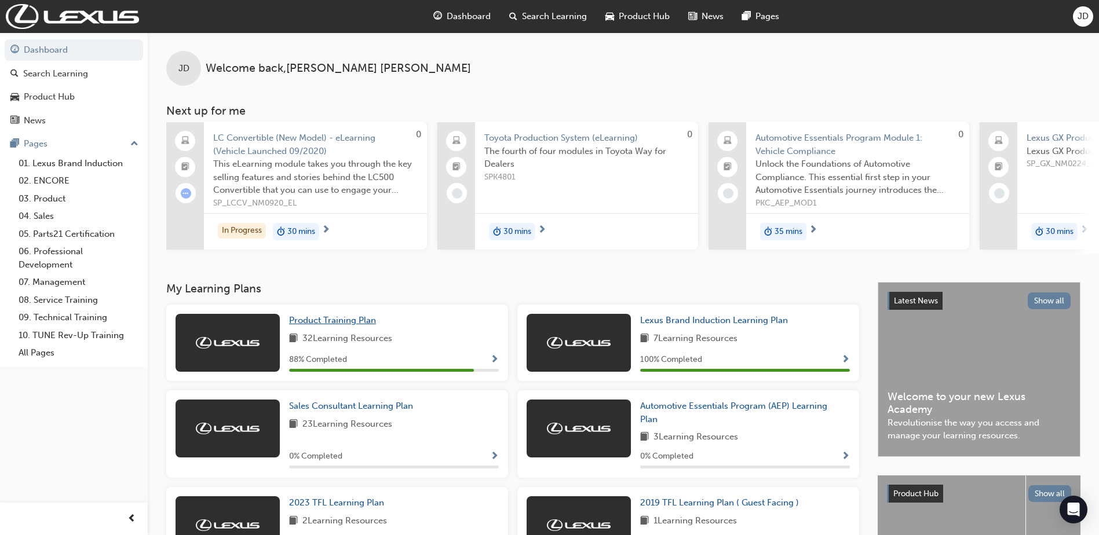
click at [331, 326] on span "Product Training Plan" at bounding box center [332, 320] width 87 height 10
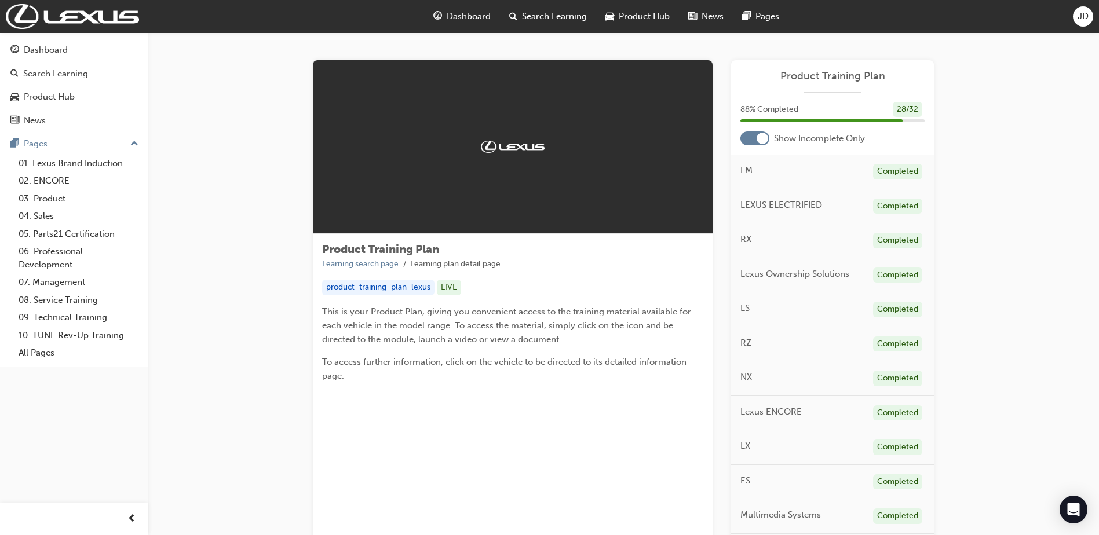
click at [520, 172] on div at bounding box center [513, 147] width 400 height 174
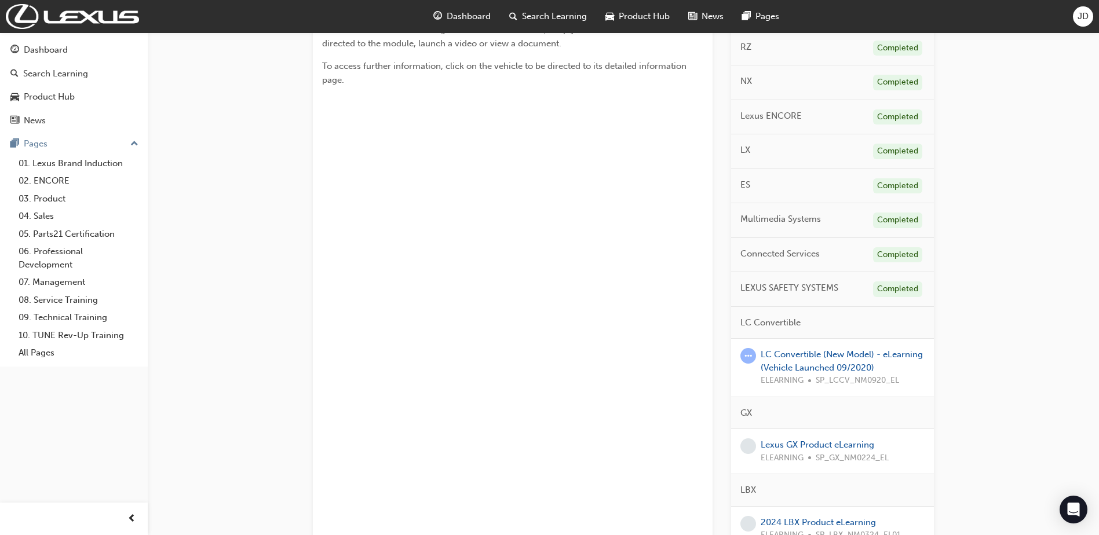
scroll to position [348, 0]
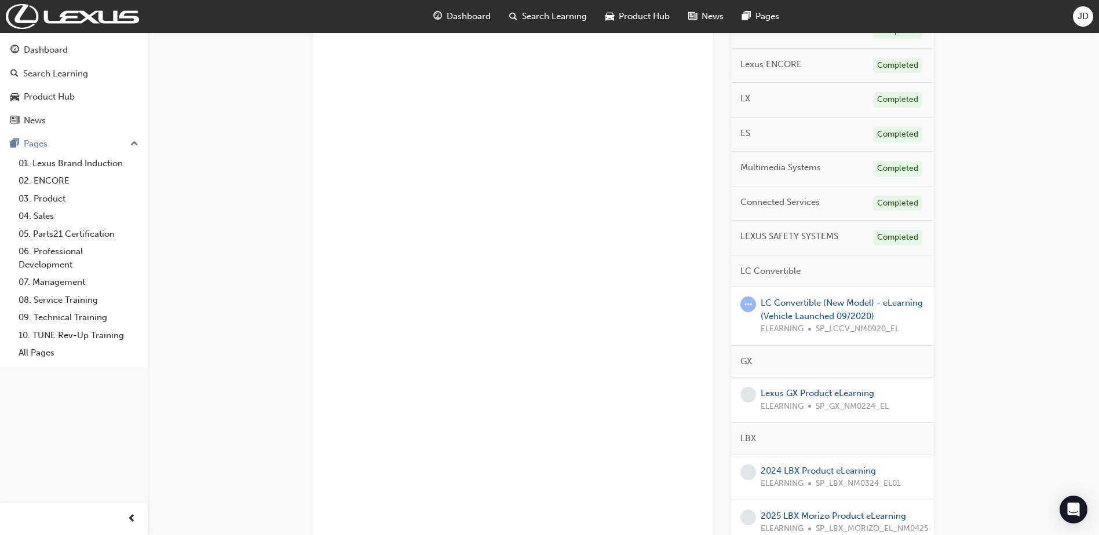
click at [810, 309] on div "LC Convertible (New Model) - eLearning (Vehicle Launched 09/2020) ELEARNING SP_…" at bounding box center [843, 316] width 164 height 39
click at [822, 317] on link "LC Convertible (New Model) - eLearning (Vehicle Launched 09/2020)" at bounding box center [842, 310] width 162 height 24
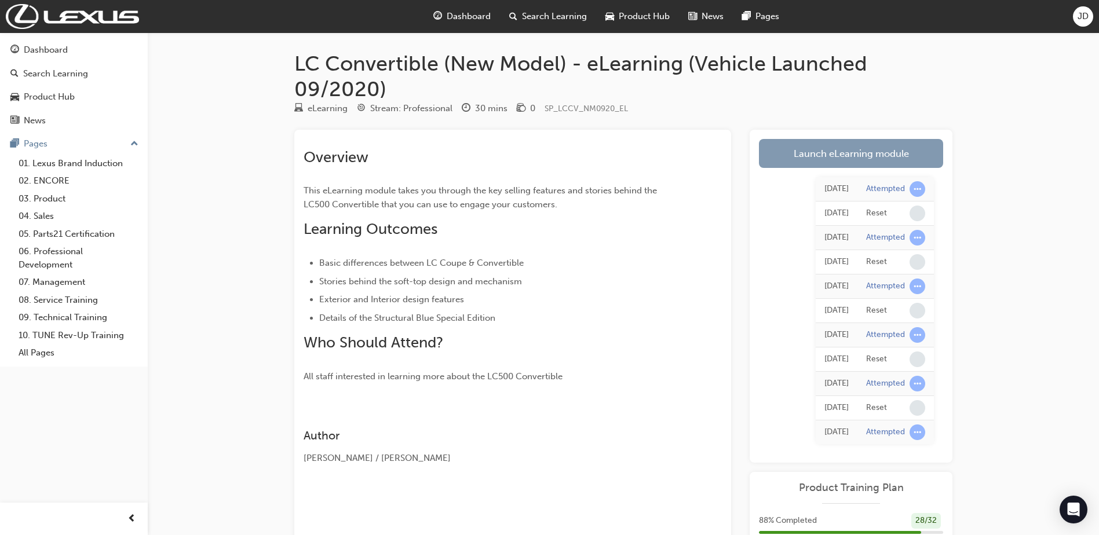
click at [848, 155] on link "Launch eLearning module" at bounding box center [851, 153] width 184 height 29
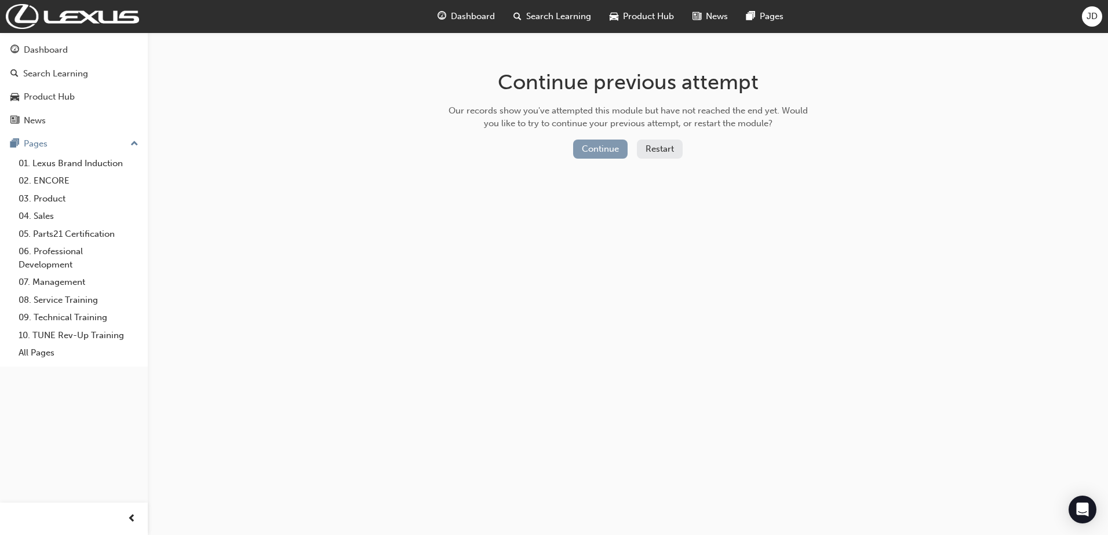
click at [605, 149] on button "Continue" at bounding box center [600, 149] width 54 height 19
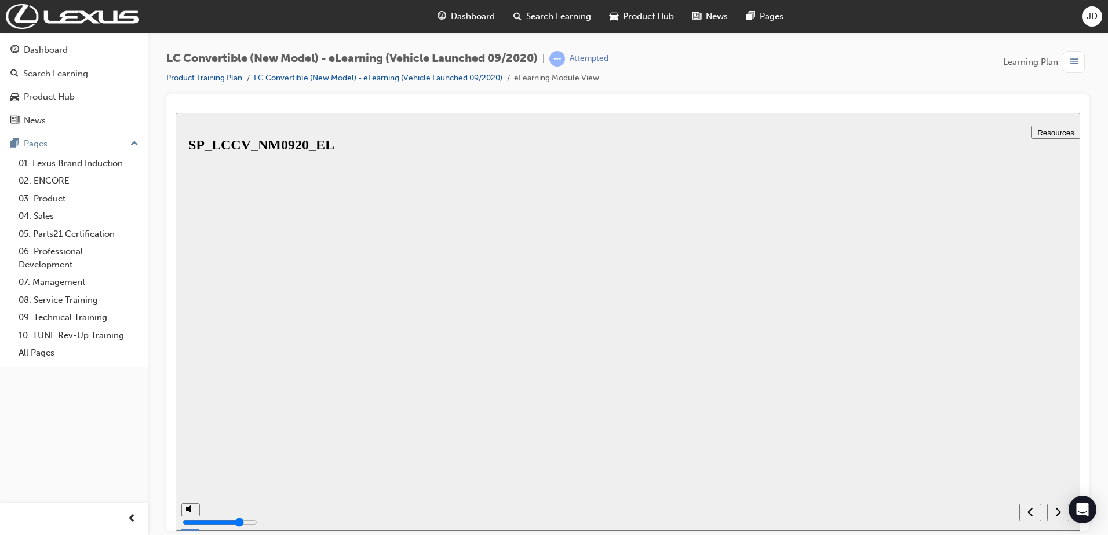
click at [214, 517] on button "Resume" at bounding box center [195, 523] width 38 height 12
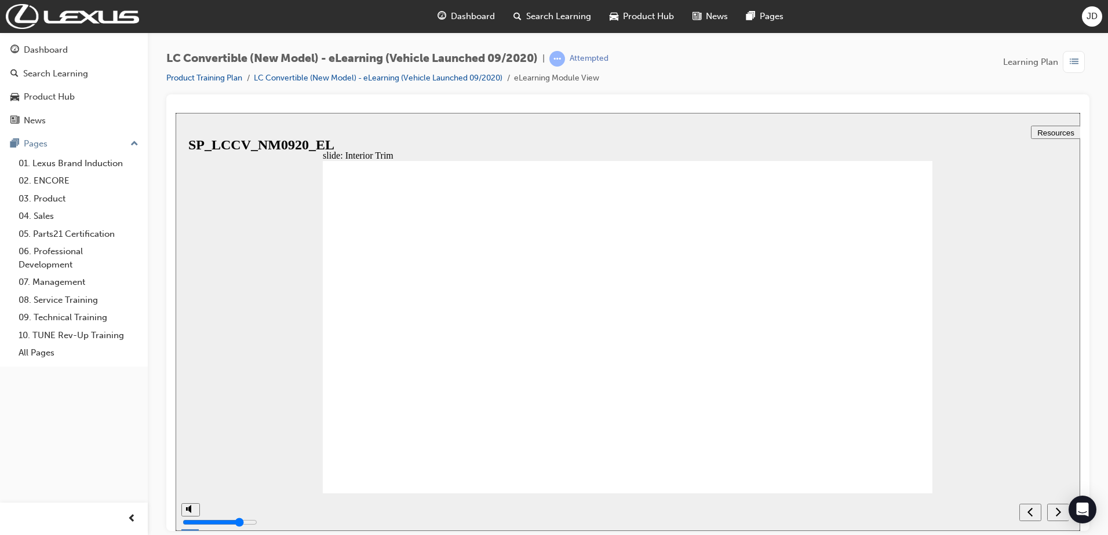
click at [1059, 515] on icon "next" at bounding box center [1058, 511] width 6 height 10
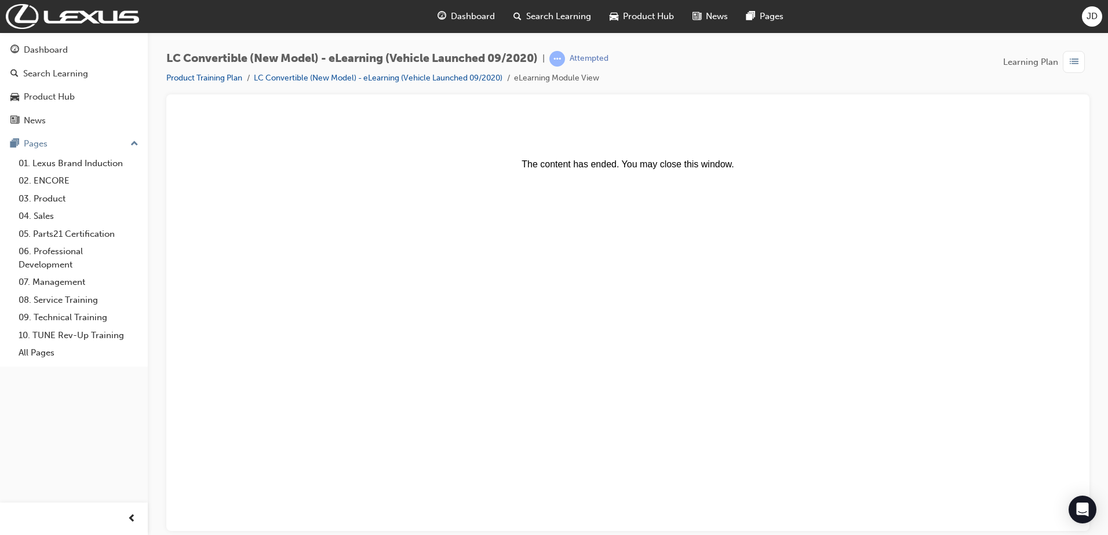
click at [1056, 497] on body "The content has ended. You may close this window." at bounding box center [627, 321] width 895 height 409
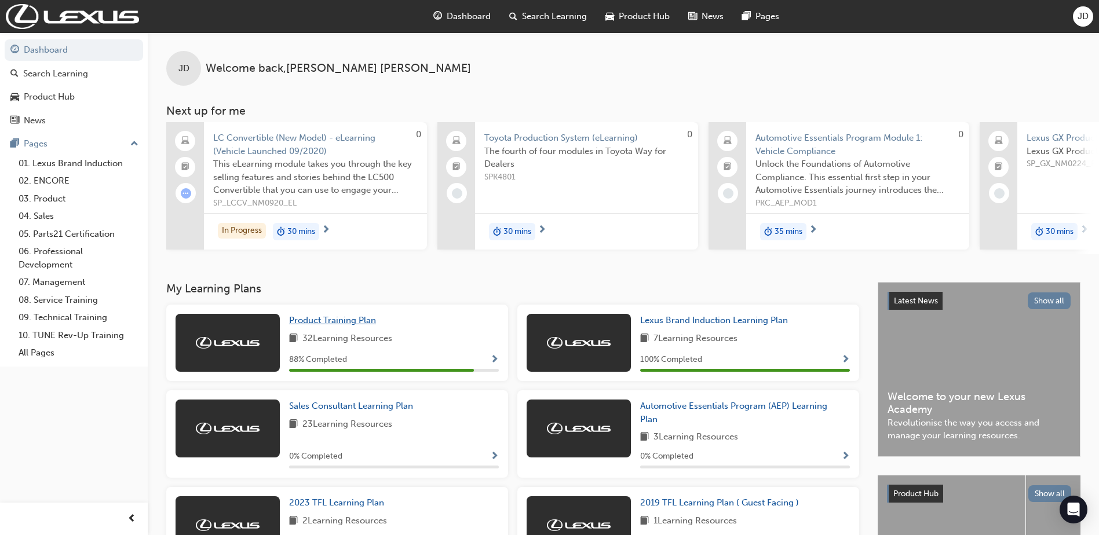
click at [313, 324] on span "Product Training Plan" at bounding box center [332, 320] width 87 height 10
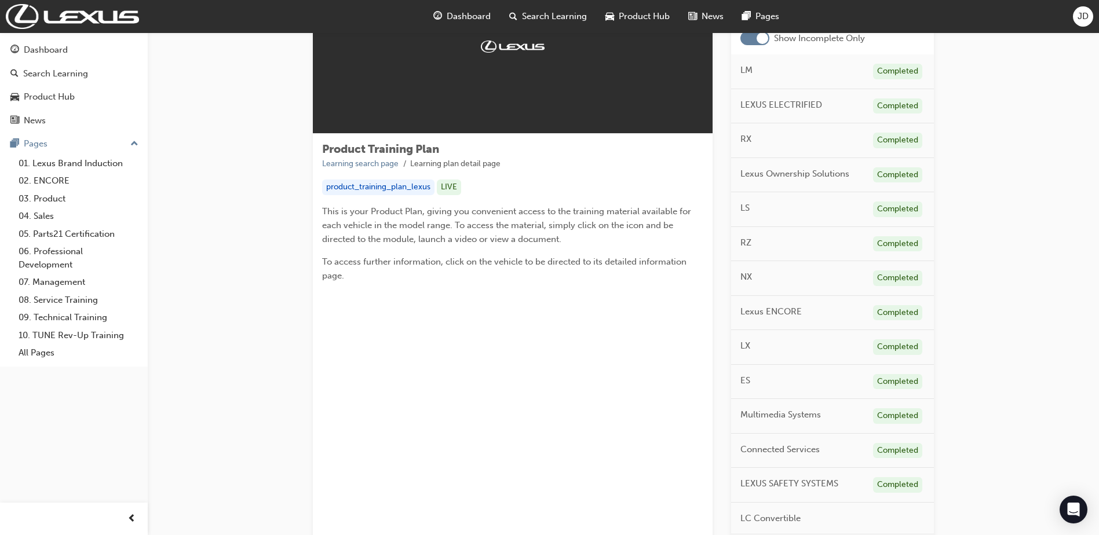
scroll to position [232, 0]
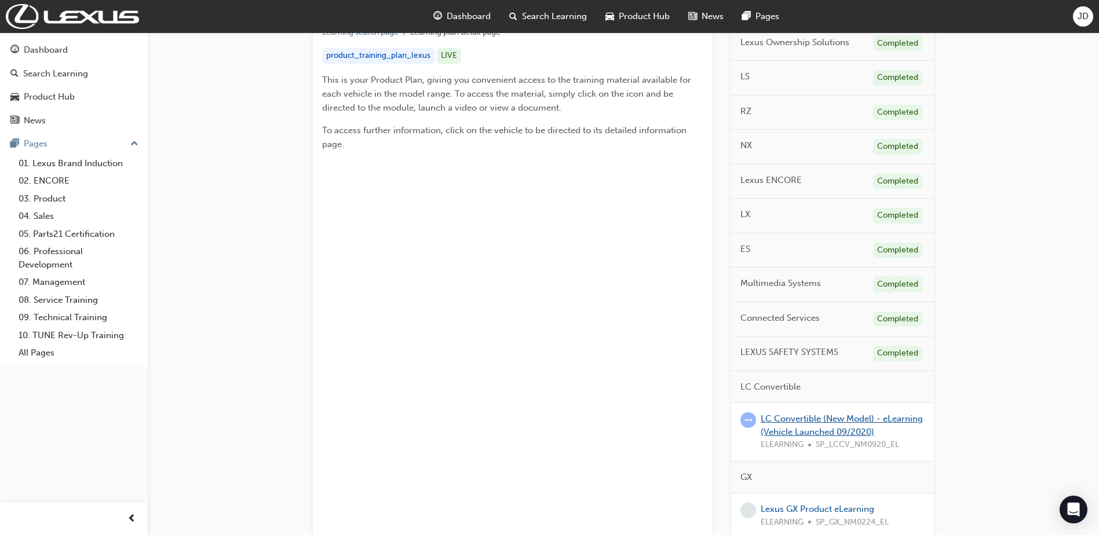
click at [814, 418] on link "LC Convertible (New Model) - eLearning (Vehicle Launched 09/2020)" at bounding box center [842, 426] width 162 height 24
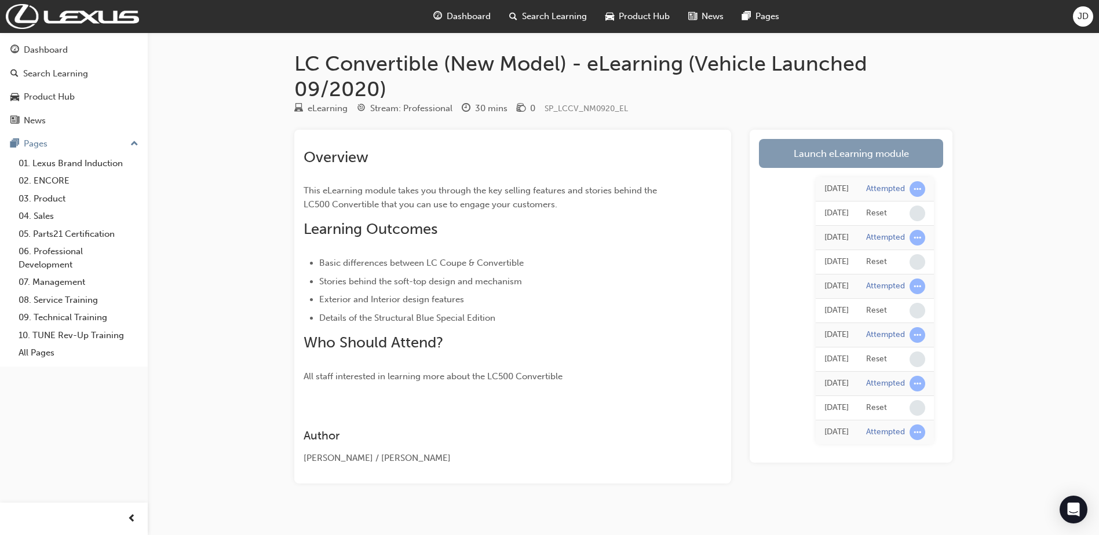
click at [829, 156] on link "Launch eLearning module" at bounding box center [851, 153] width 184 height 29
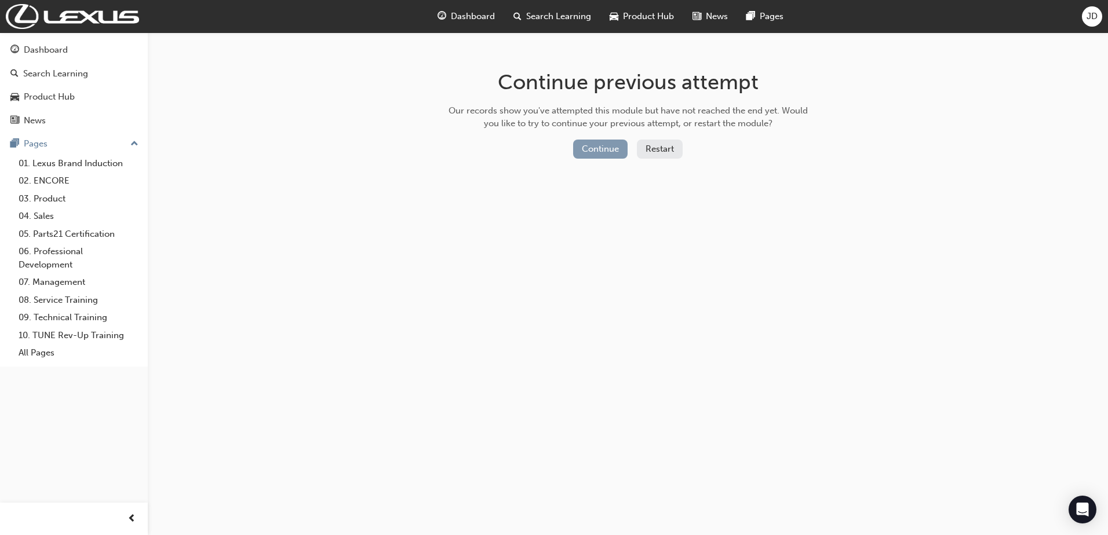
click at [607, 150] on button "Continue" at bounding box center [600, 149] width 54 height 19
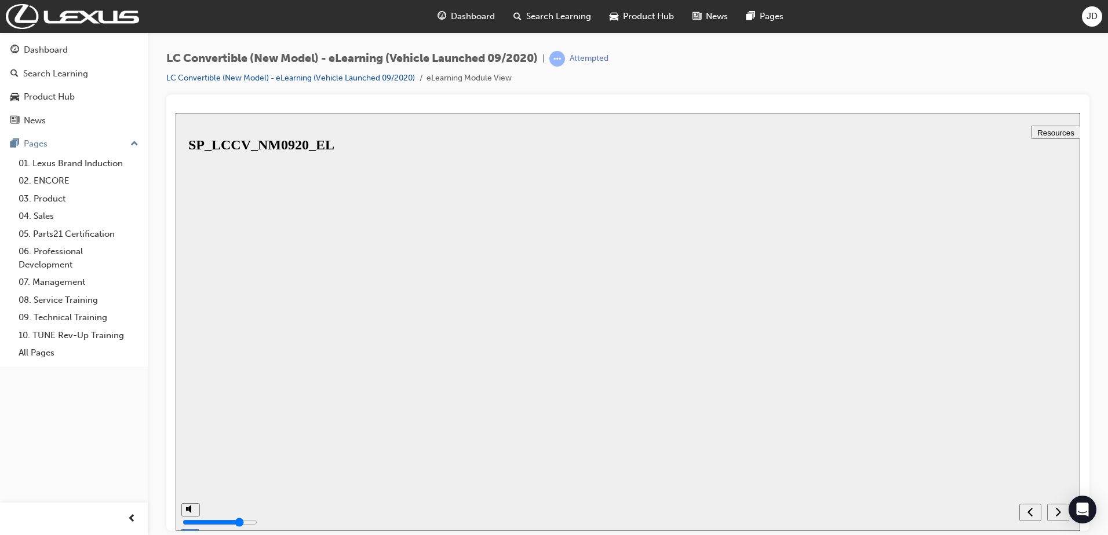
click at [214, 517] on button "Resume" at bounding box center [195, 523] width 38 height 12
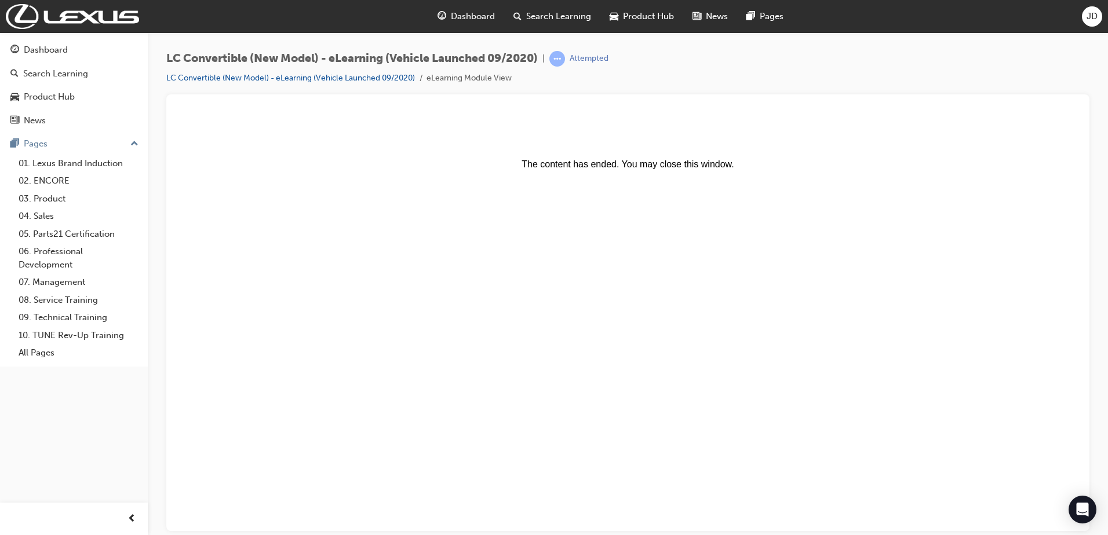
click at [459, 17] on span "Dashboard" at bounding box center [473, 16] width 44 height 13
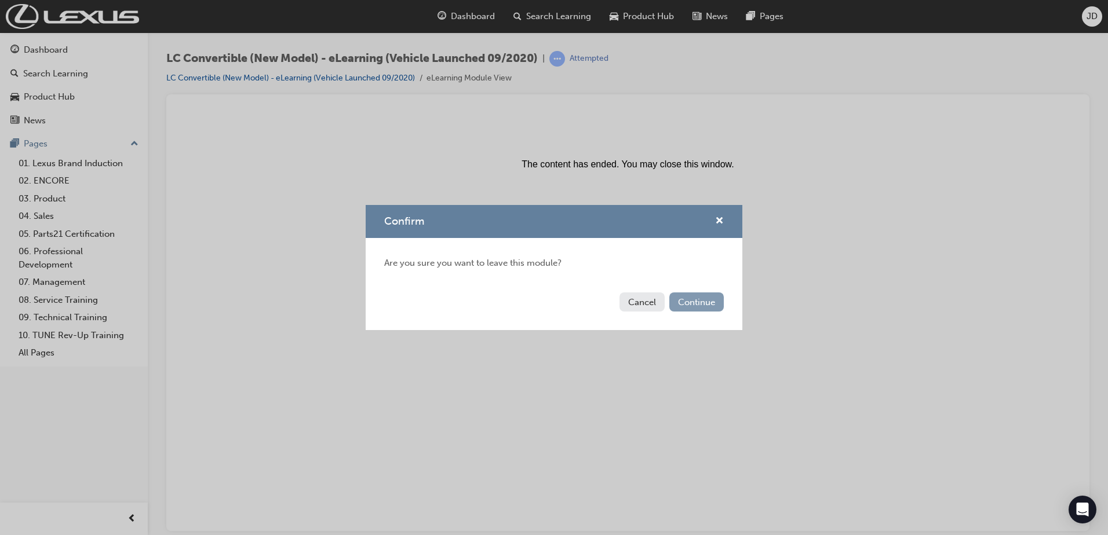
click at [721, 297] on button "Continue" at bounding box center [696, 302] width 54 height 19
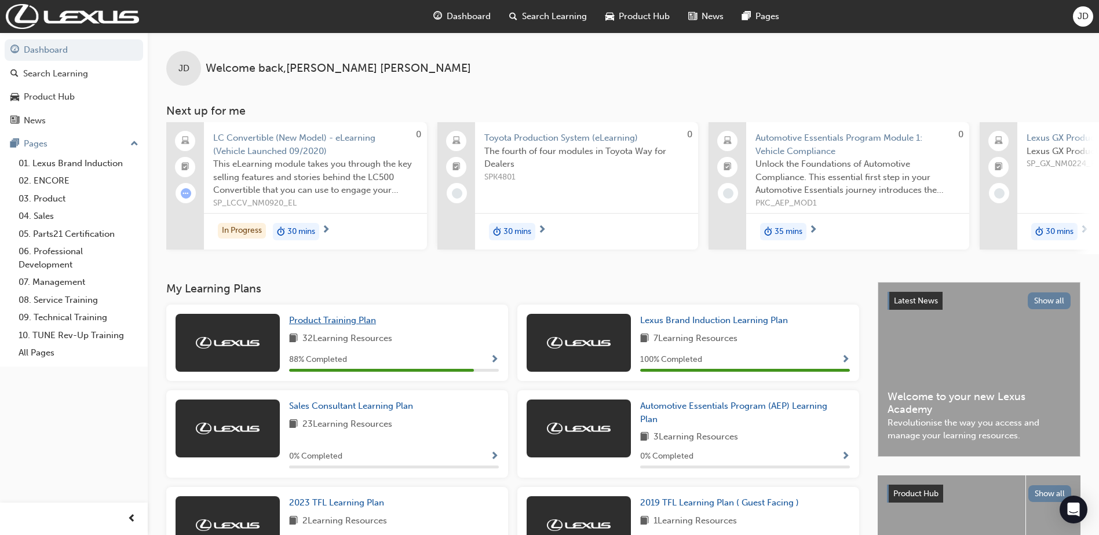
click at [306, 325] on span "Product Training Plan" at bounding box center [332, 320] width 87 height 10
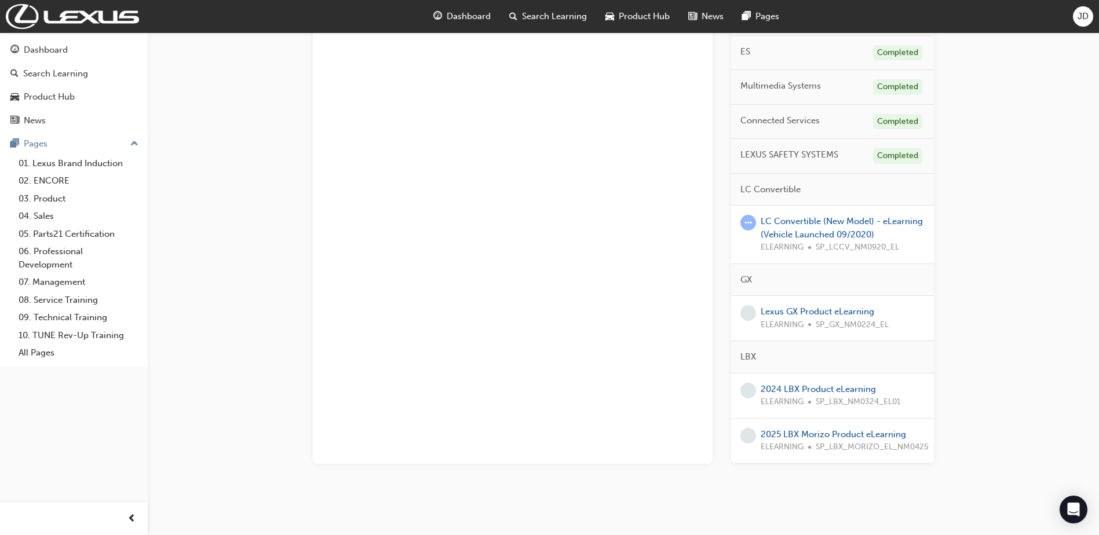
scroll to position [443, 0]
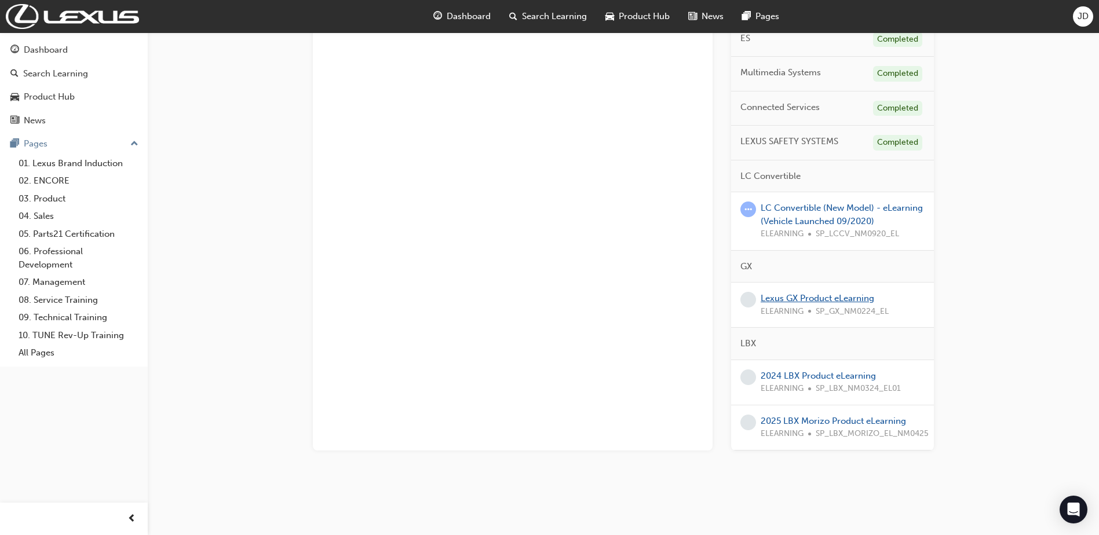
click at [856, 300] on link "Lexus GX Product eLearning" at bounding box center [818, 298] width 114 height 10
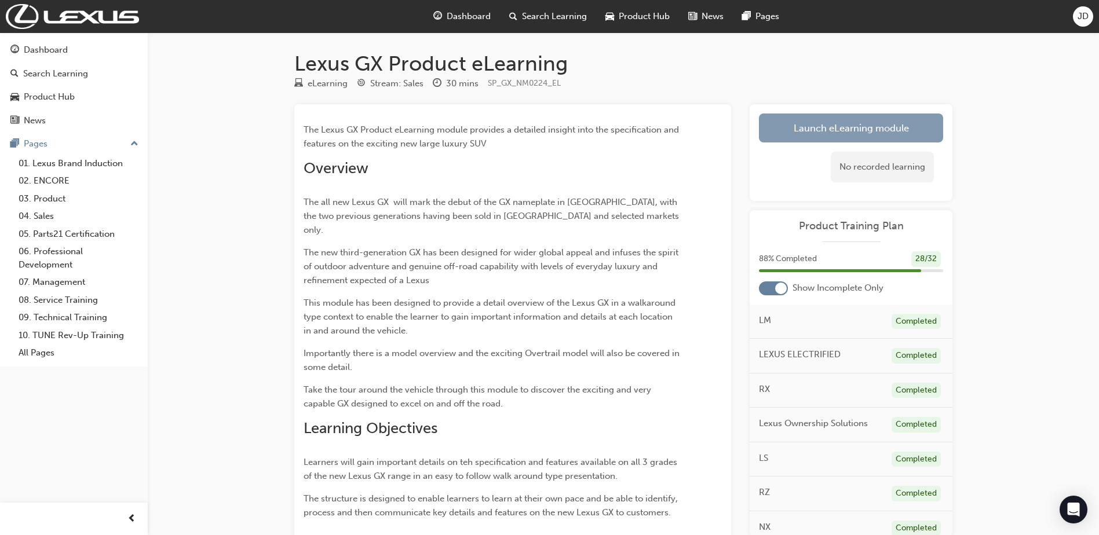
click at [845, 122] on link "Launch eLearning module" at bounding box center [851, 128] width 184 height 29
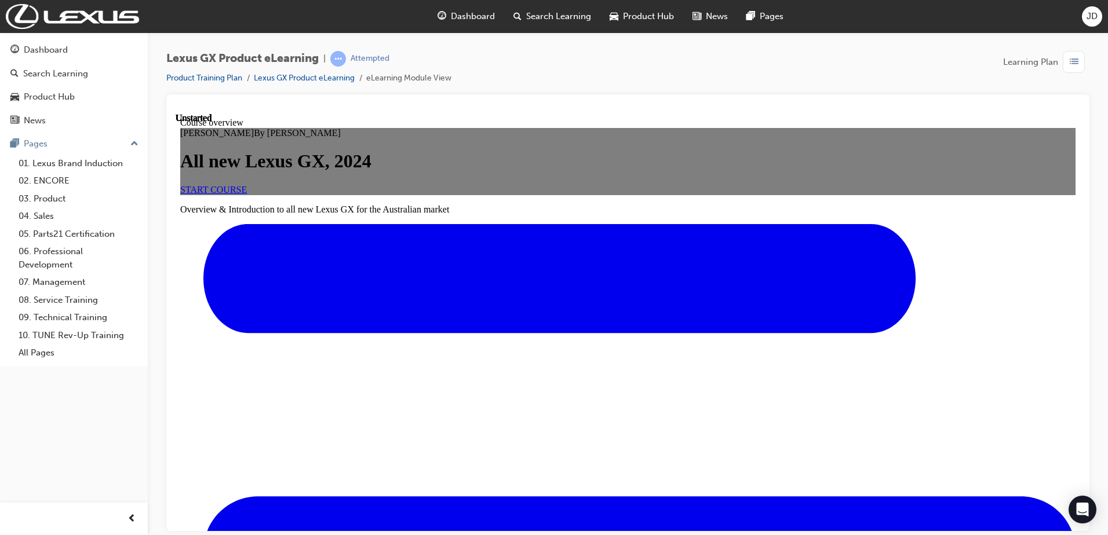
click at [247, 194] on link "START COURSE" at bounding box center [213, 189] width 67 height 10
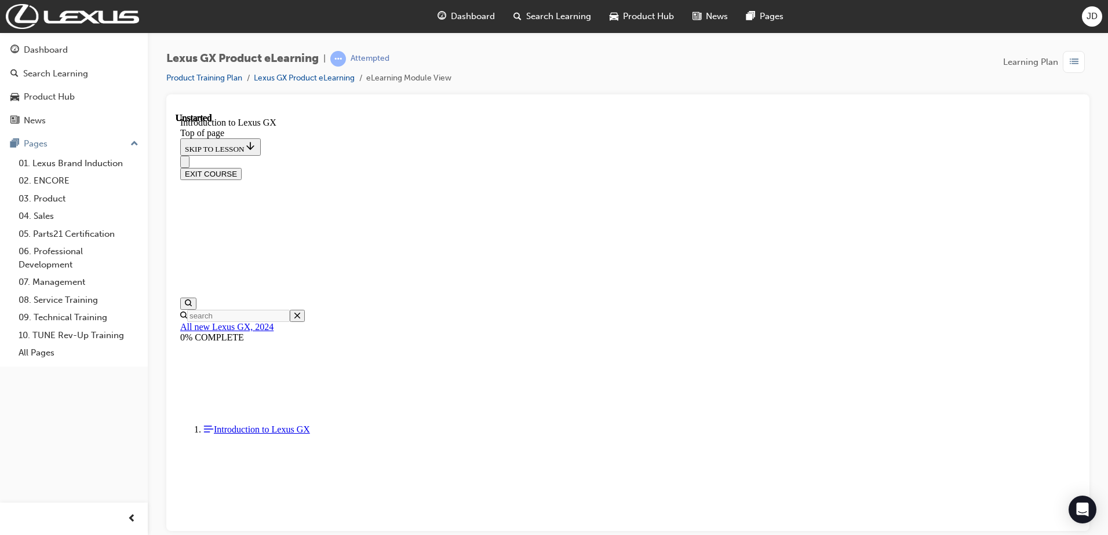
scroll to position [152, 0]
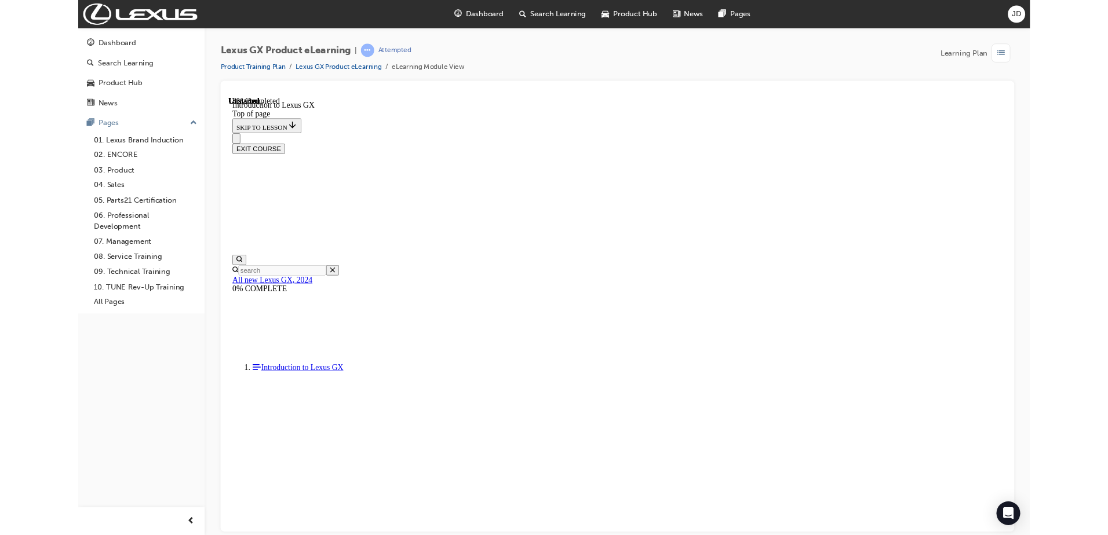
scroll to position [482, 0]
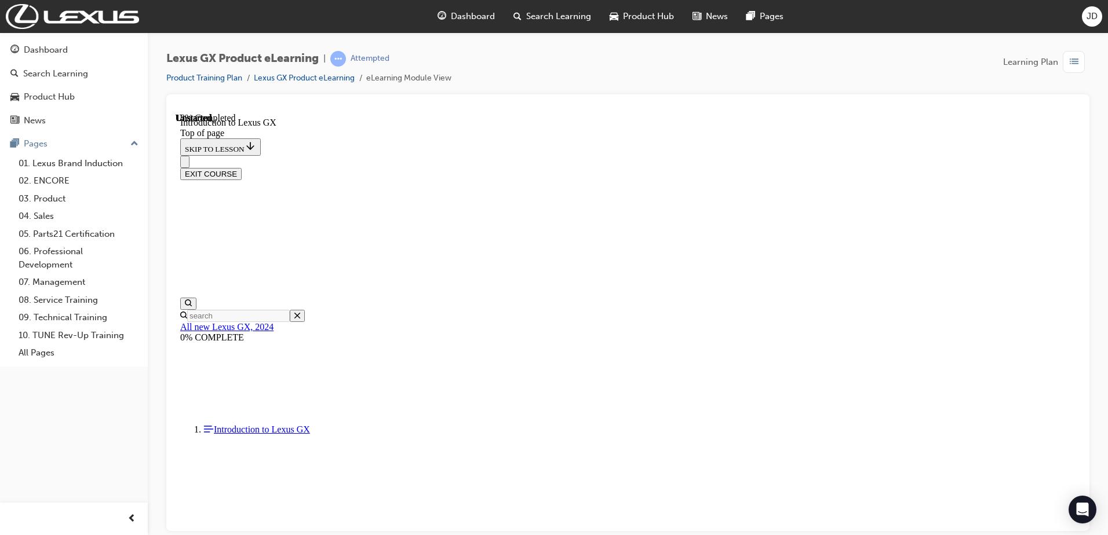
scroll to position [655, 0]
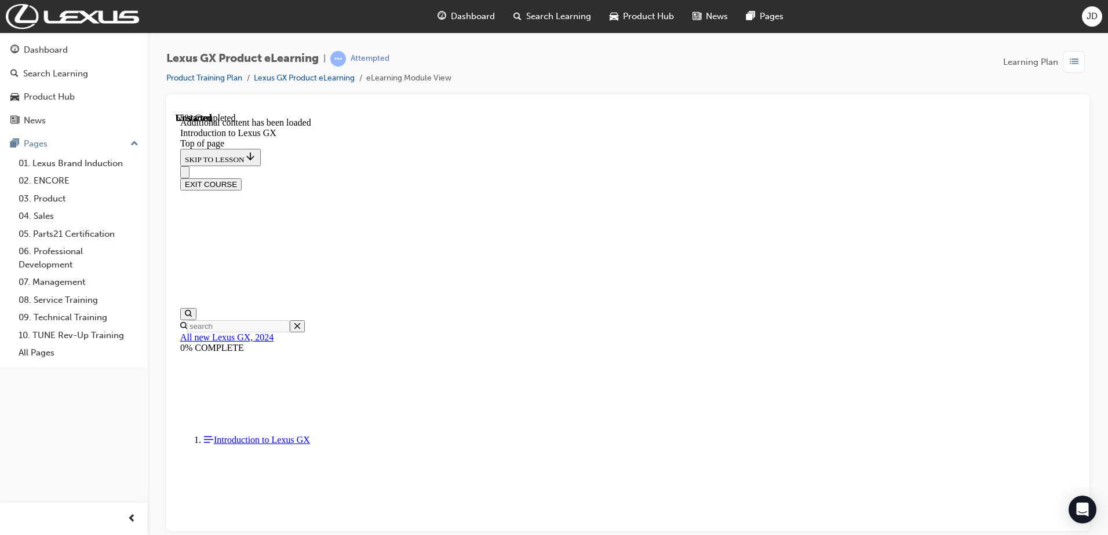
scroll to position [1506, 0]
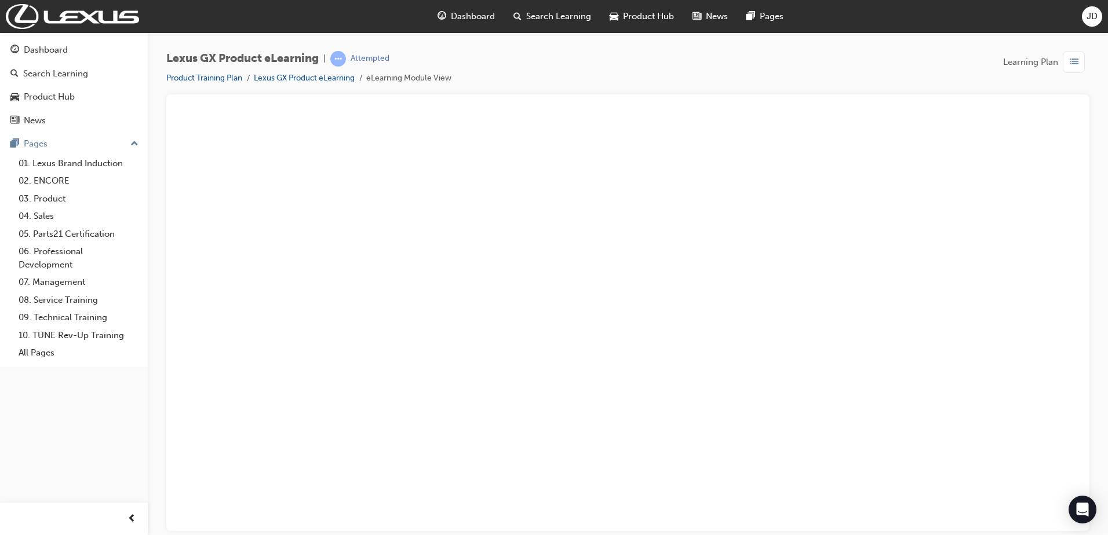
click at [683, 271] on button "Unzoom image" at bounding box center [628, 321] width 904 height 418
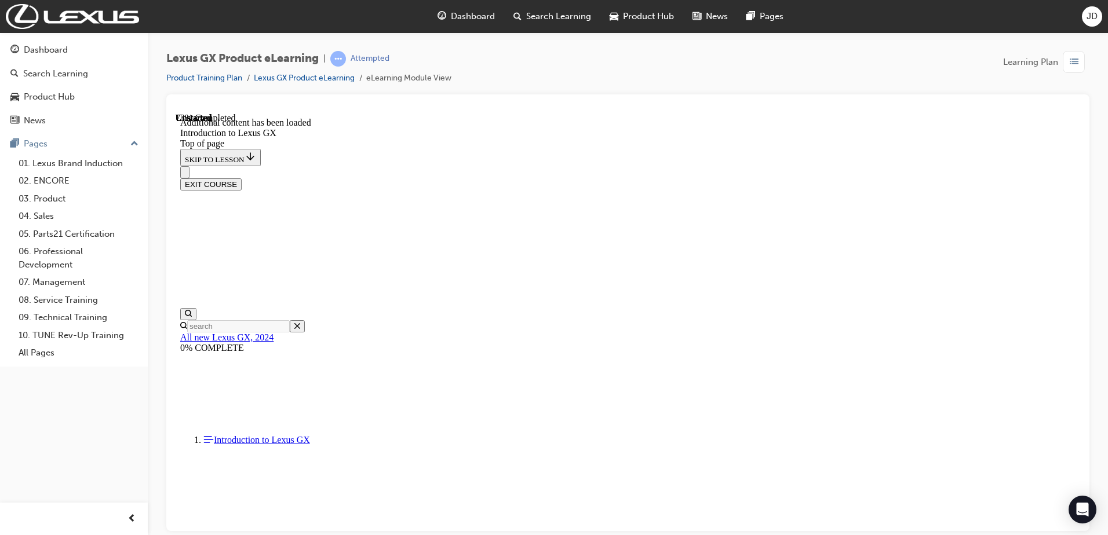
scroll to position [2027, 0]
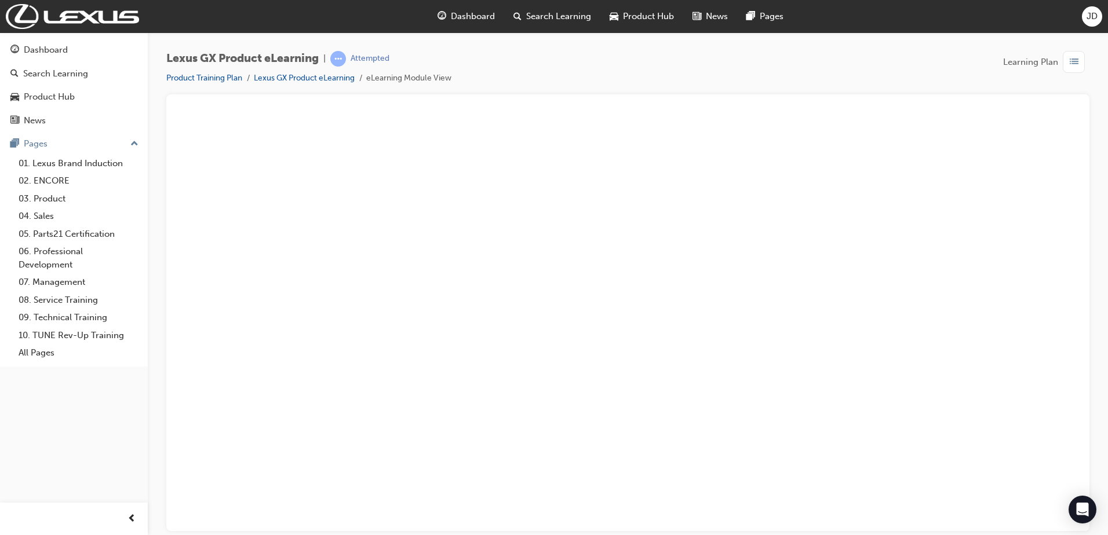
click at [994, 349] on button "Unzoom image" at bounding box center [628, 321] width 904 height 418
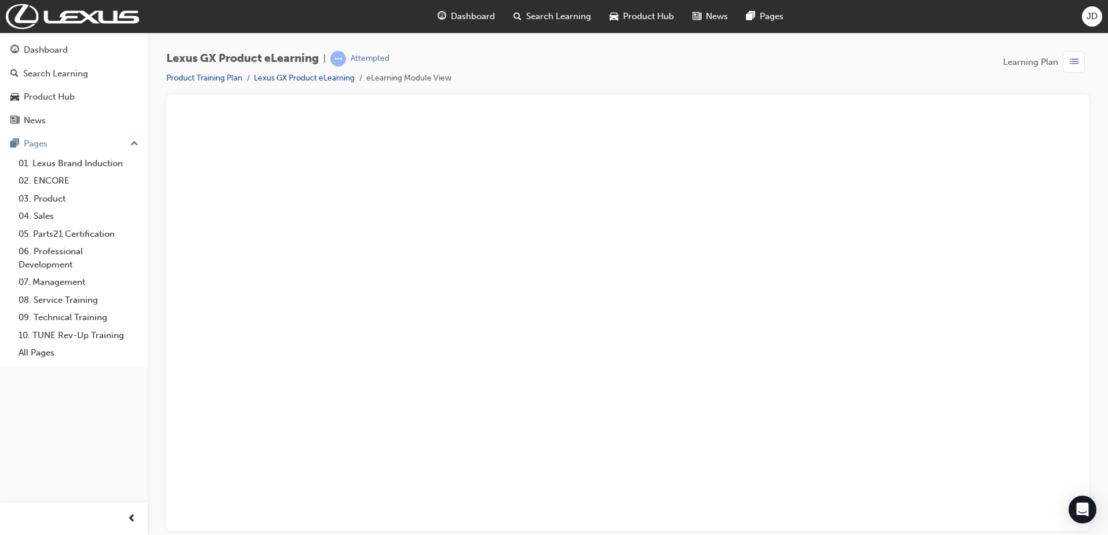
click at [1048, 309] on button "Unzoom image" at bounding box center [628, 321] width 904 height 418
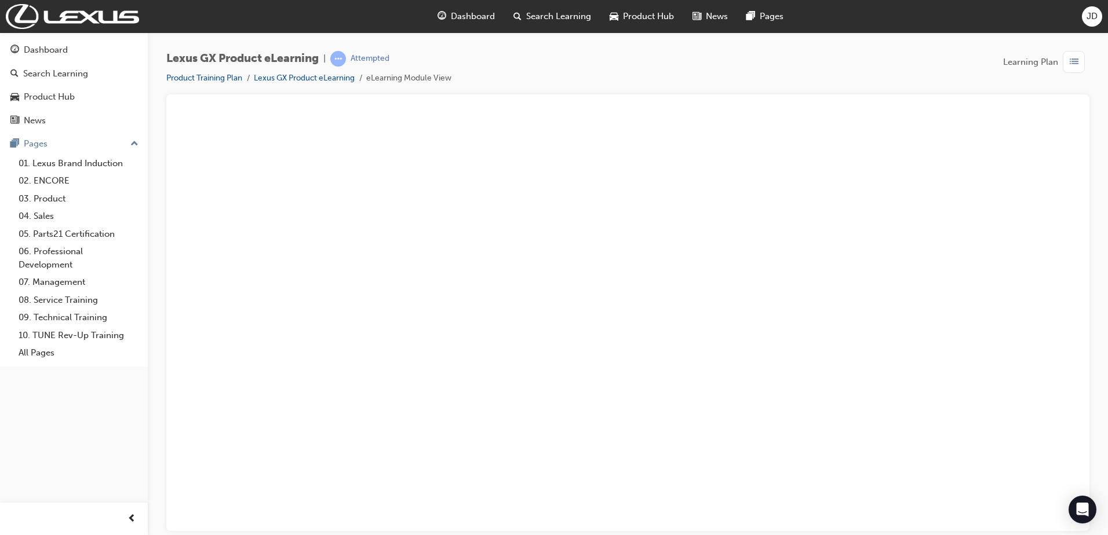
click at [973, 282] on button "Unzoom image" at bounding box center [628, 321] width 904 height 418
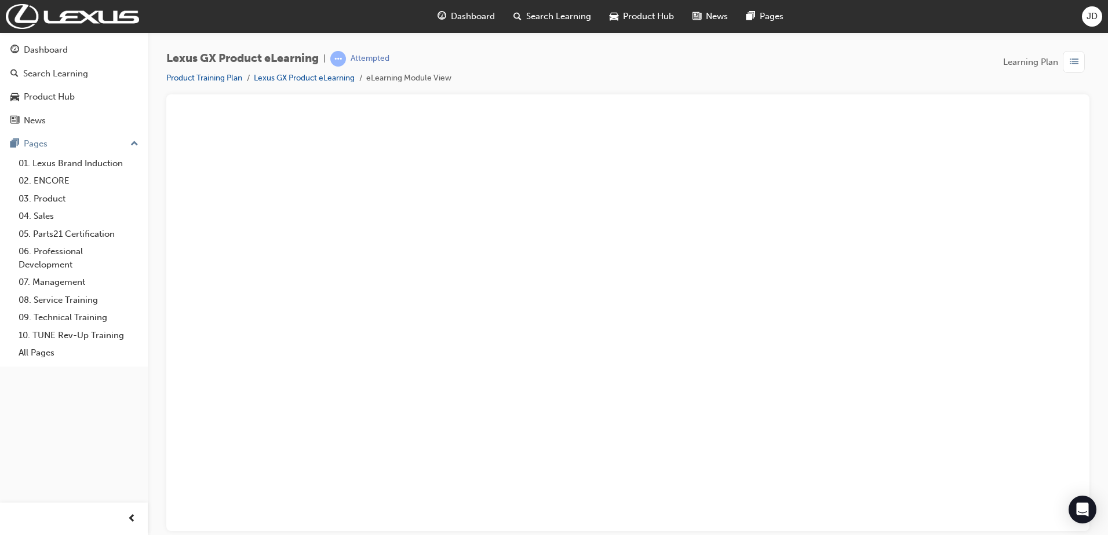
click at [1020, 283] on button "Unzoom image" at bounding box center [628, 321] width 904 height 418
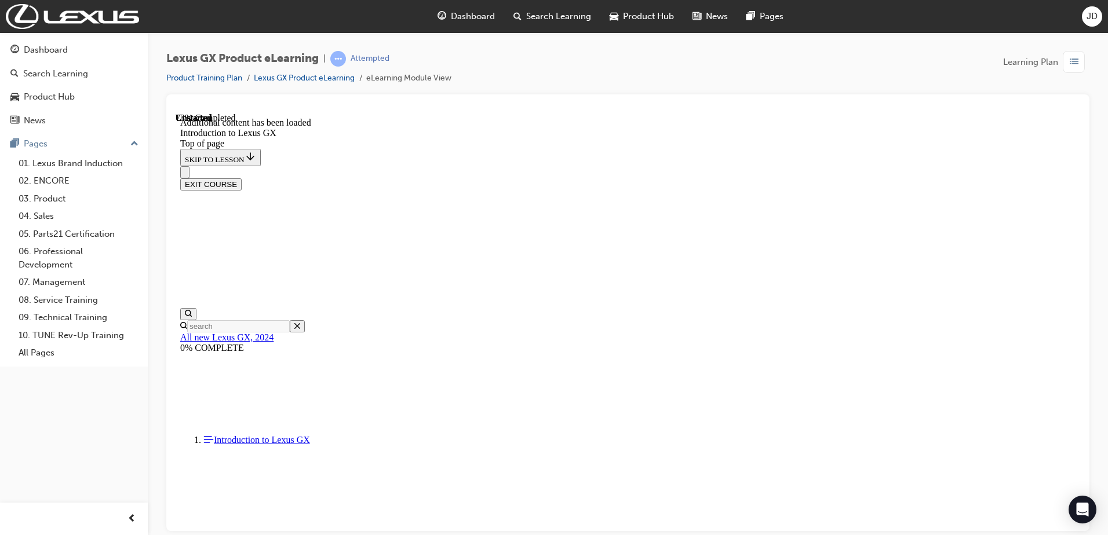
scroll to position [2143, 0]
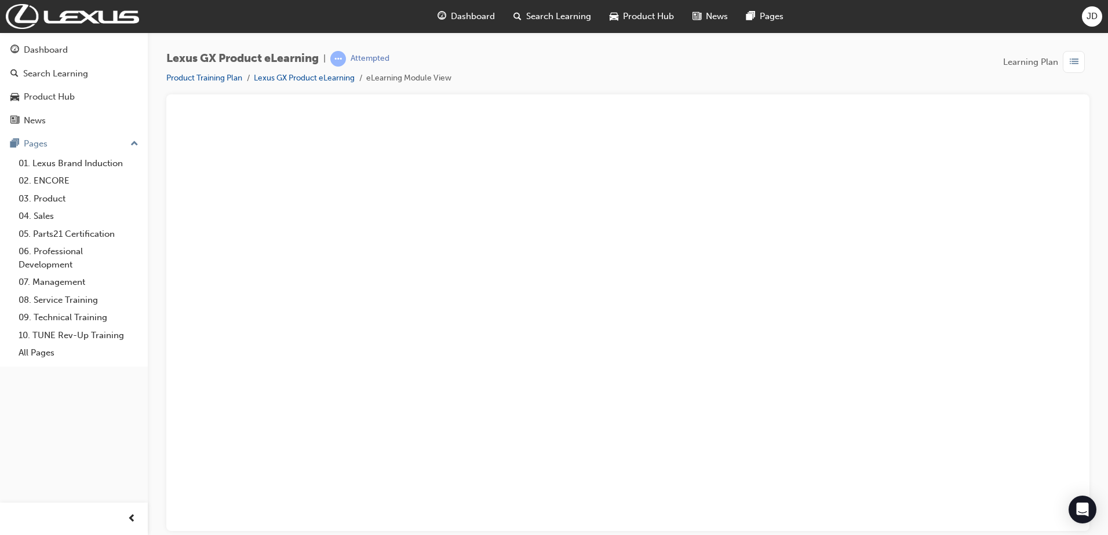
click at [1016, 305] on button "Unzoom image" at bounding box center [628, 321] width 904 height 418
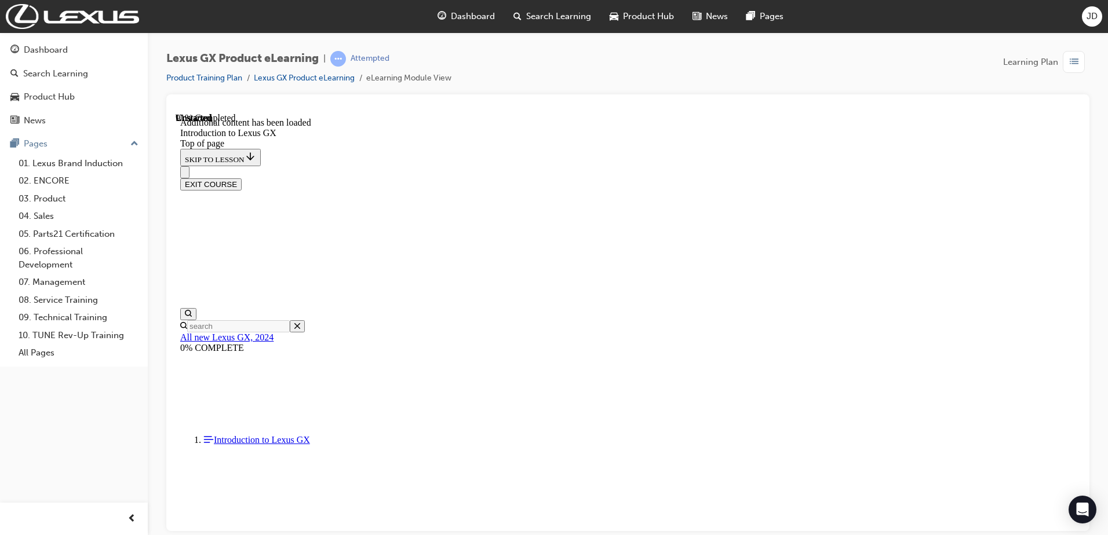
scroll to position [2493, 0]
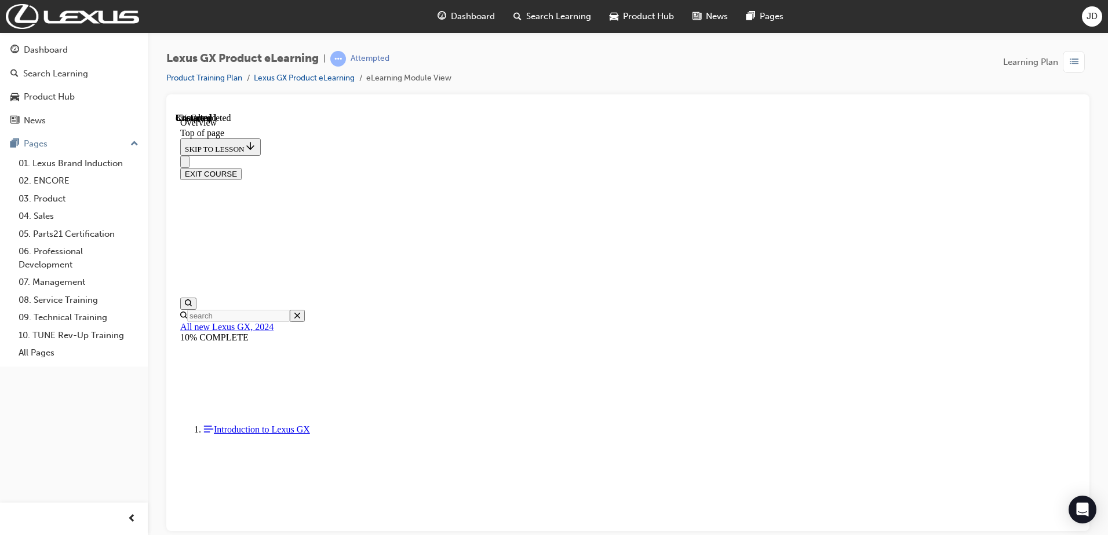
scroll to position [326, 0]
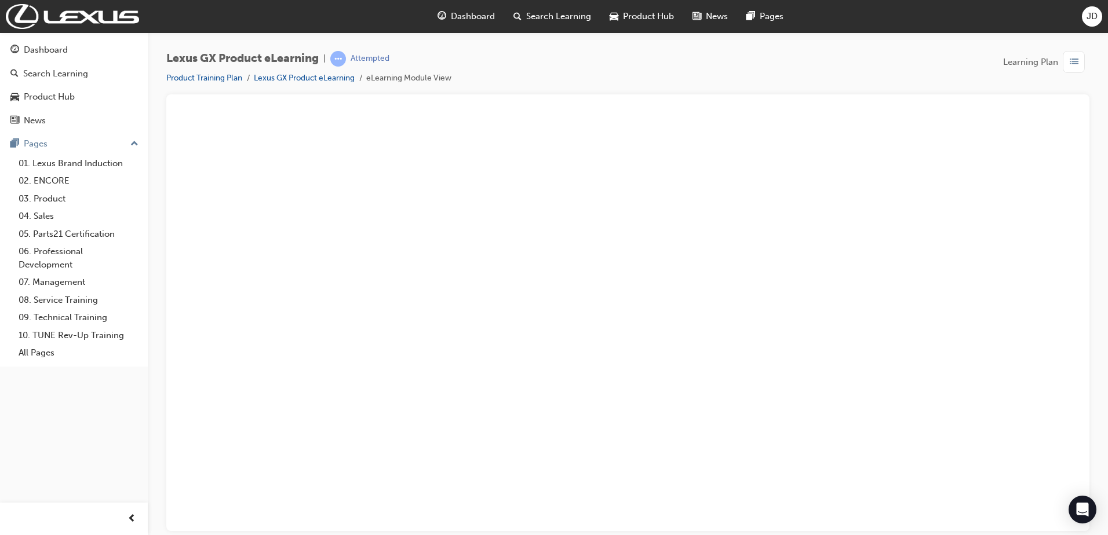
click at [767, 382] on button "Unzoom image" at bounding box center [628, 321] width 904 height 418
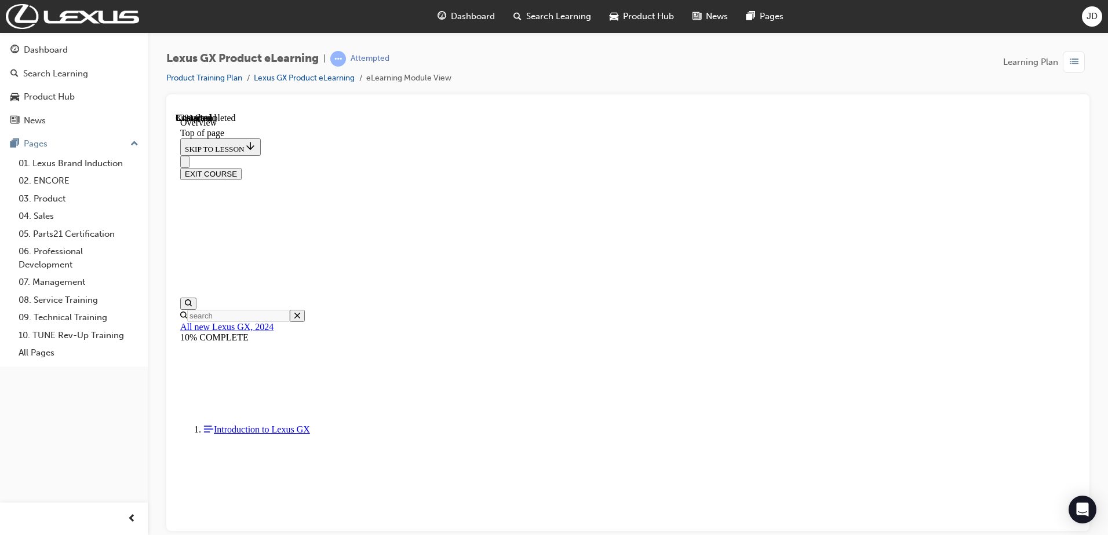
scroll to position [615, 0]
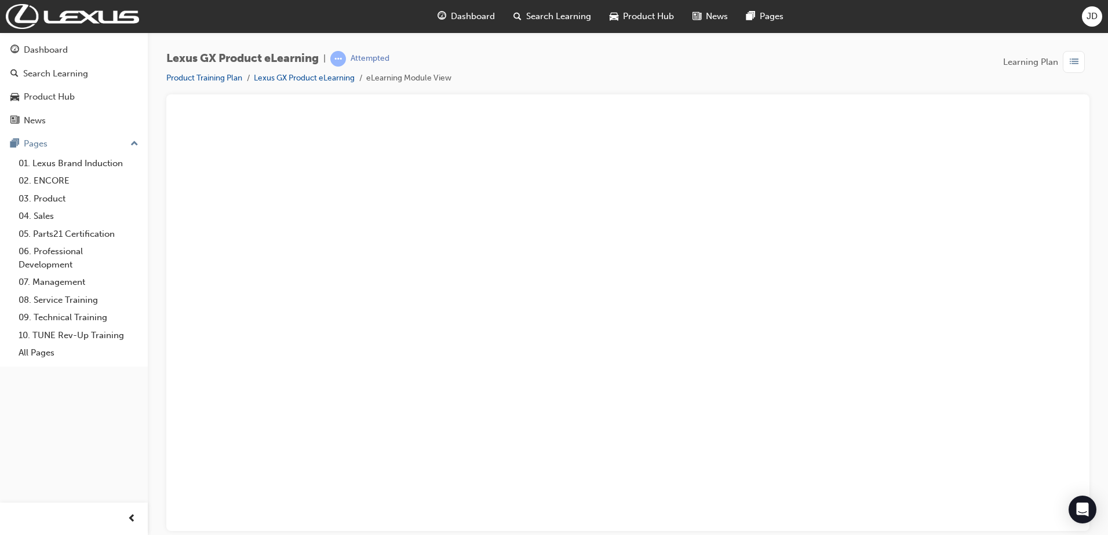
click at [614, 347] on button "Unzoom image" at bounding box center [628, 321] width 904 height 418
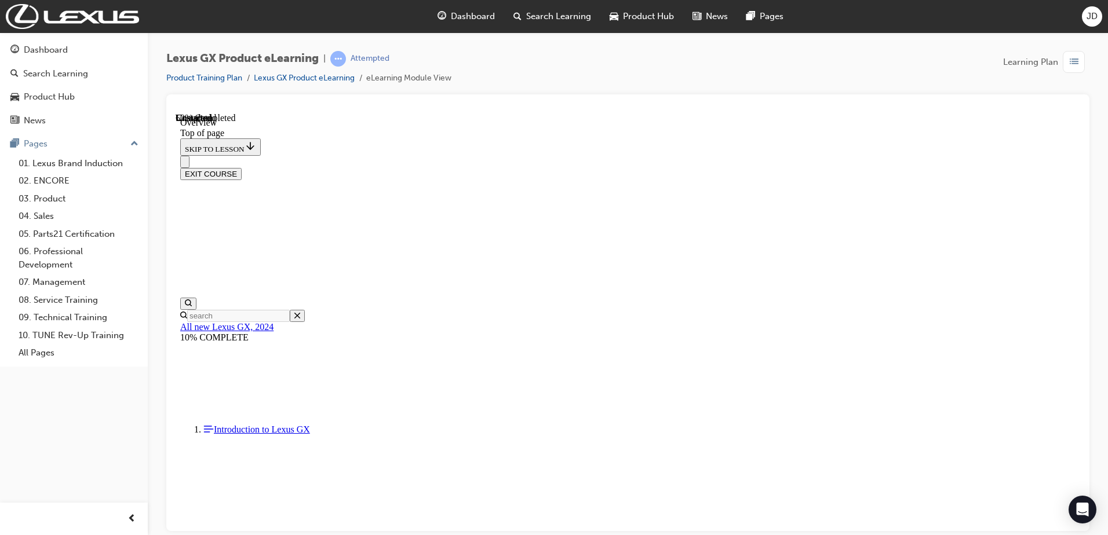
scroll to position [905, 0]
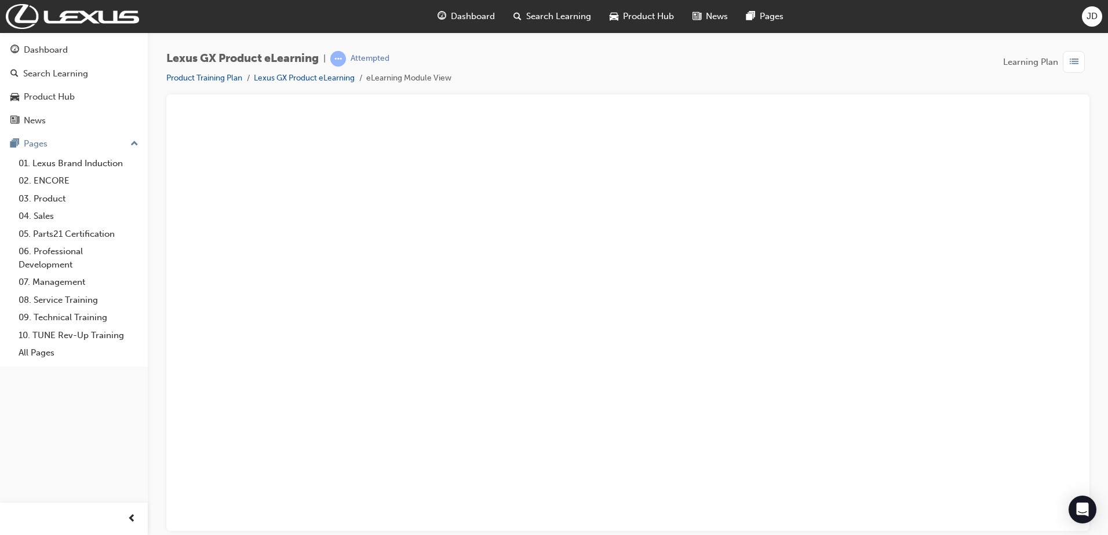
click at [648, 381] on button "Unzoom image" at bounding box center [628, 321] width 904 height 418
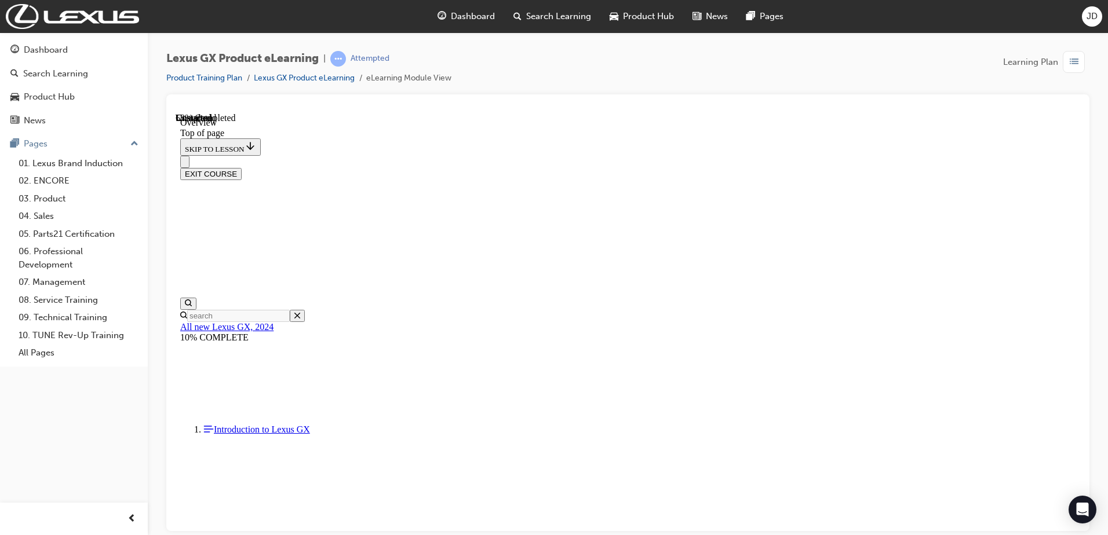
scroll to position [1369, 0]
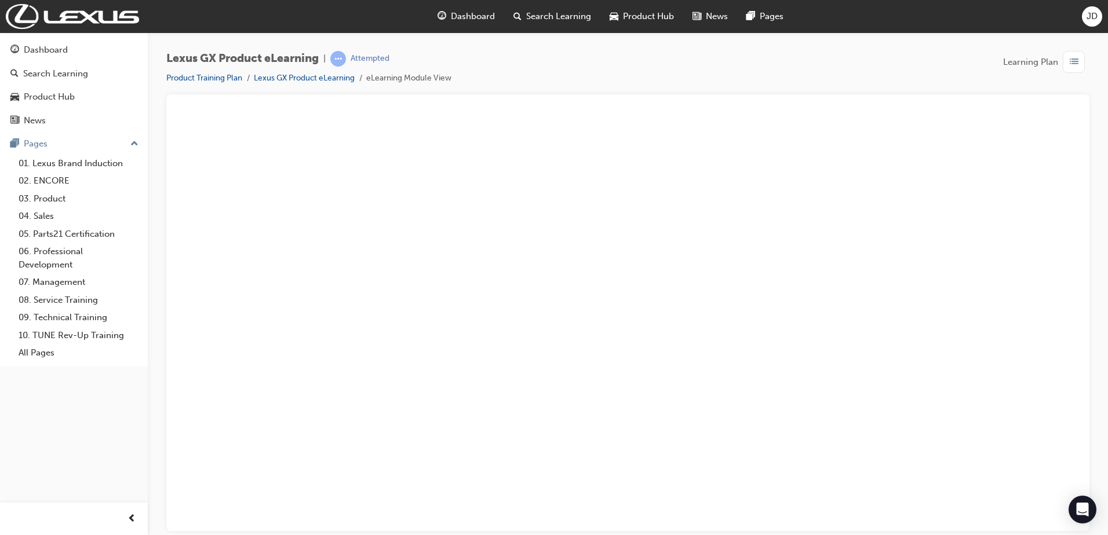
click at [703, 322] on button "Unzoom image" at bounding box center [628, 321] width 904 height 418
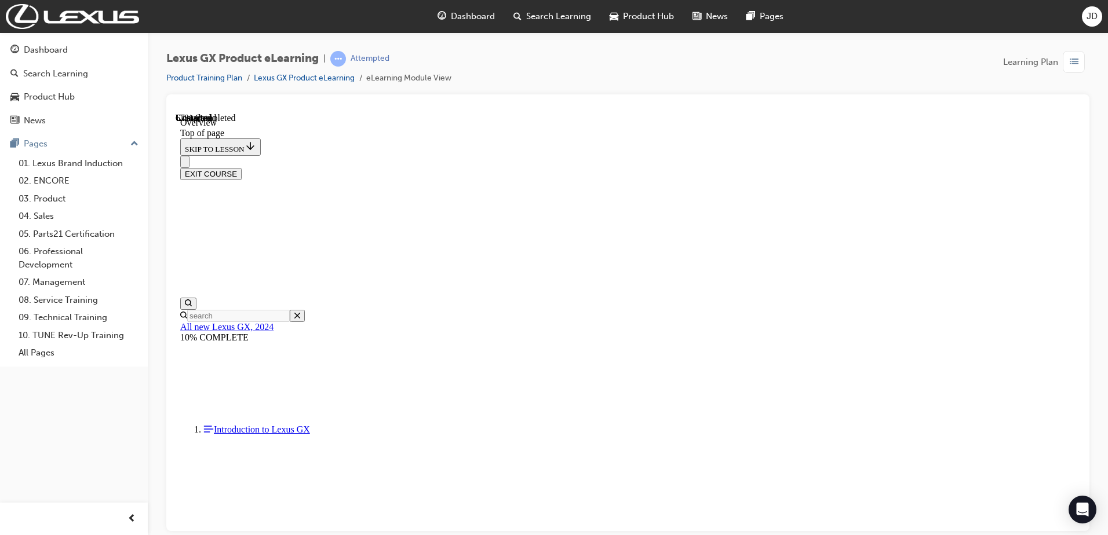
scroll to position [1716, 0]
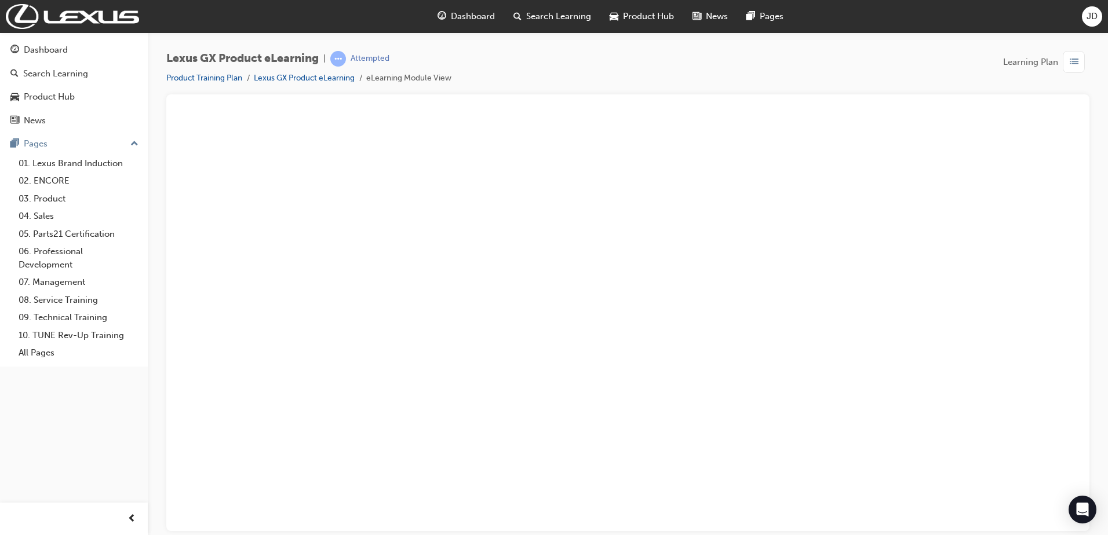
click at [636, 304] on button "Unzoom image" at bounding box center [628, 321] width 904 height 418
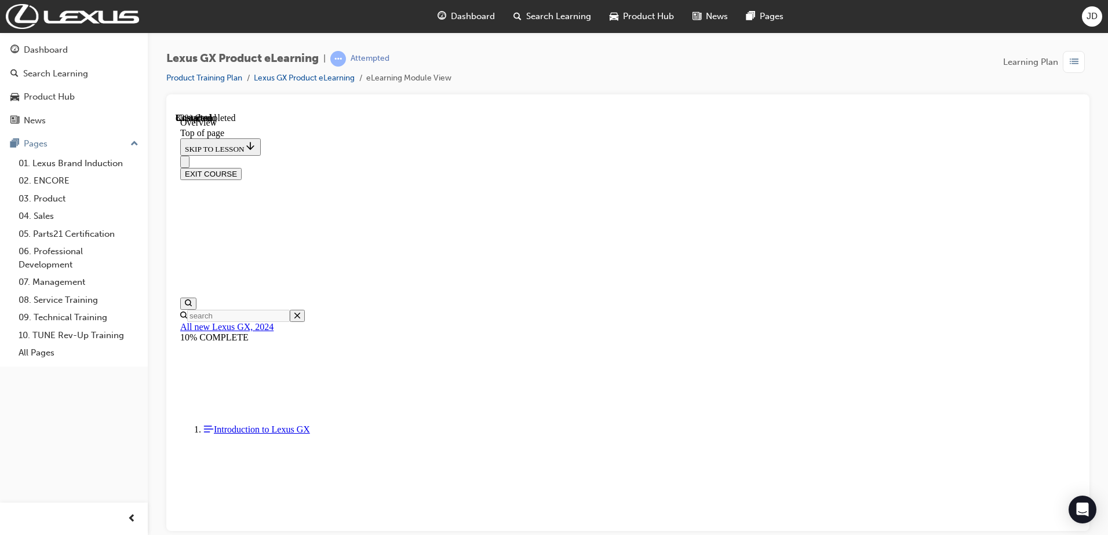
scroll to position [1890, 0]
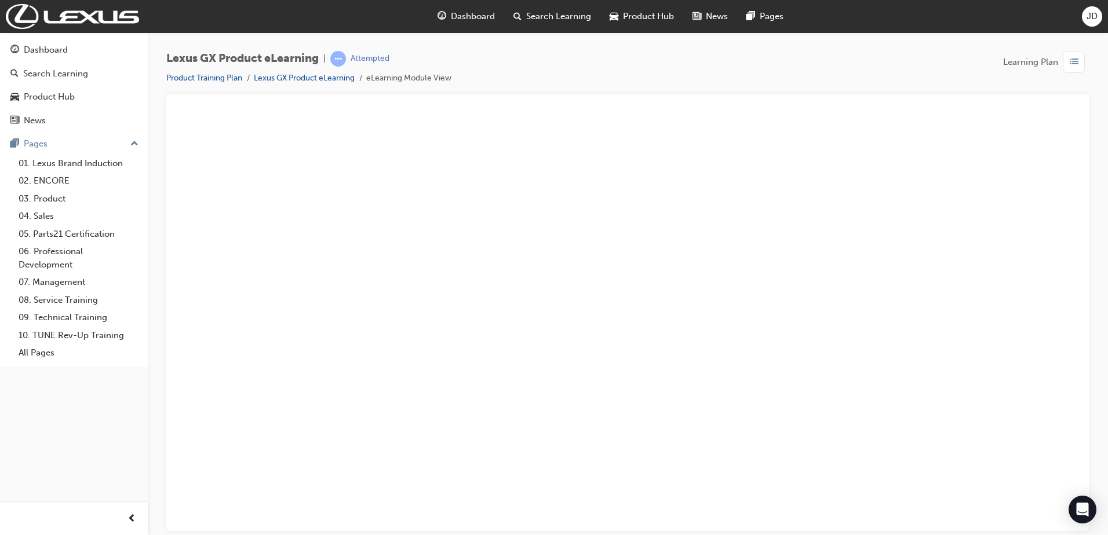
click at [722, 308] on button "Unzoom image" at bounding box center [628, 321] width 904 height 418
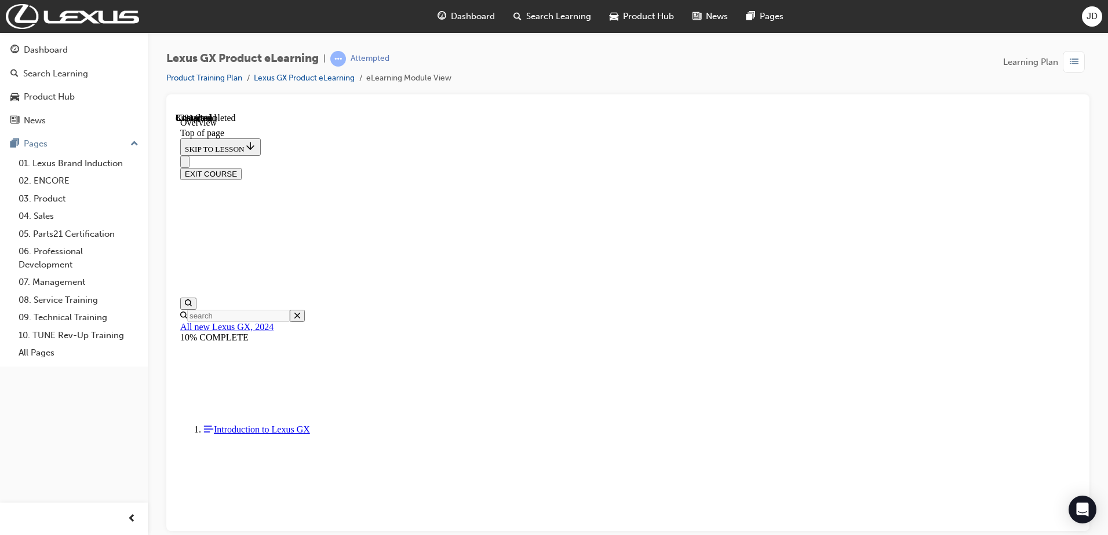
scroll to position [2122, 0]
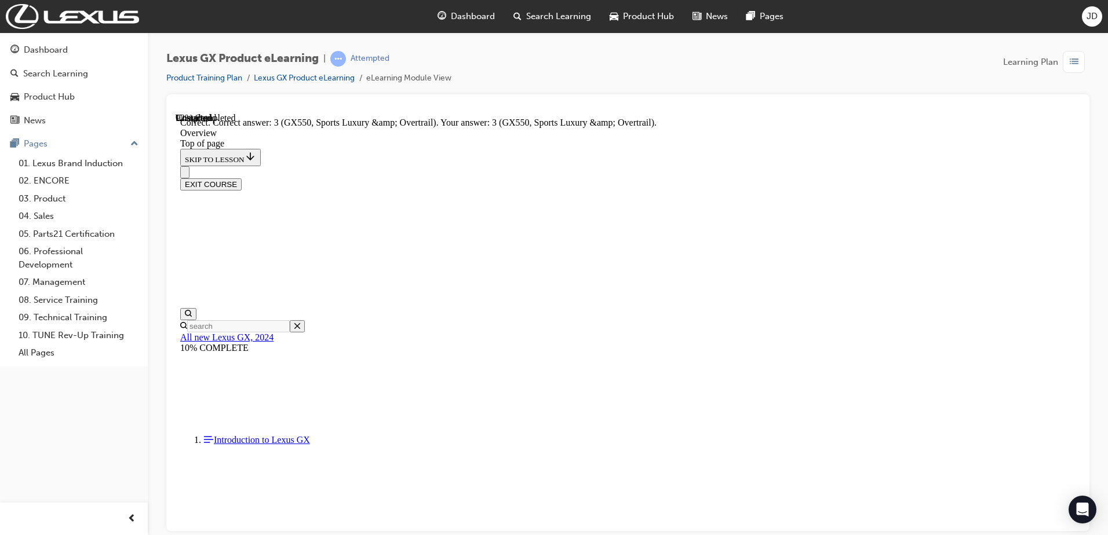
scroll to position [2374, 0]
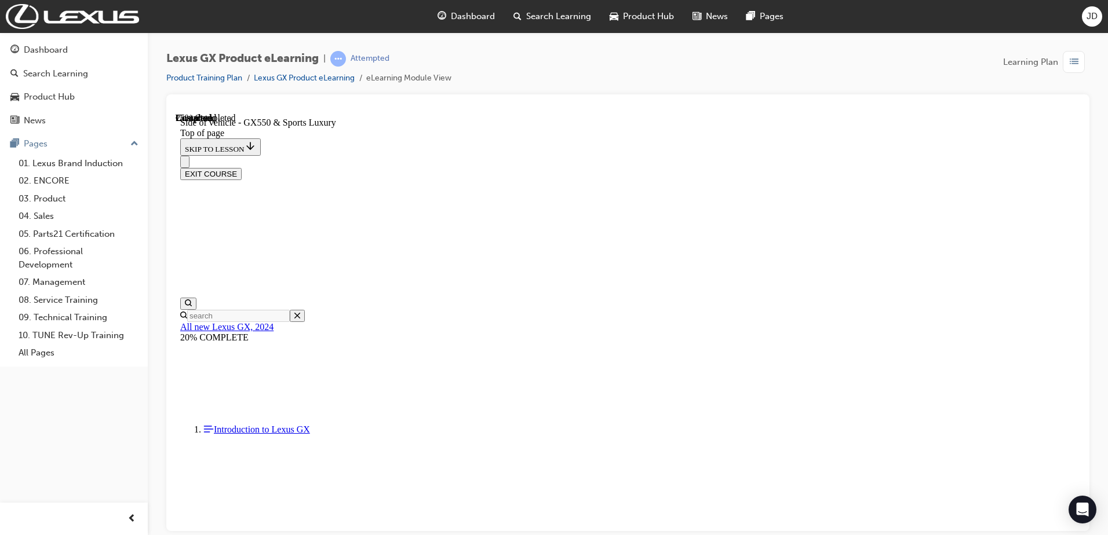
scroll to position [268, 0]
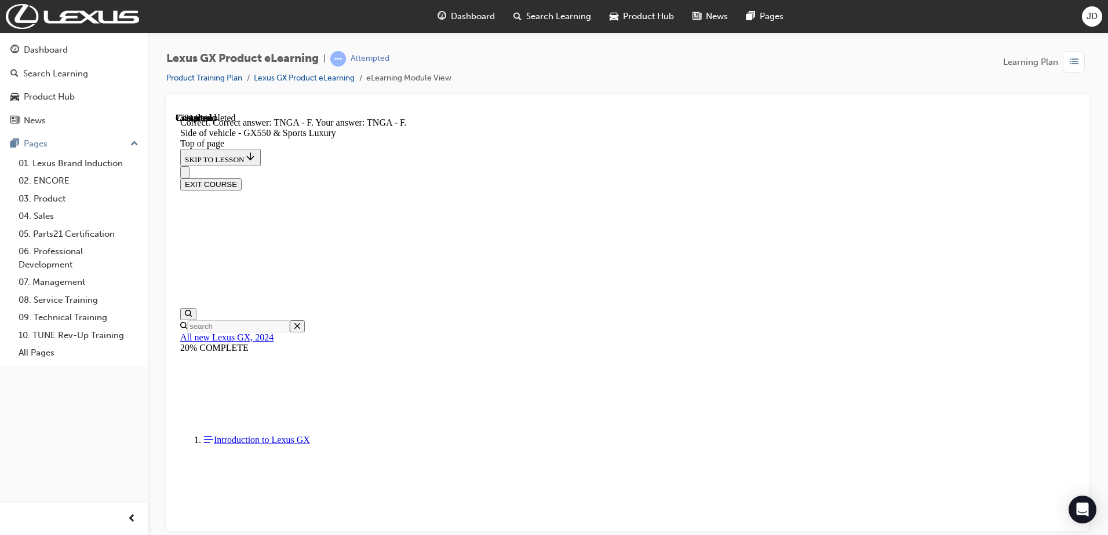
scroll to position [844, 0]
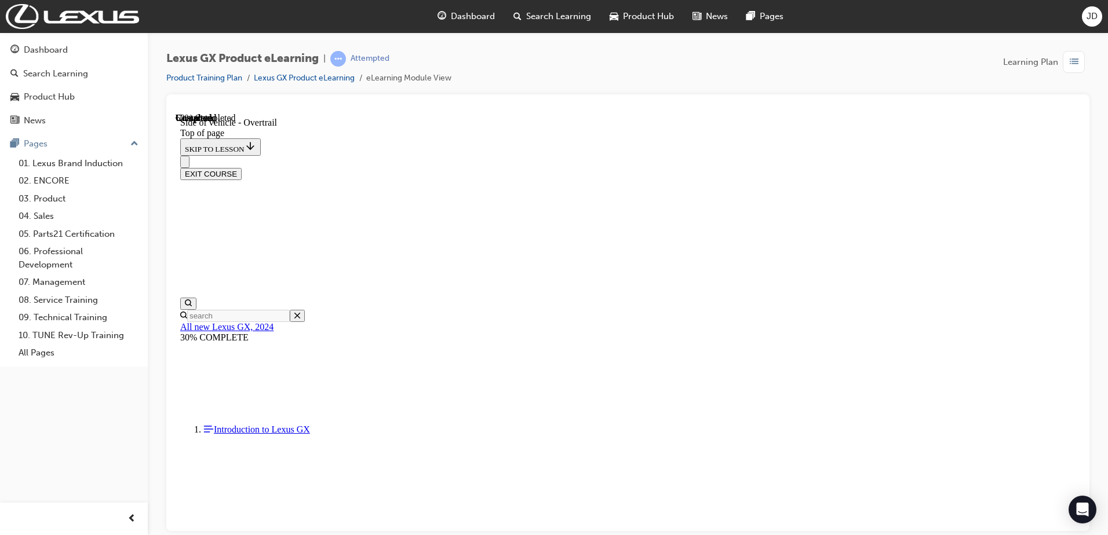
scroll to position [905, 0]
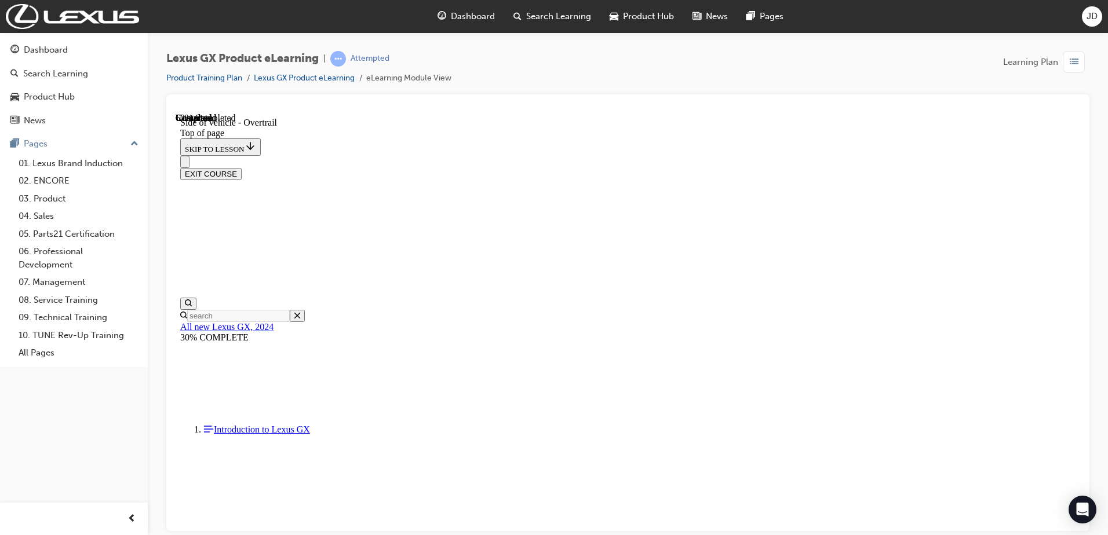
scroll to position [425, 0]
drag, startPoint x: 849, startPoint y: 462, endPoint x: 774, endPoint y: 399, distance: 98.7
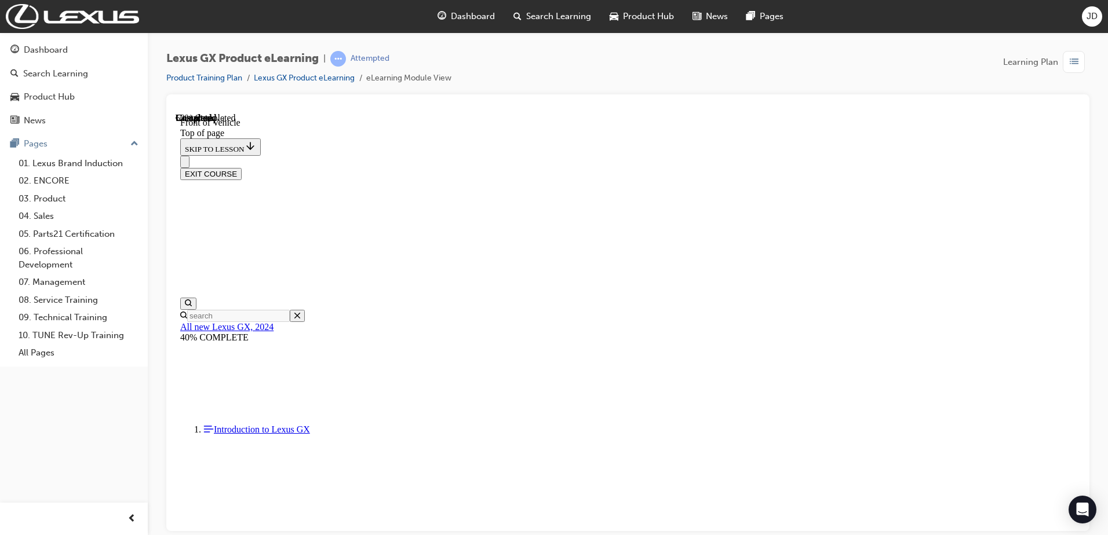
scroll to position [268, 0]
drag, startPoint x: 826, startPoint y: 353, endPoint x: 735, endPoint y: 352, distance: 91.0
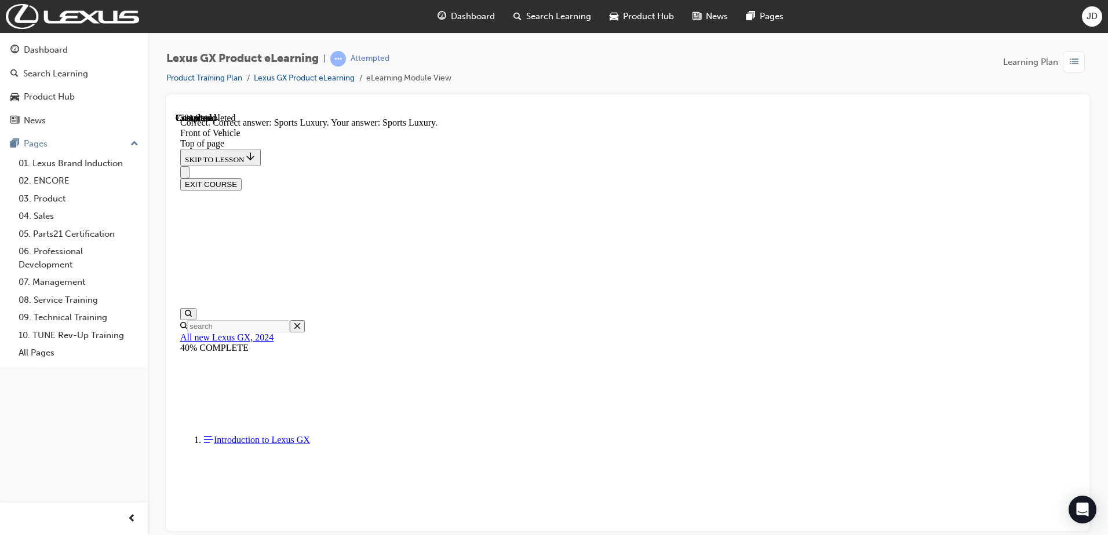
scroll to position [852, 0]
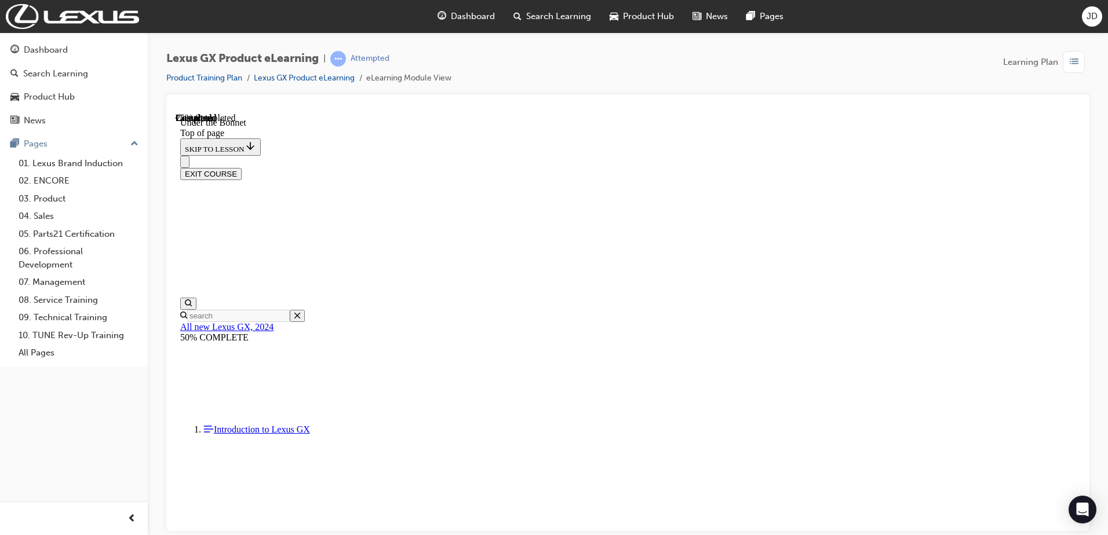
scroll to position [268, 0]
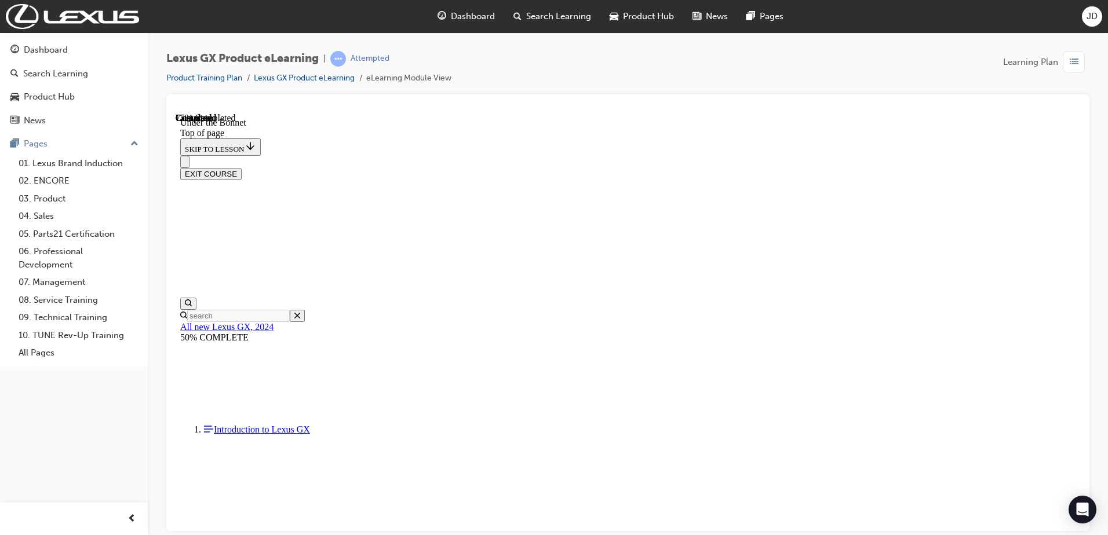
scroll to position [393, 0]
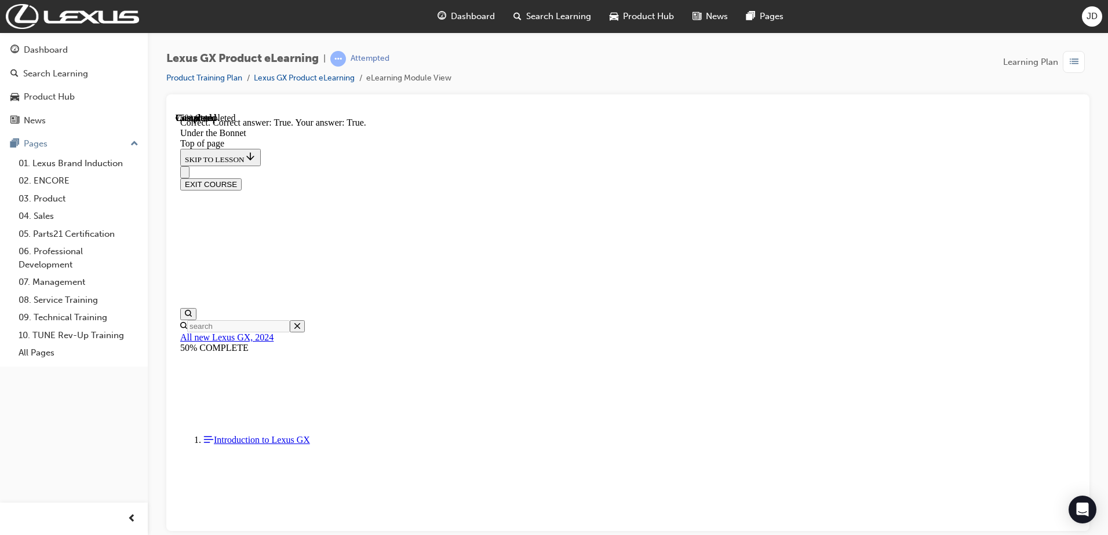
scroll to position [884, 0]
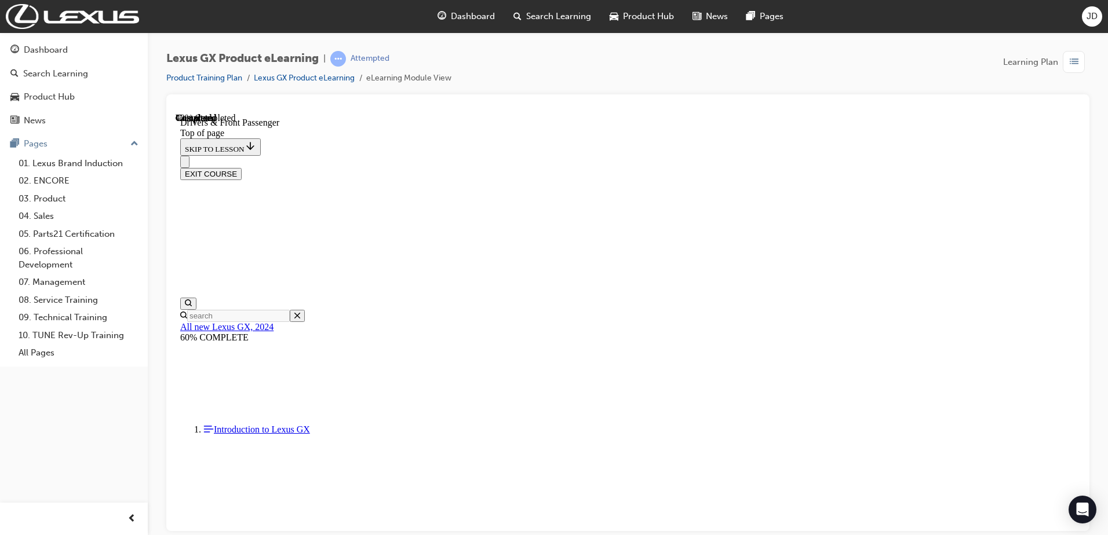
scroll to position [384, 0]
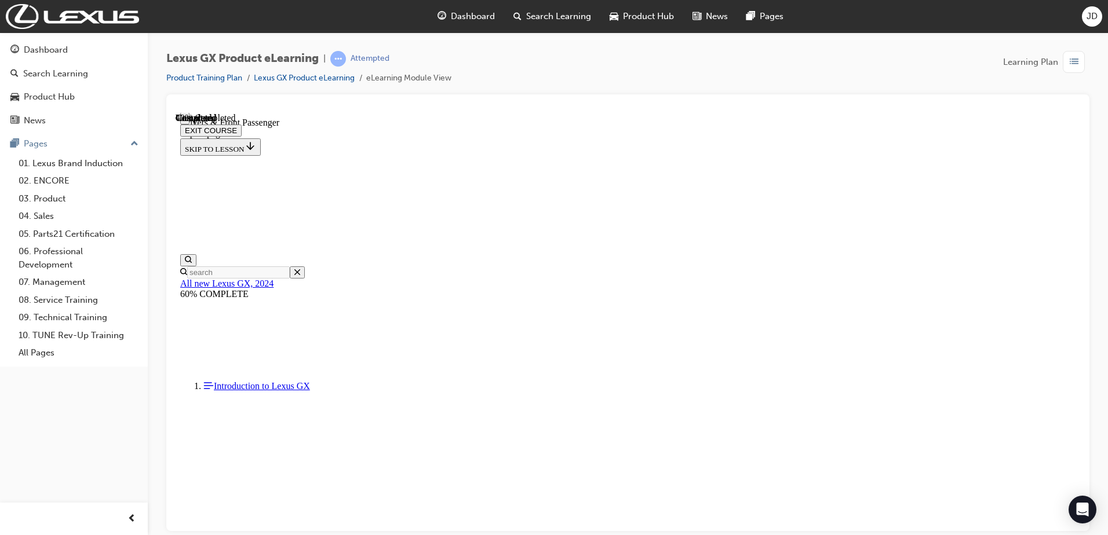
scroll to position [348, 0]
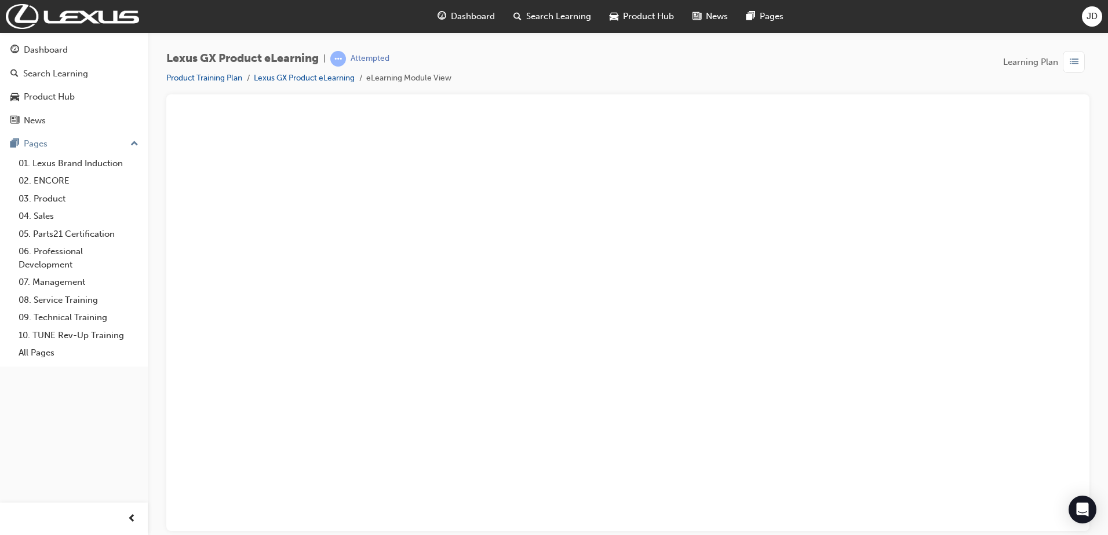
click at [577, 256] on button "Unzoom image" at bounding box center [628, 321] width 904 height 418
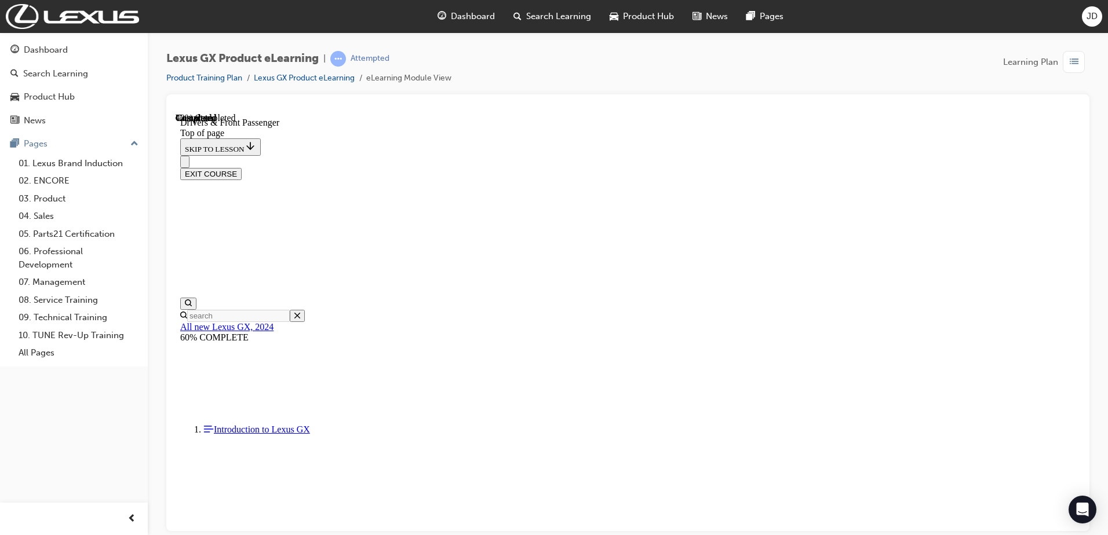
scroll to position [811, 0]
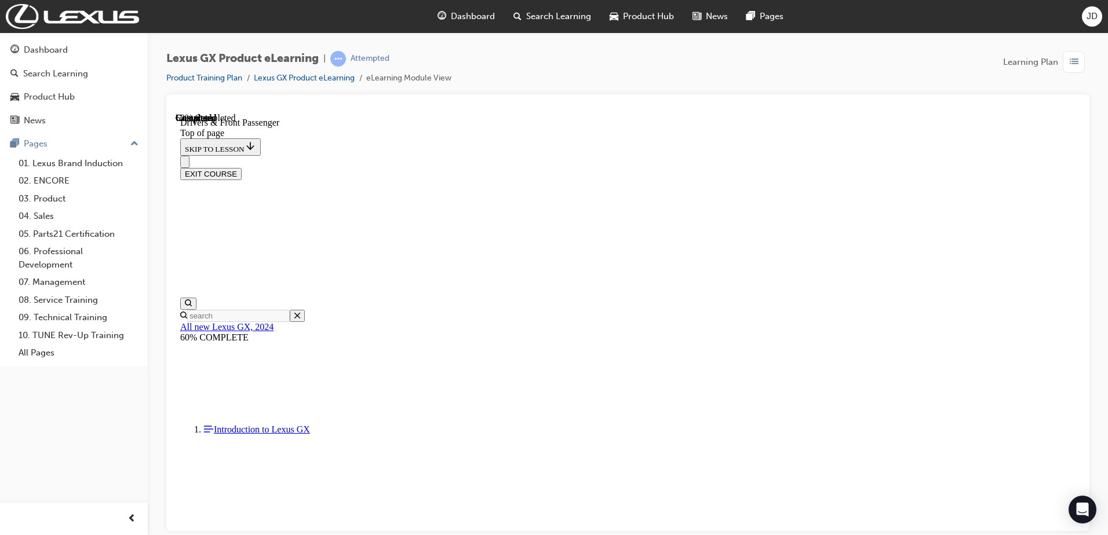
scroll to position [592, 0]
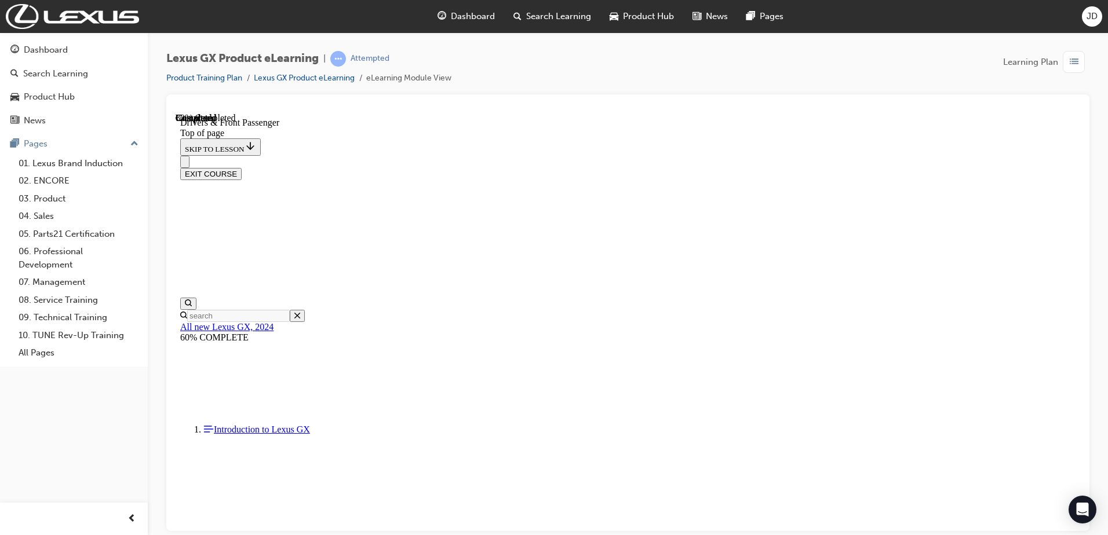
scroll to position [1127, 0]
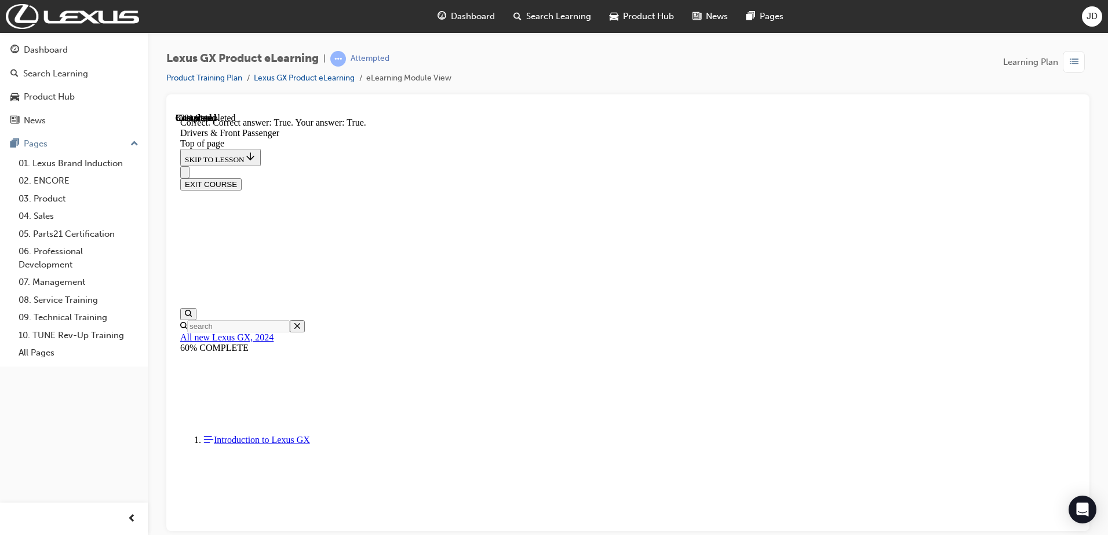
scroll to position [1260, 0]
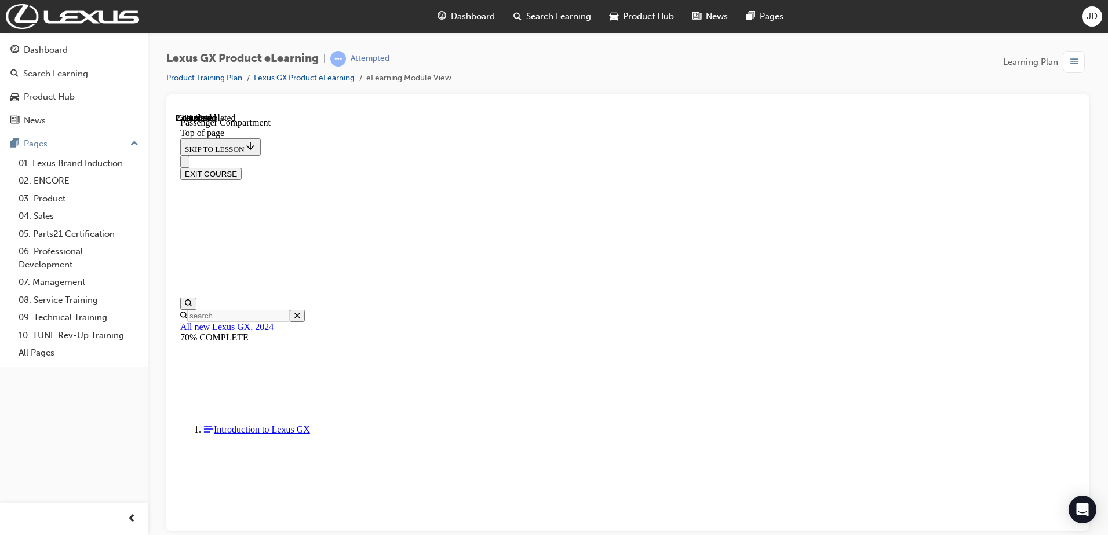
scroll to position [268, 0]
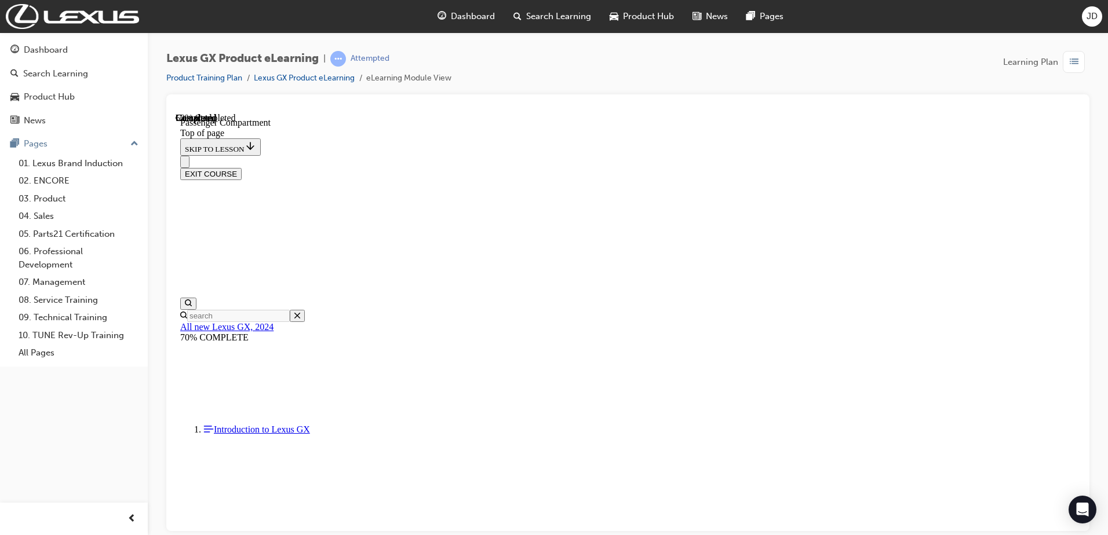
scroll to position [458, 0]
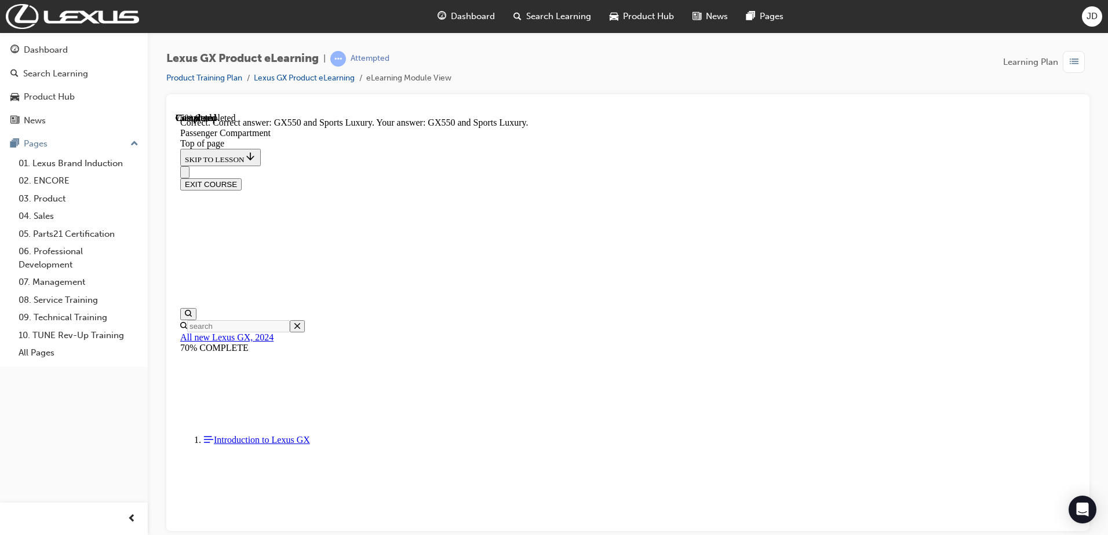
scroll to position [983, 0]
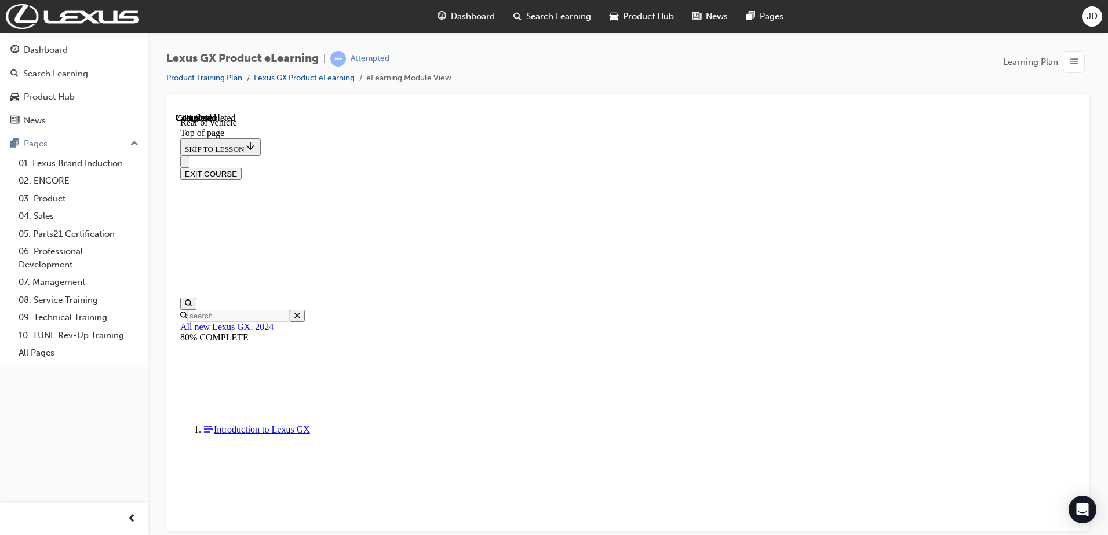
scroll to position [290, 0]
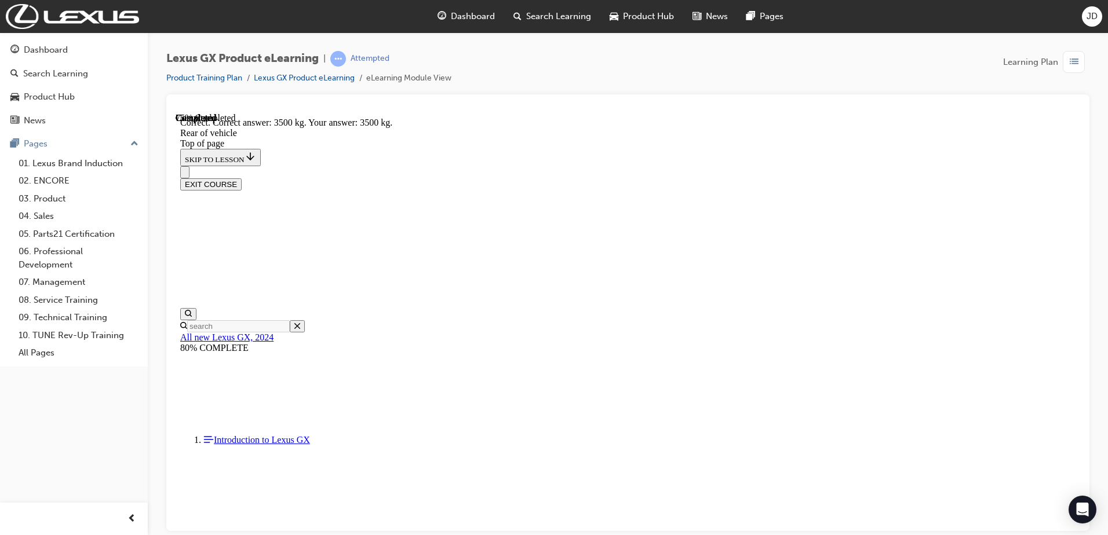
scroll to position [852, 0]
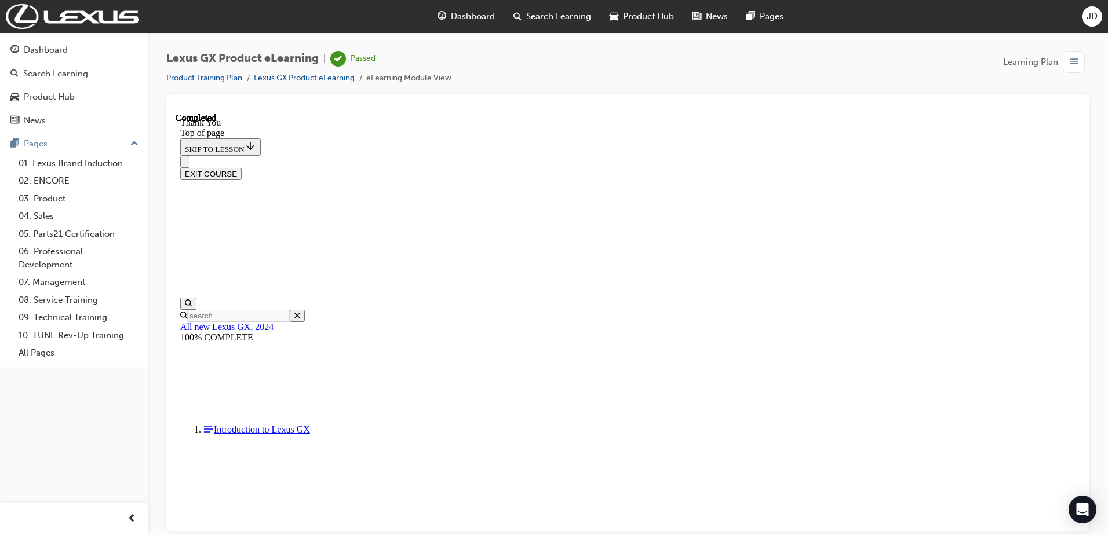
scroll to position [0, 0]
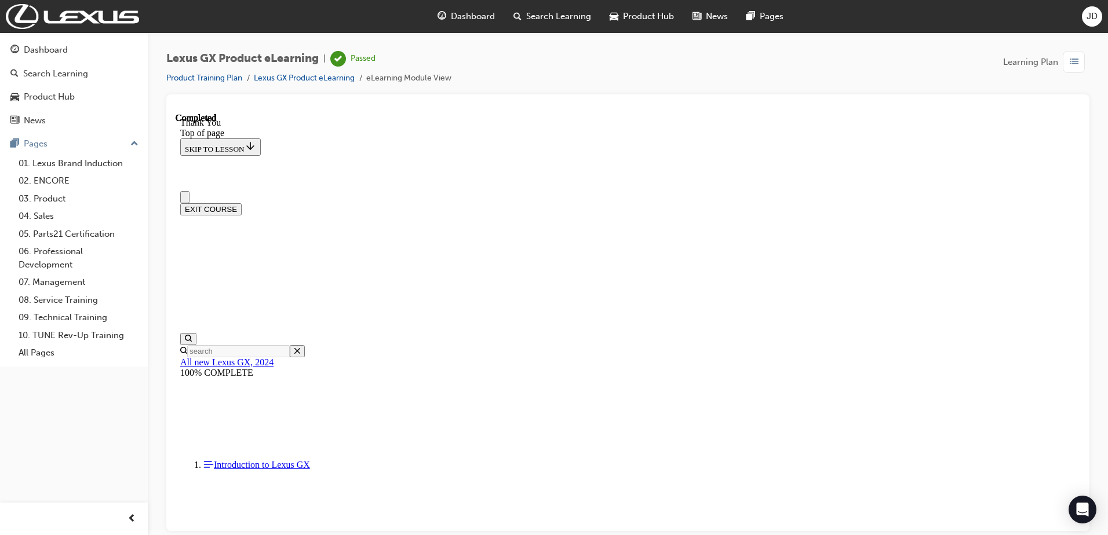
click at [242, 203] on button "EXIT COURSE" at bounding box center [210, 209] width 61 height 12
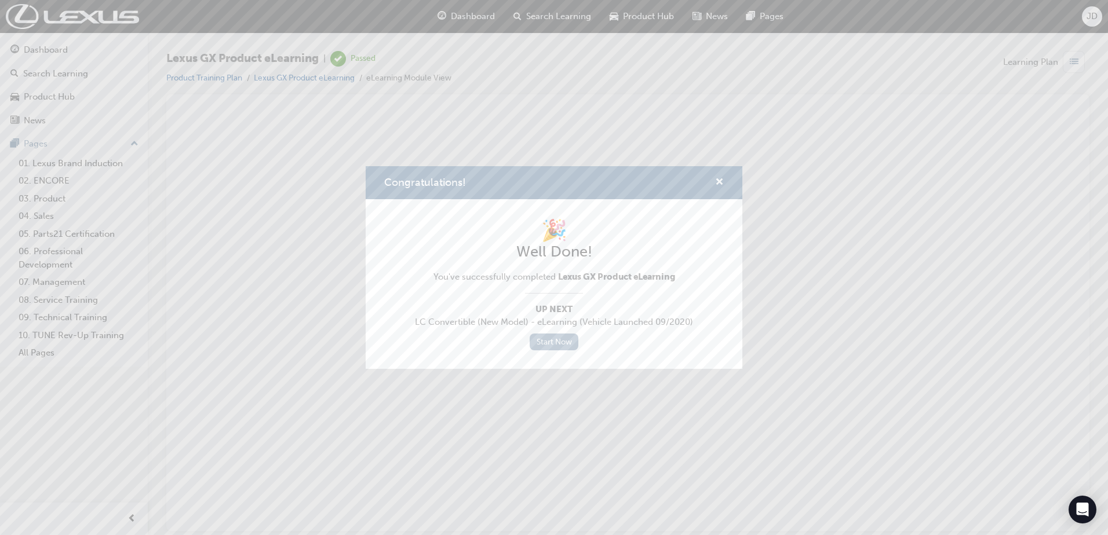
click at [556, 341] on link "Start Now" at bounding box center [554, 342] width 49 height 17
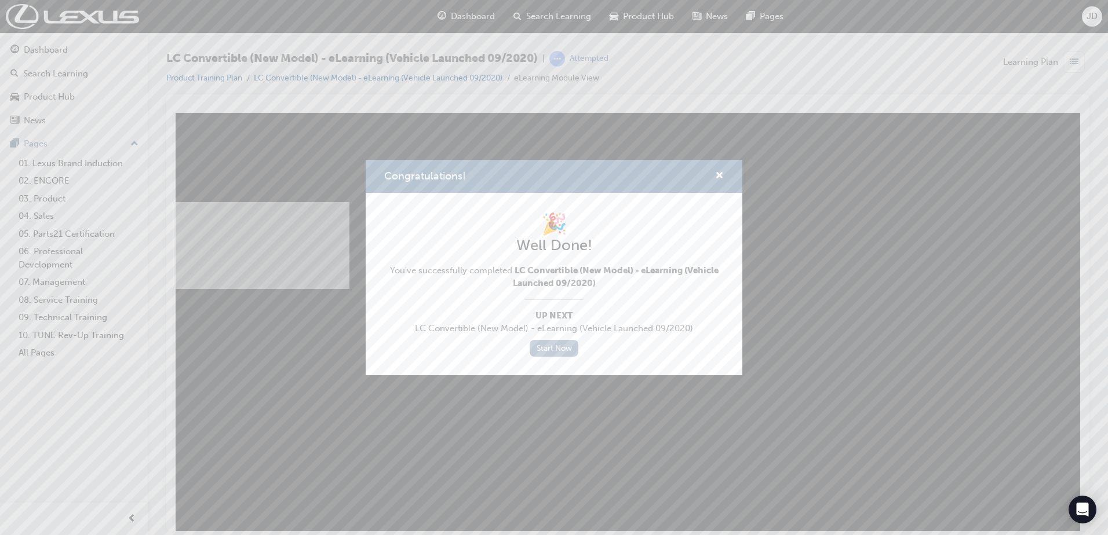
click at [551, 349] on link "Start Now" at bounding box center [554, 348] width 49 height 17
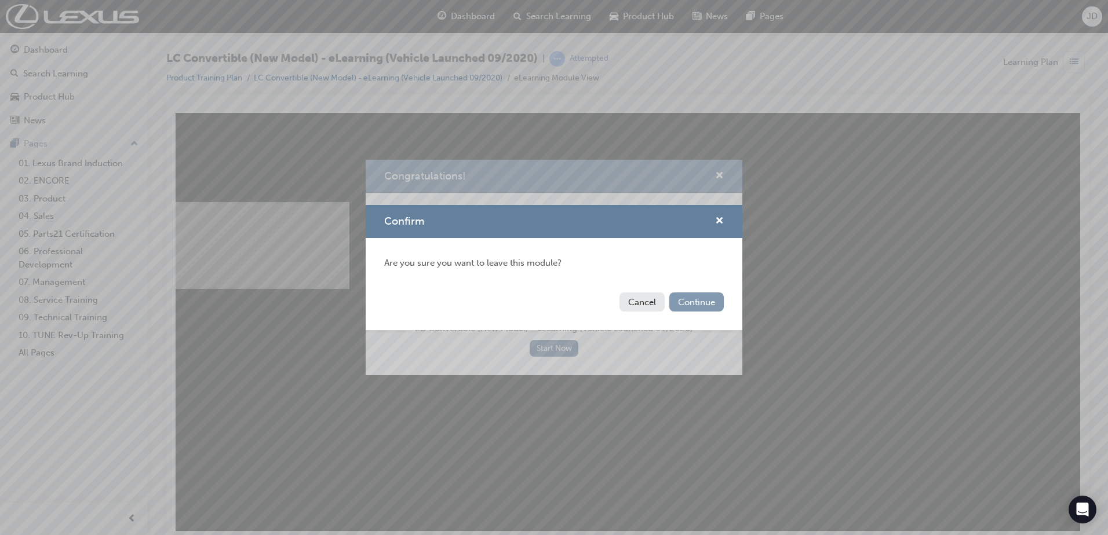
click at [720, 302] on button "Continue" at bounding box center [696, 302] width 54 height 19
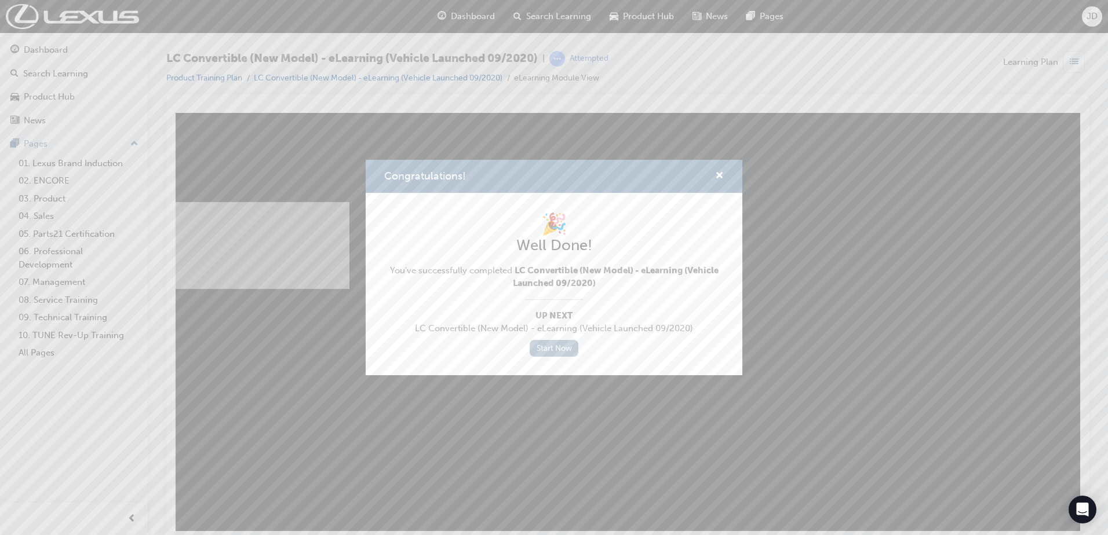
click at [562, 353] on link "Start Now" at bounding box center [554, 348] width 49 height 17
click at [562, 347] on link "Start Now" at bounding box center [554, 348] width 49 height 17
click at [561, 347] on link "Start Now" at bounding box center [554, 348] width 49 height 17
click at [719, 174] on span "cross-icon" at bounding box center [719, 177] width 9 height 10
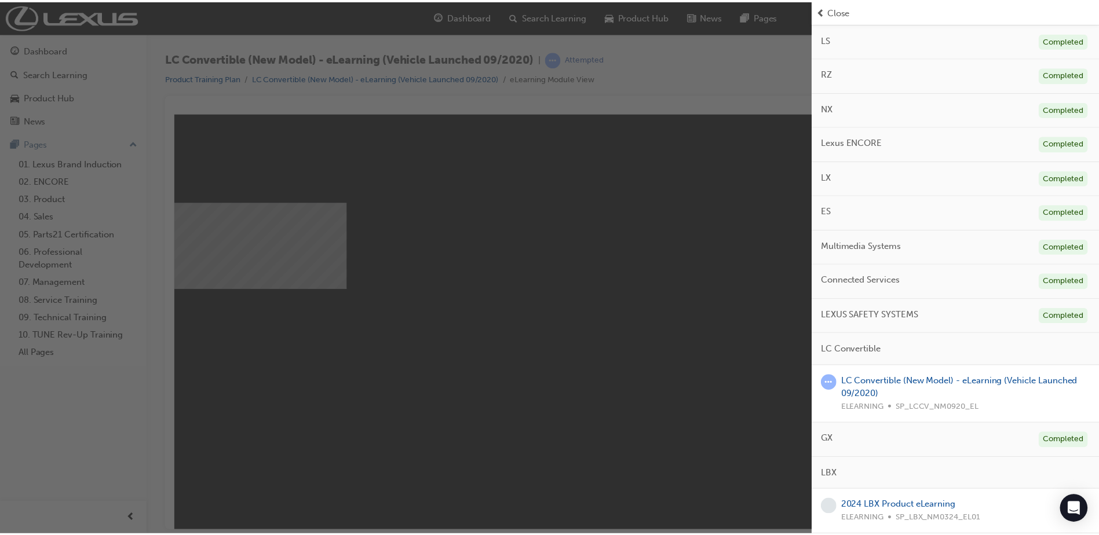
scroll to position [320, 0]
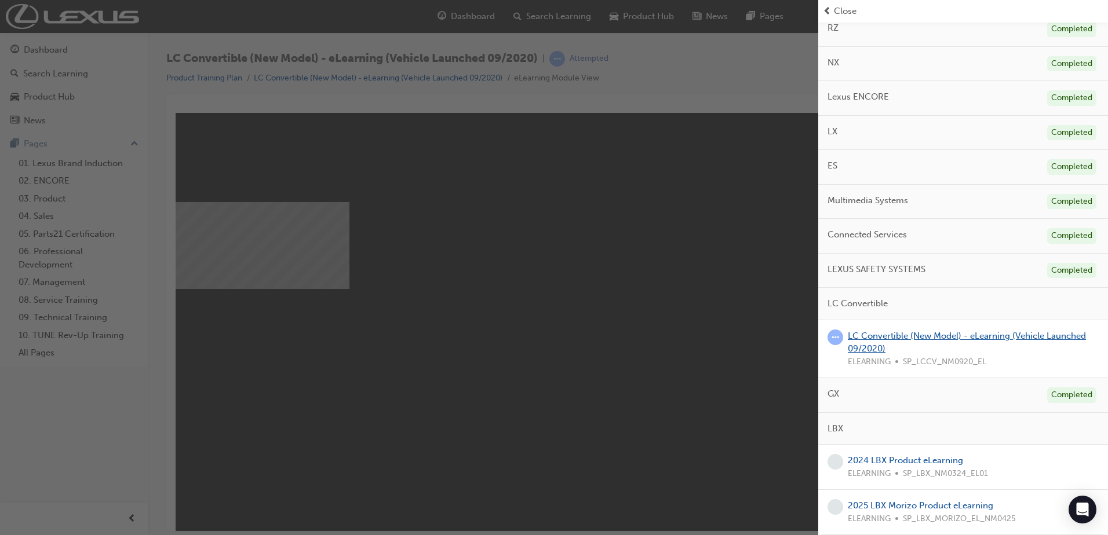
click at [876, 337] on link "LC Convertible (New Model) - eLearning (Vehicle Launched 09/2020)" at bounding box center [967, 343] width 238 height 24
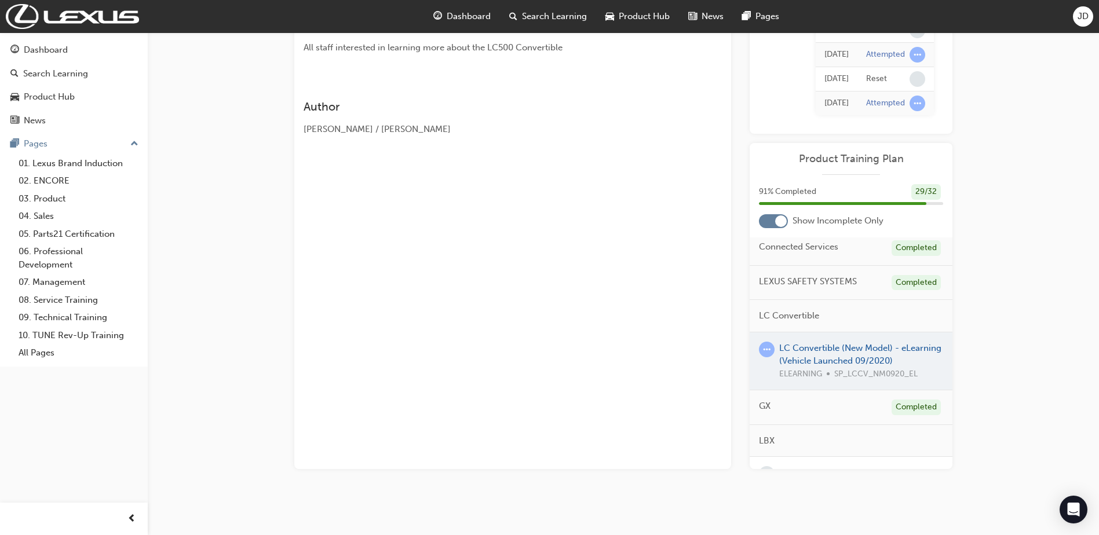
scroll to position [486, 0]
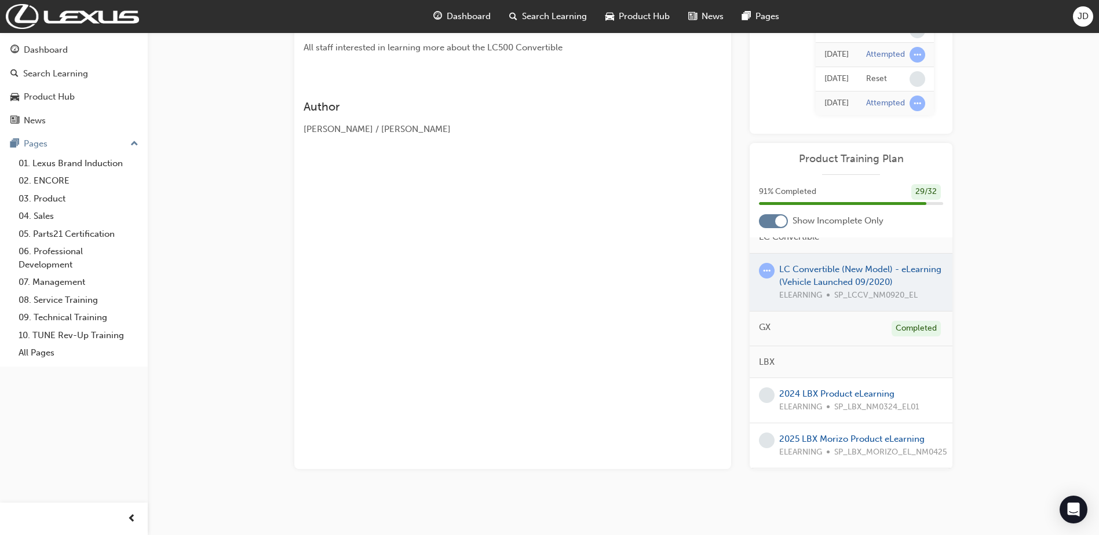
click at [822, 258] on div at bounding box center [851, 283] width 203 height 58
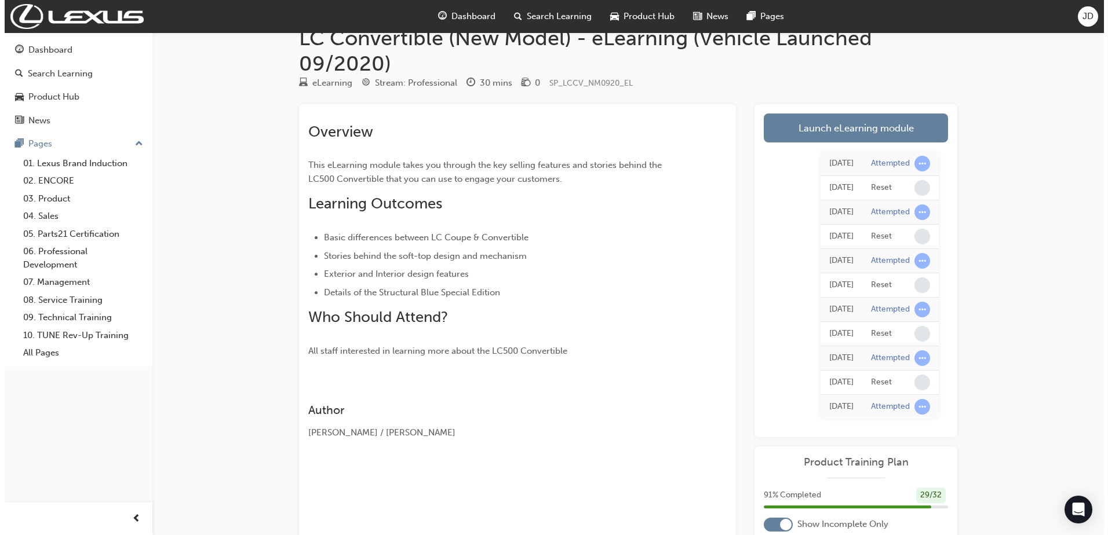
scroll to position [0, 0]
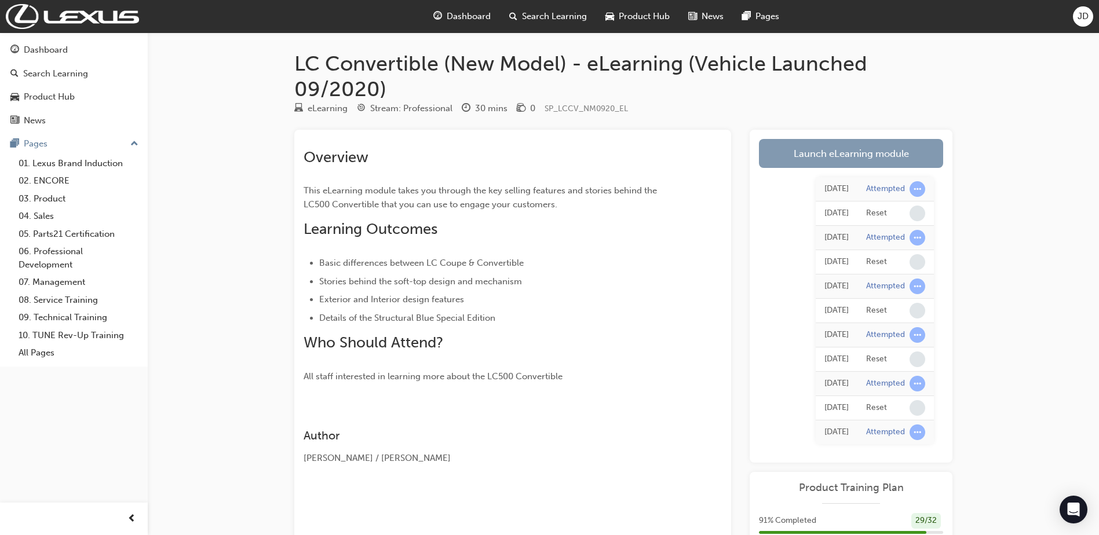
click at [825, 157] on link "Launch eLearning module" at bounding box center [851, 153] width 184 height 29
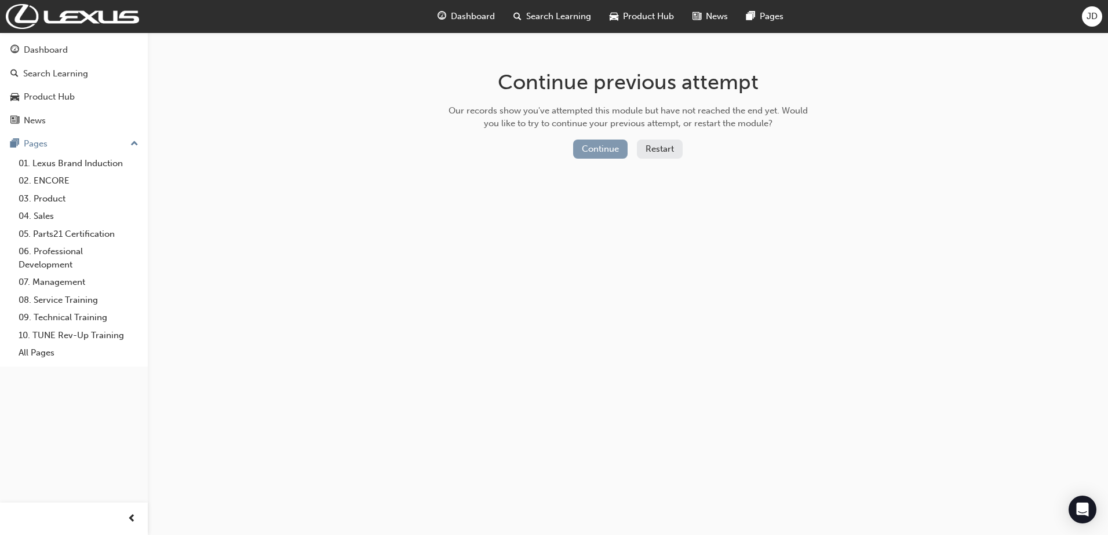
click at [619, 154] on button "Continue" at bounding box center [600, 149] width 54 height 19
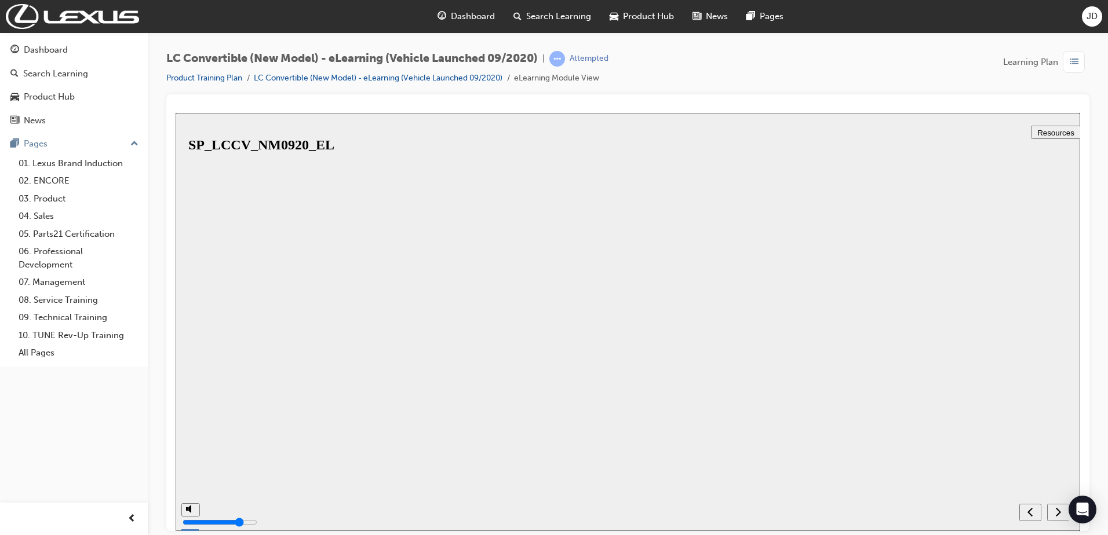
click at [214, 517] on button "Resume" at bounding box center [195, 523] width 38 height 12
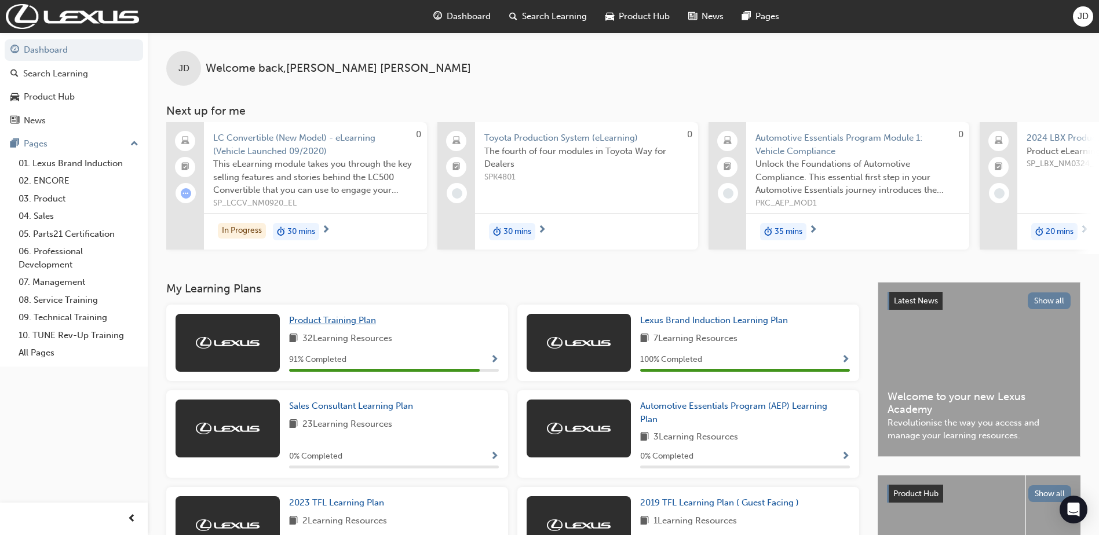
click at [334, 326] on span "Product Training Plan" at bounding box center [332, 320] width 87 height 10
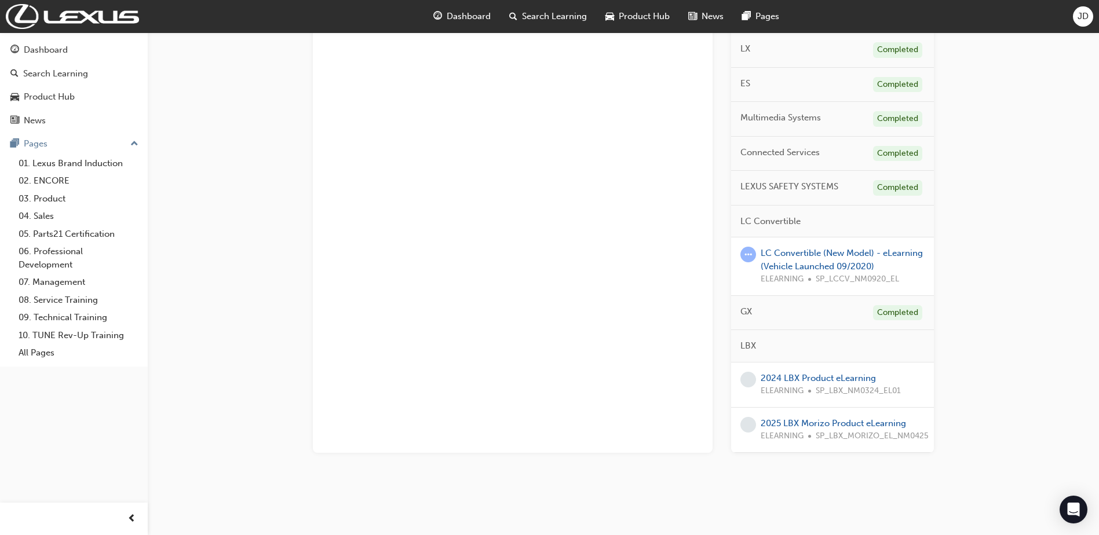
scroll to position [400, 0]
click at [798, 378] on link "2024 LBX Product eLearning" at bounding box center [818, 376] width 115 height 10
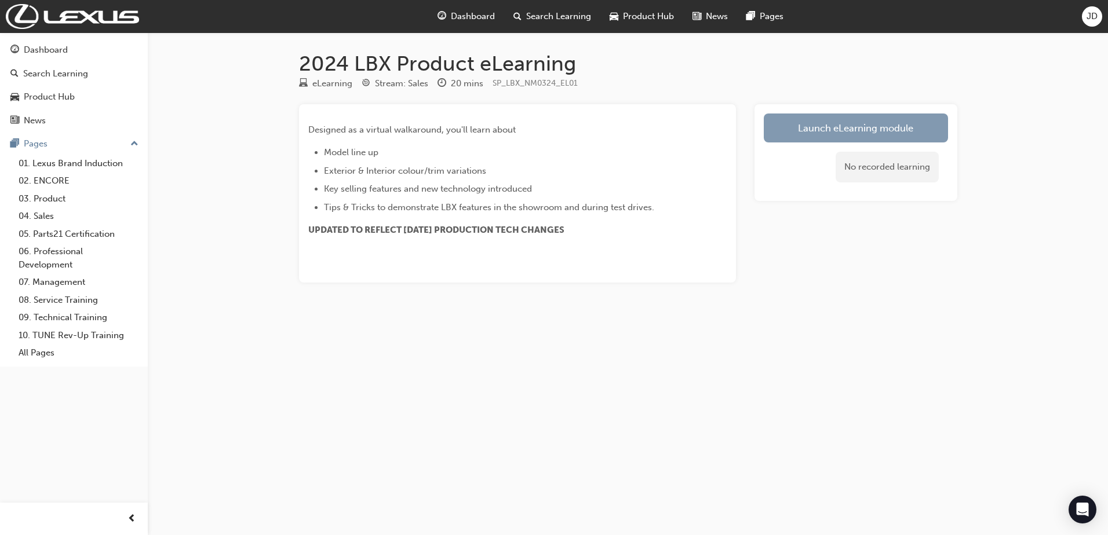
click at [808, 123] on link "Launch eLearning module" at bounding box center [856, 128] width 184 height 29
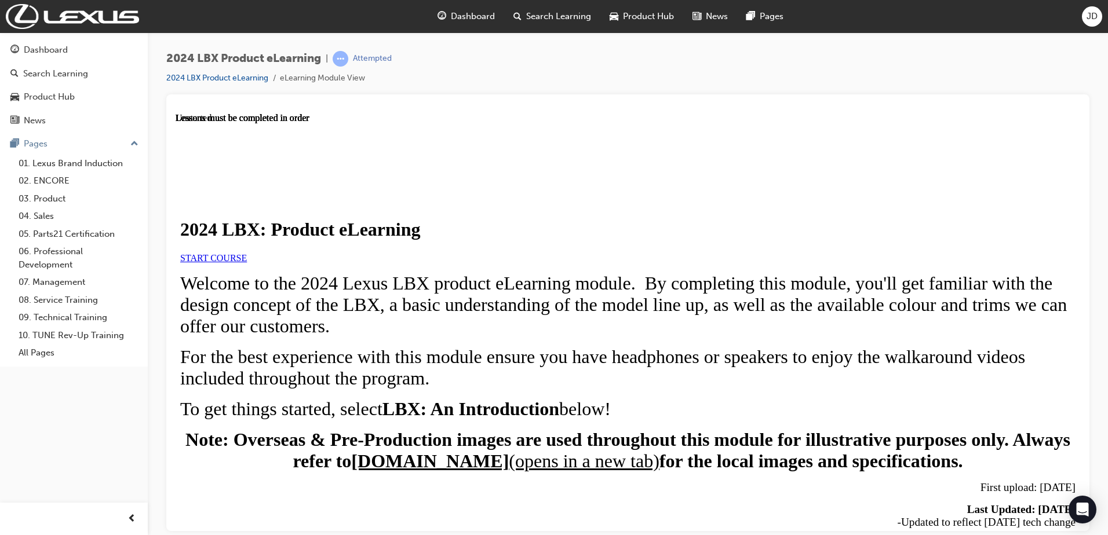
click at [247, 262] on span "START COURSE" at bounding box center [213, 258] width 67 height 10
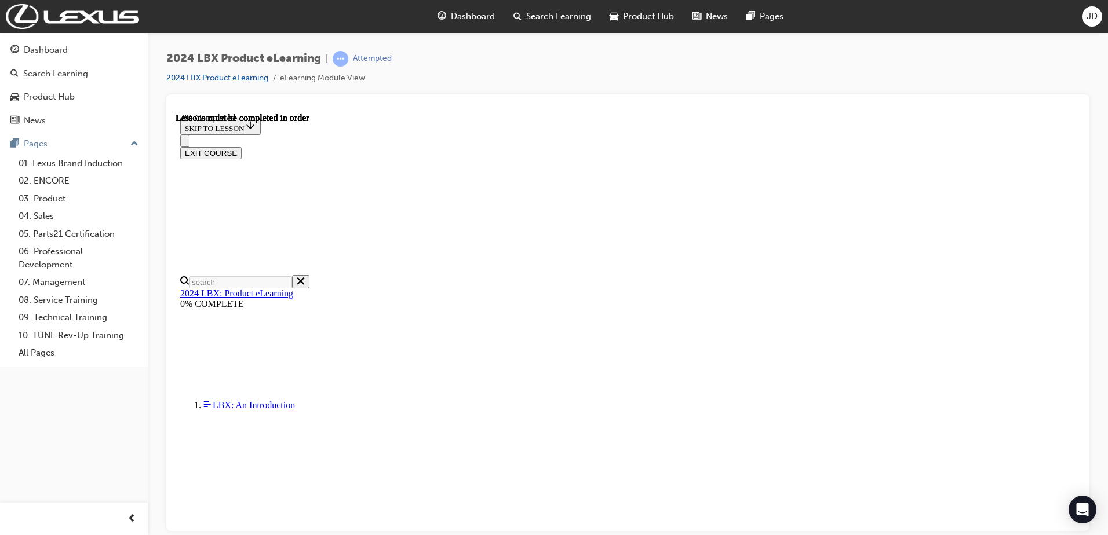
scroll to position [156, 0]
